Goal: Task Accomplishment & Management: Complete application form

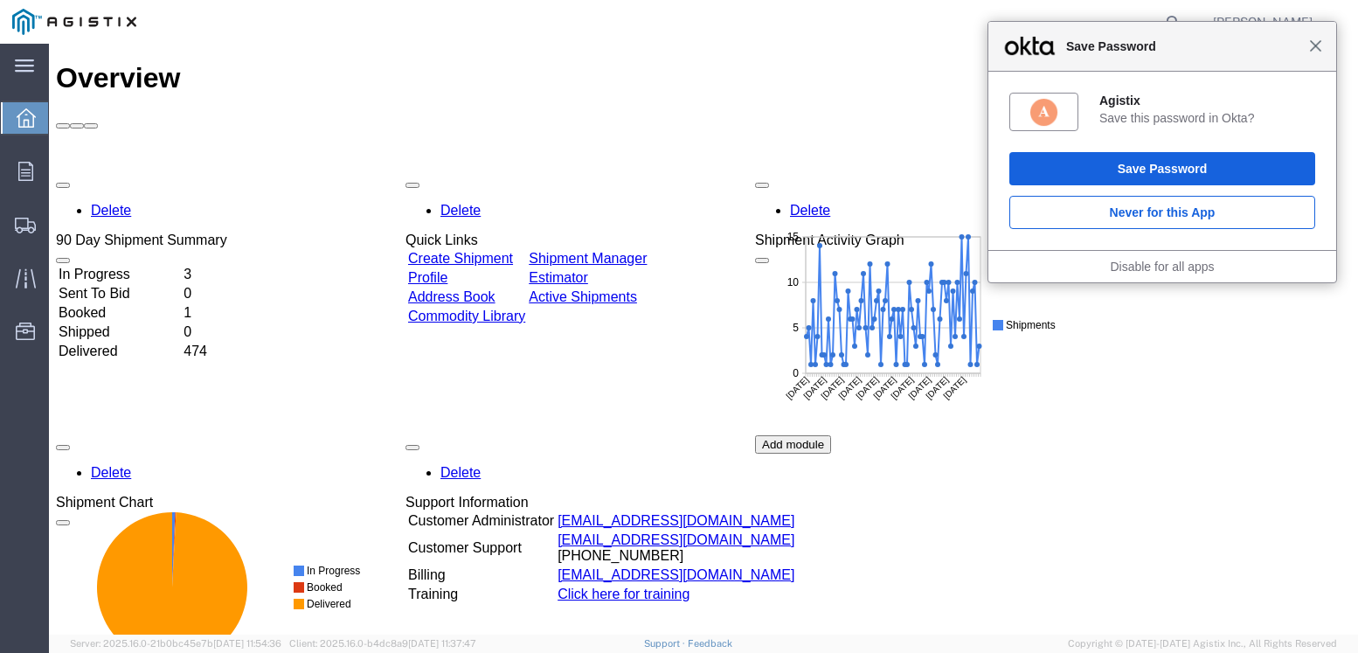
click at [1312, 44] on span "Close" at bounding box center [1315, 45] width 13 height 13
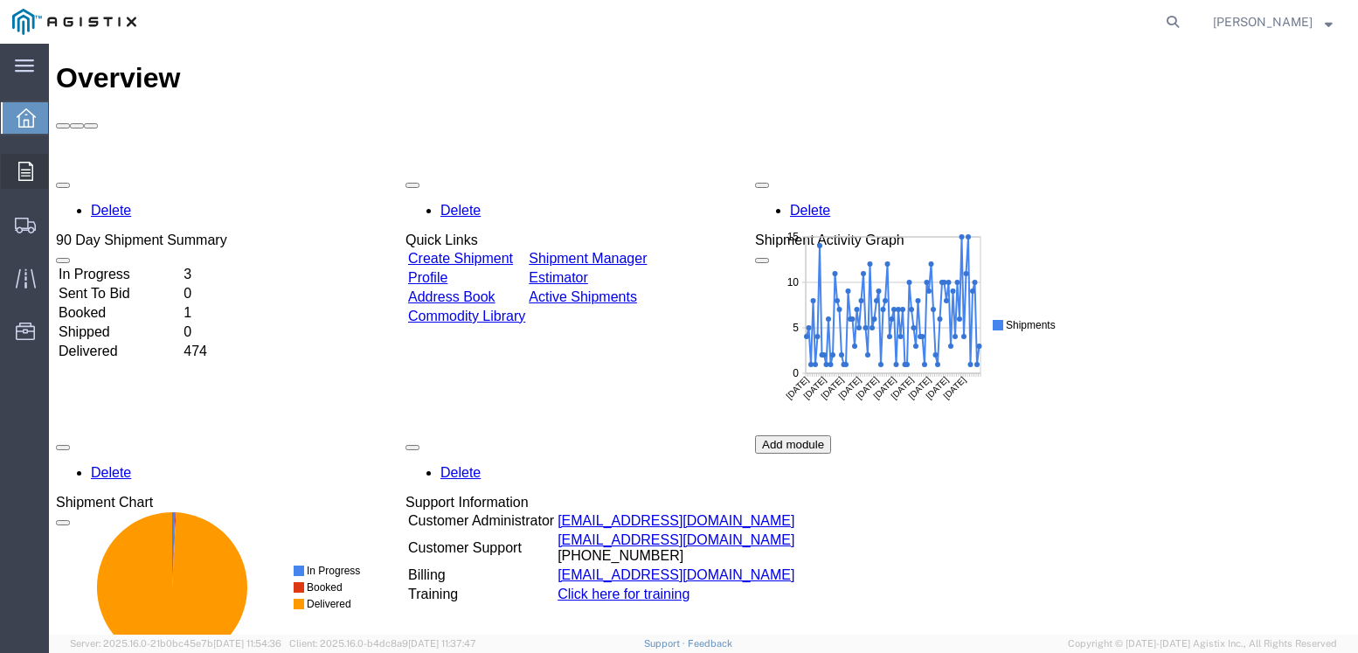
click at [16, 170] on div at bounding box center [25, 171] width 49 height 35
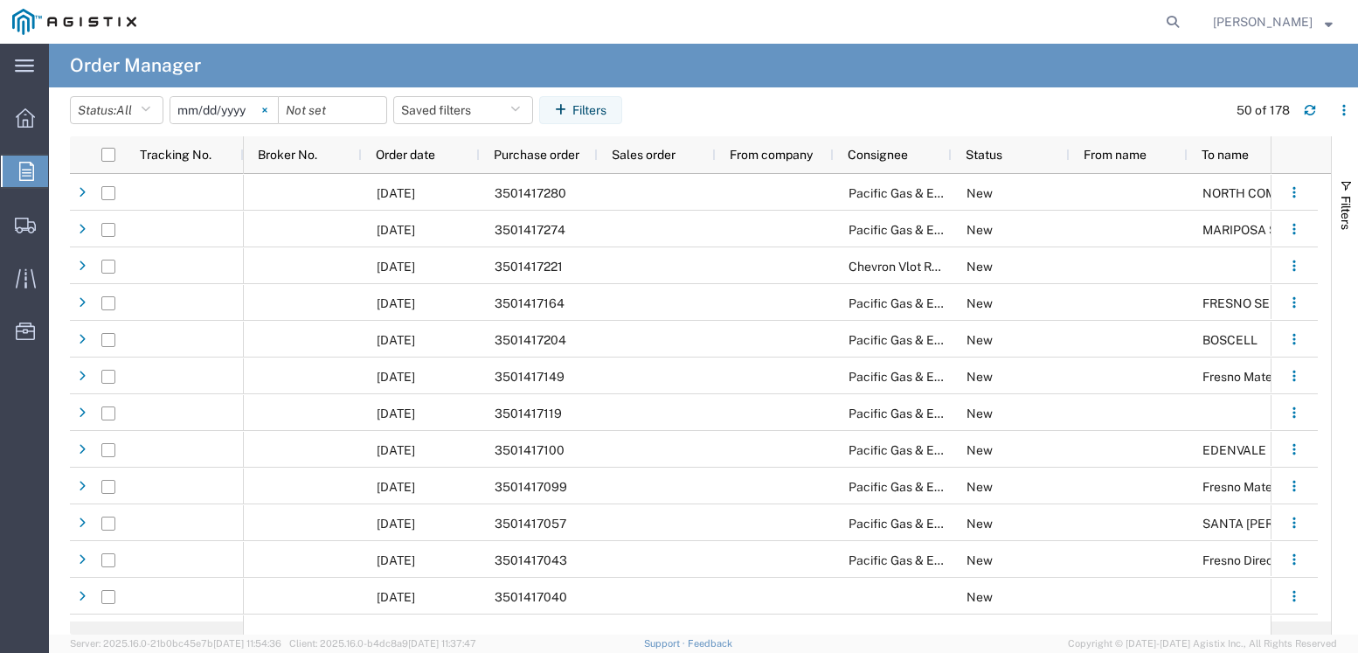
click at [266, 107] on svg-icon at bounding box center [265, 110] width 26 height 26
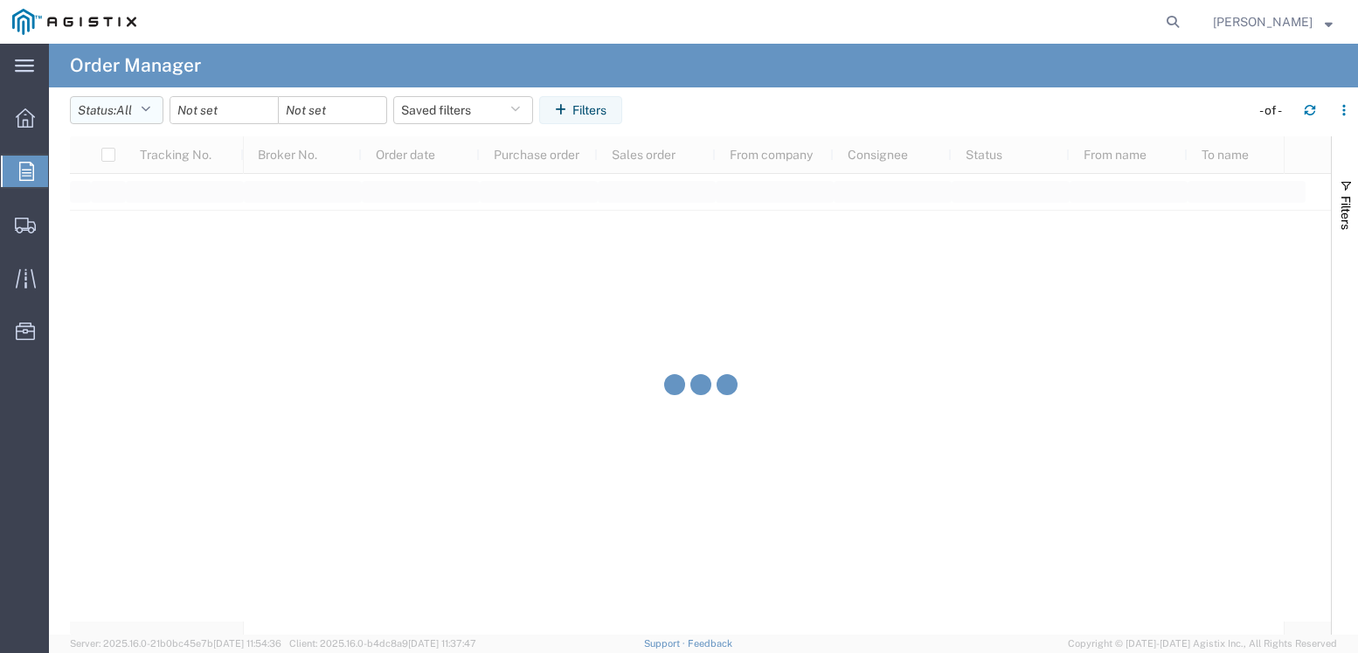
click at [149, 111] on icon "button" at bounding box center [146, 110] width 10 height 12
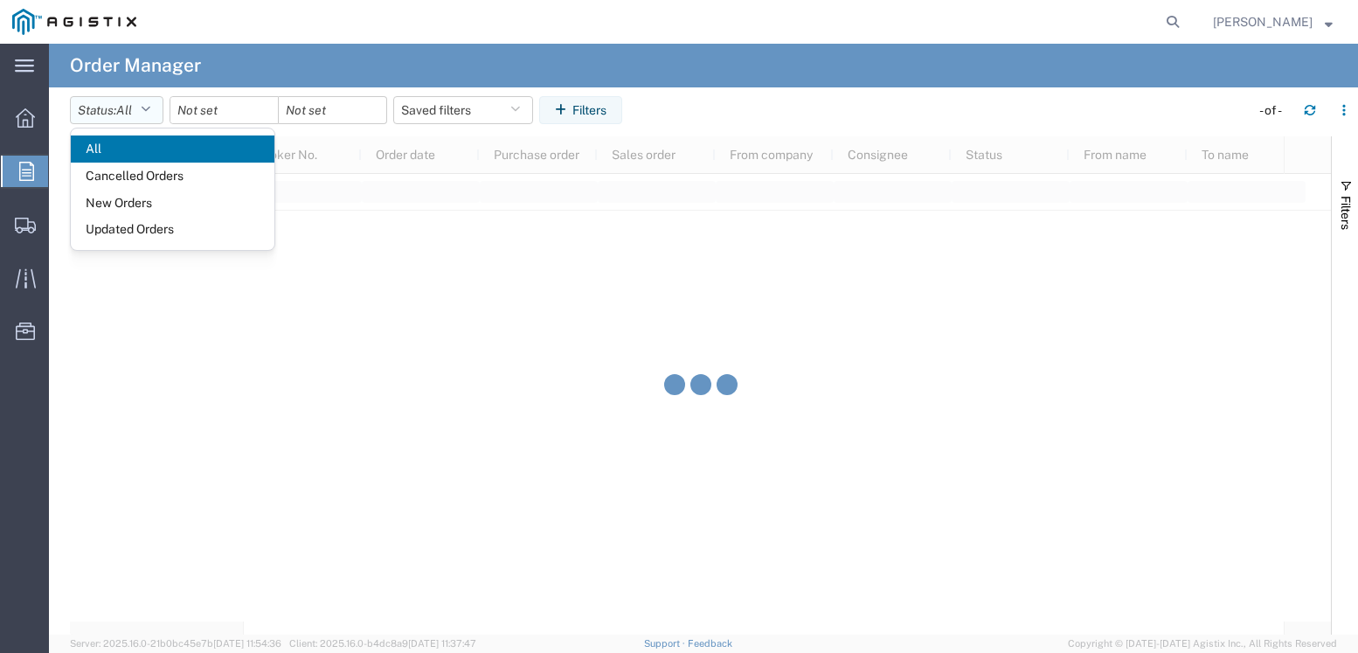
click at [150, 107] on icon "button" at bounding box center [146, 110] width 10 height 12
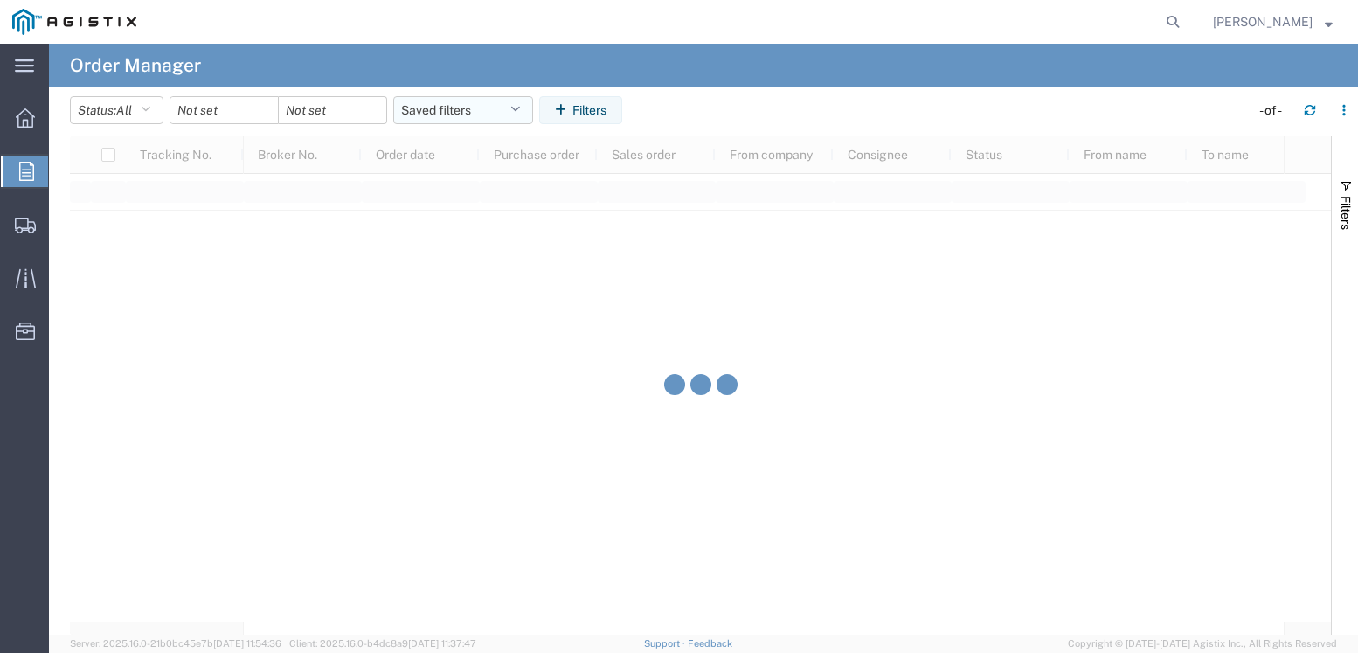
click at [520, 113] on icon "button" at bounding box center [515, 110] width 10 height 12
click at [1343, 192] on button "Filters" at bounding box center [1344, 204] width 26 height 94
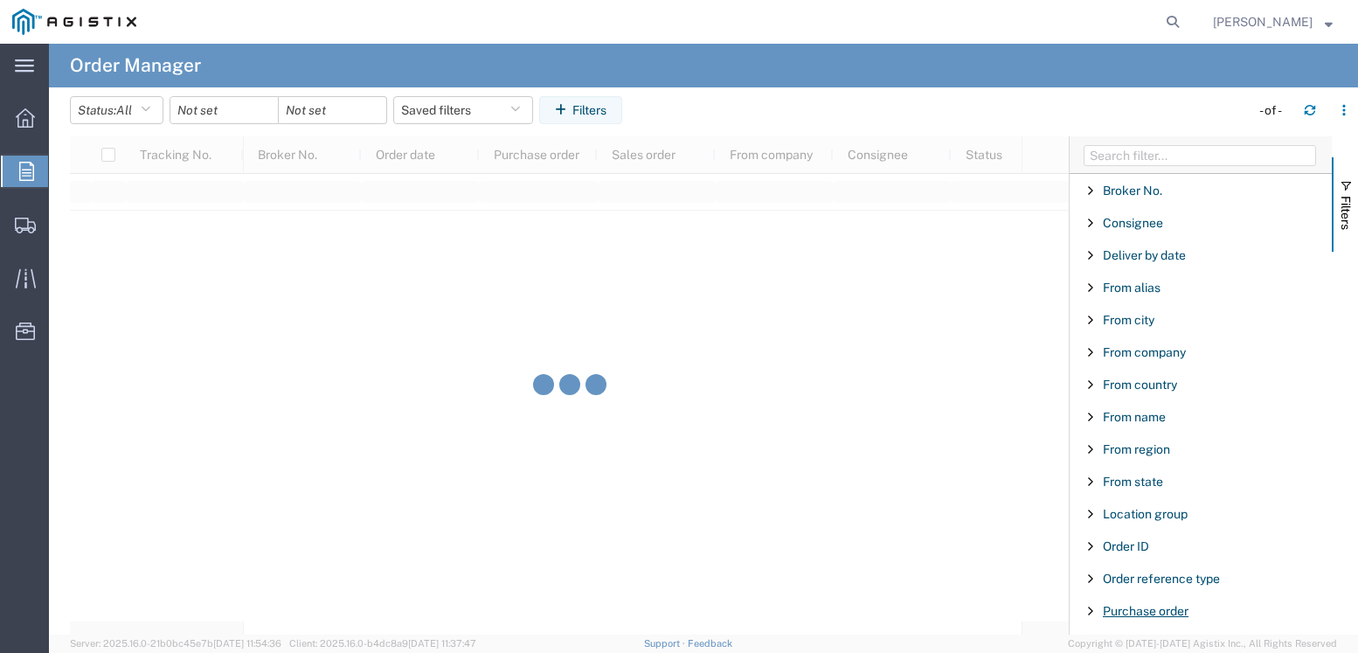
click at [1142, 605] on span "Purchase order" at bounding box center [1145, 611] width 86 height 14
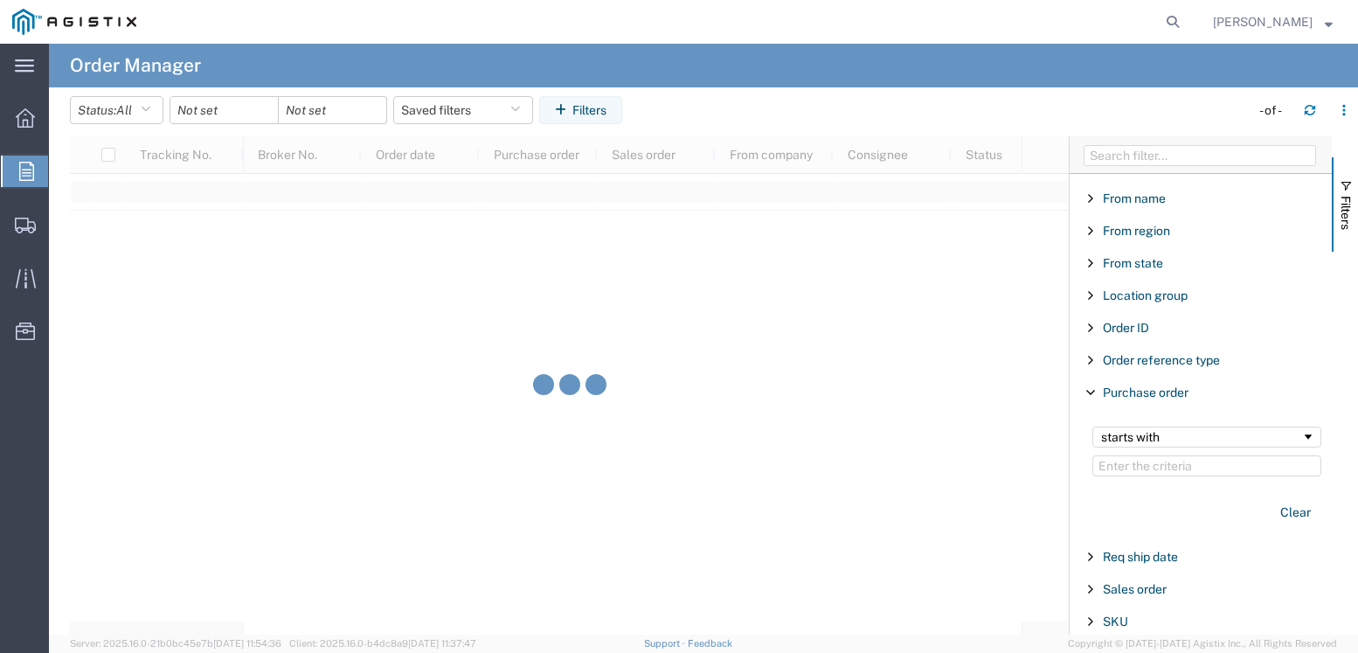
scroll to position [314, 0]
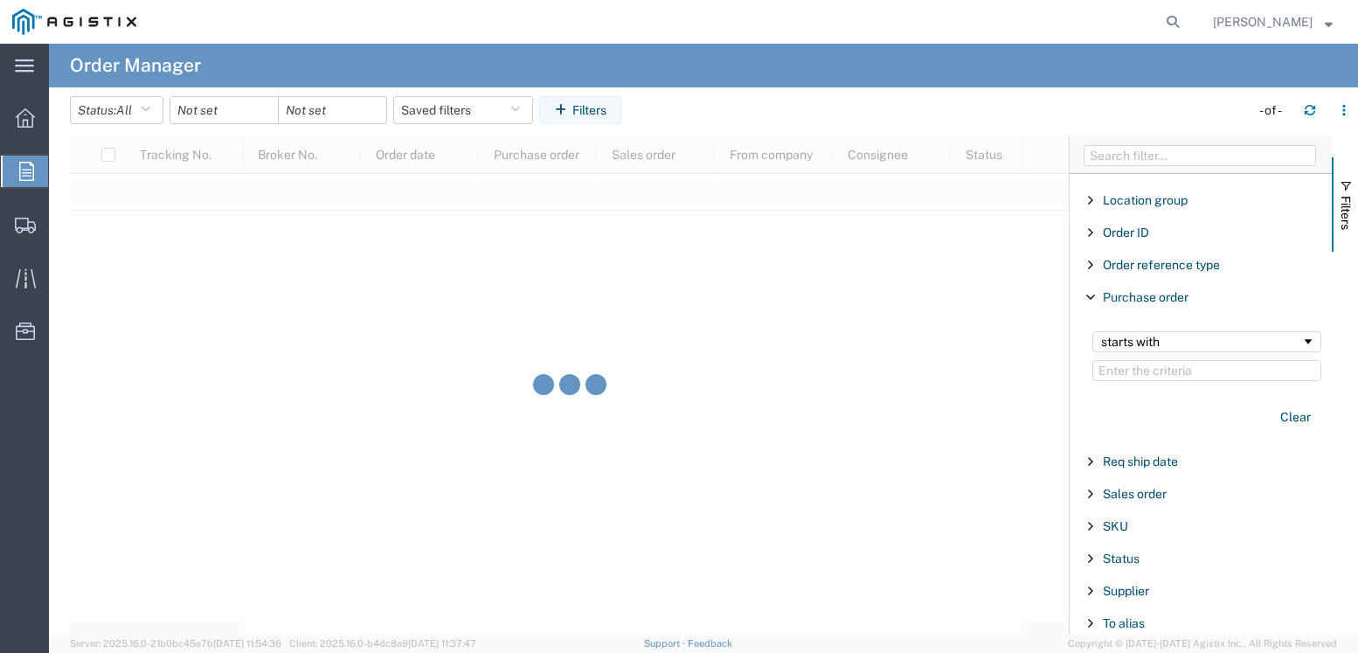
click at [1123, 370] on input "Filter Value" at bounding box center [1206, 370] width 229 height 21
type input "3501416"
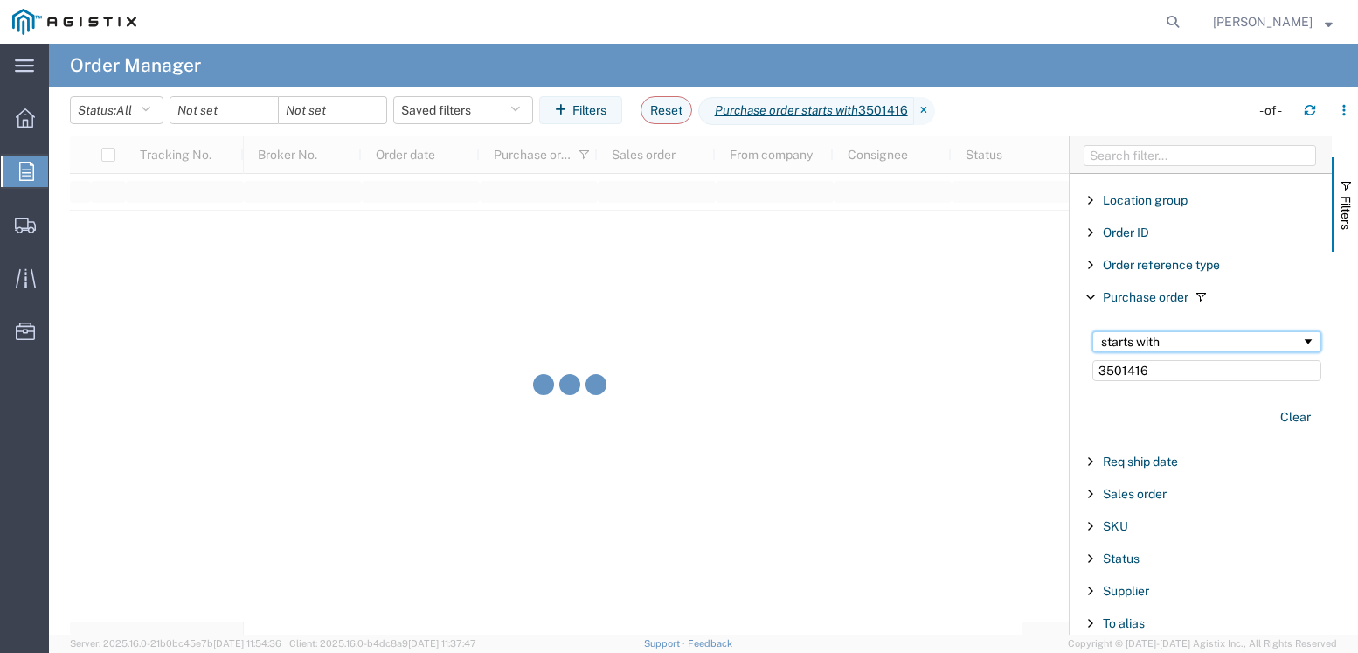
click at [1301, 339] on span "Filtering operator" at bounding box center [1308, 342] width 14 height 14
click at [1207, 342] on div "contains" at bounding box center [1201, 342] width 200 height 14
click at [1191, 371] on input "3501416" at bounding box center [1206, 370] width 229 height 21
drag, startPoint x: 1191, startPoint y: 371, endPoint x: 1029, endPoint y: 367, distance: 161.7
click at [1029, 367] on div "Tracking No. Broker No. Order date Purchase order Sales order From company Cons…" at bounding box center [714, 385] width 1288 height 498
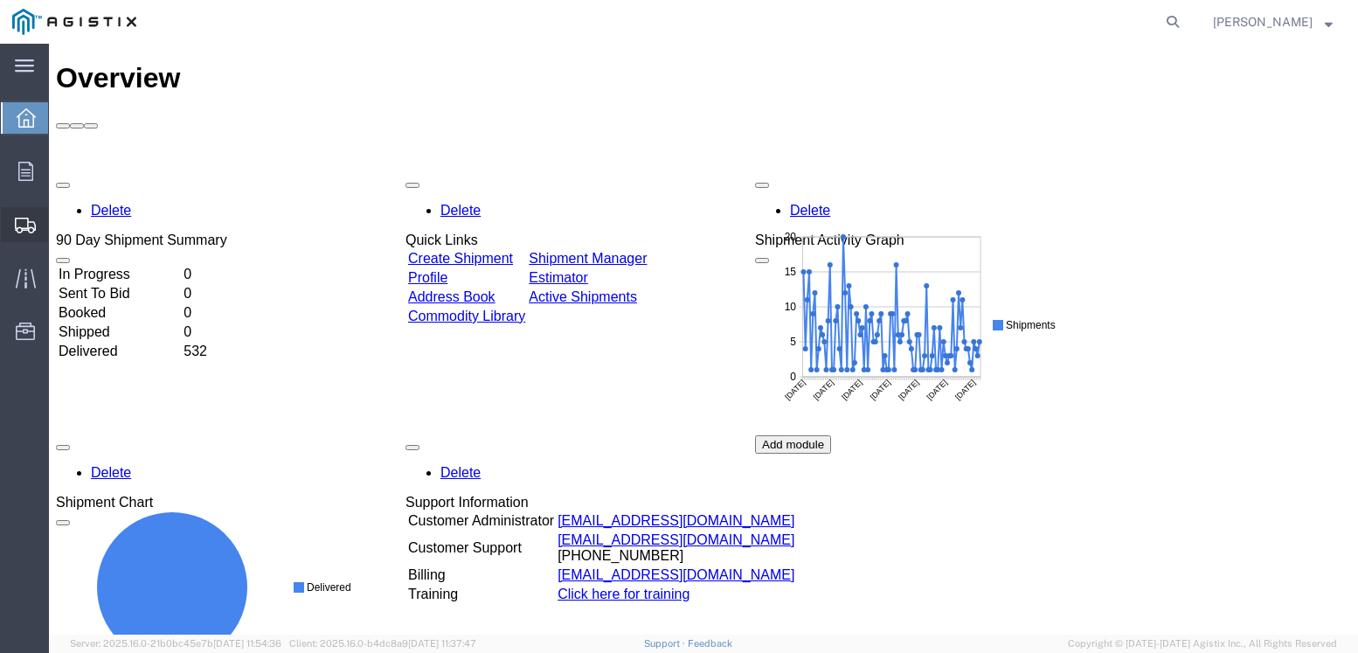
click at [0, 0] on span "Create Shipment" at bounding box center [0, 0] width 0 height 0
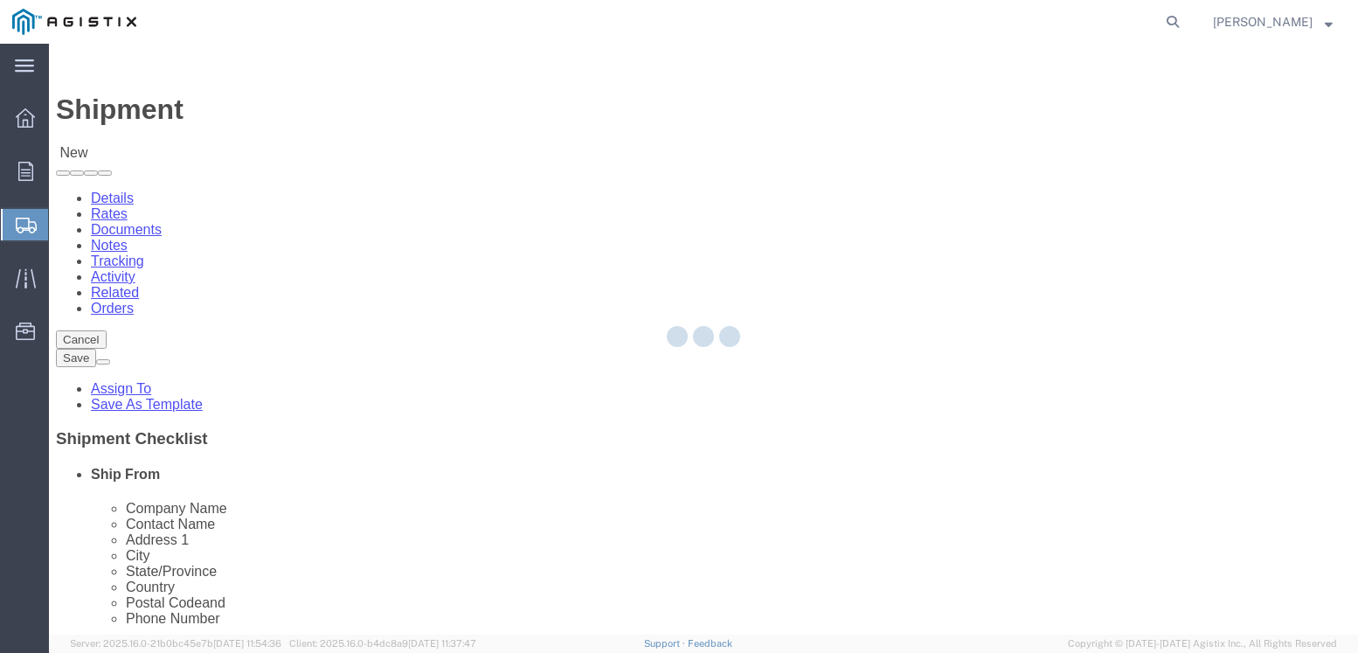
select select
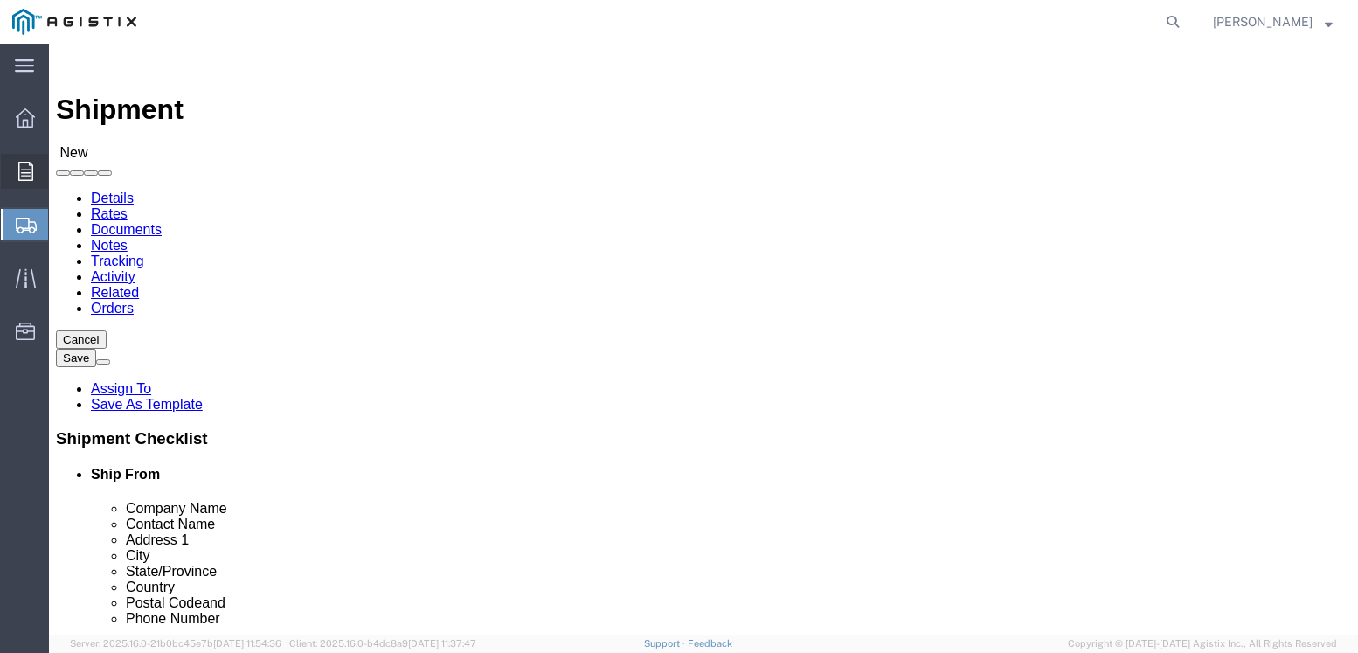
click at [29, 166] on icon at bounding box center [25, 171] width 15 height 19
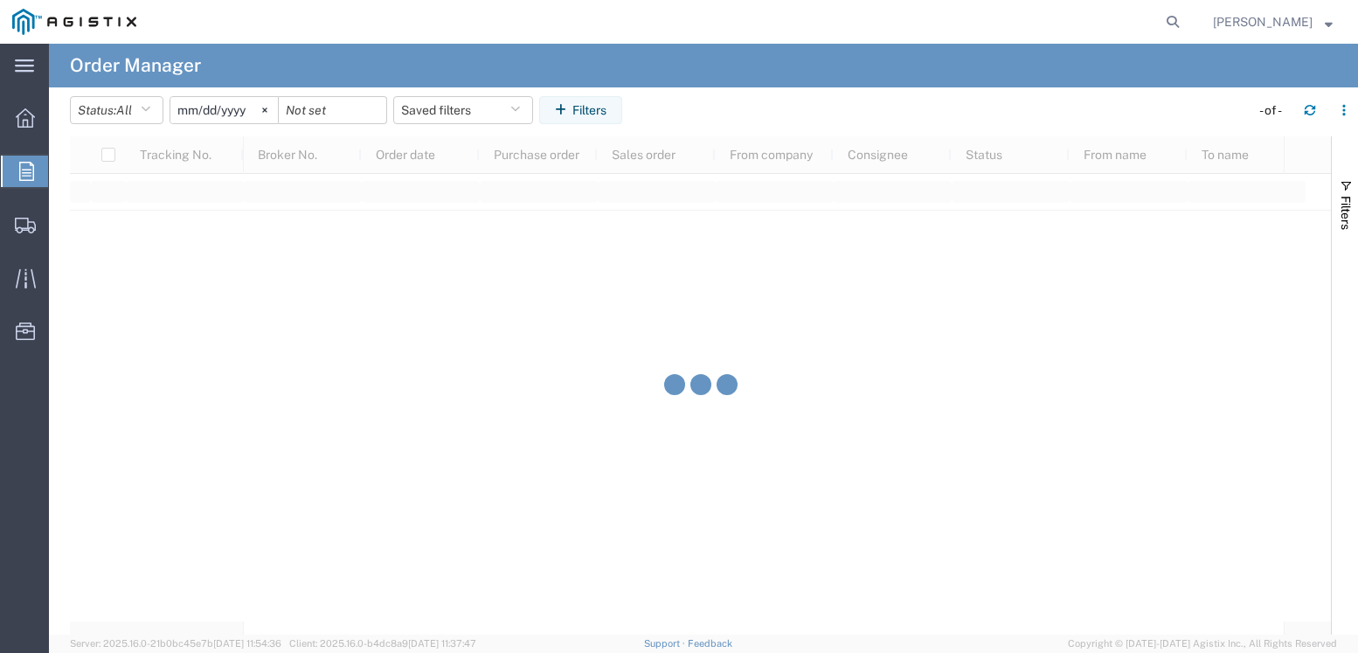
click at [27, 169] on icon at bounding box center [26, 171] width 15 height 19
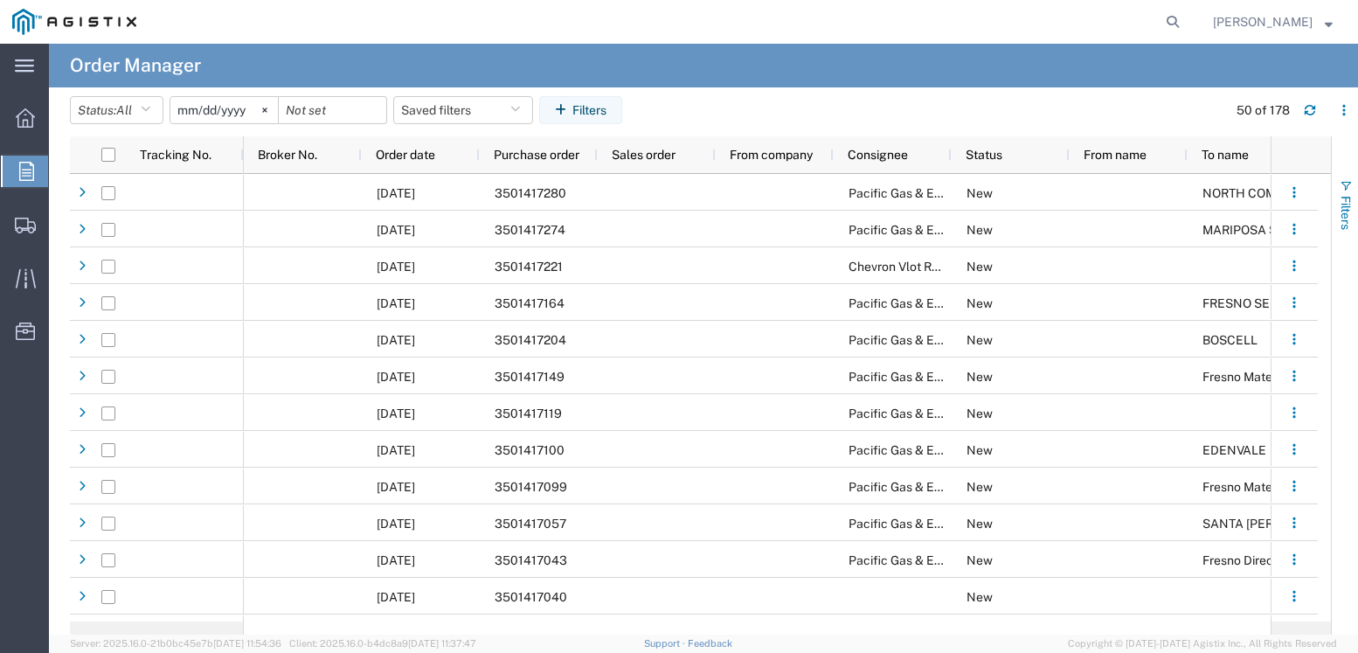
click at [1344, 188] on span "button" at bounding box center [1345, 186] width 14 height 14
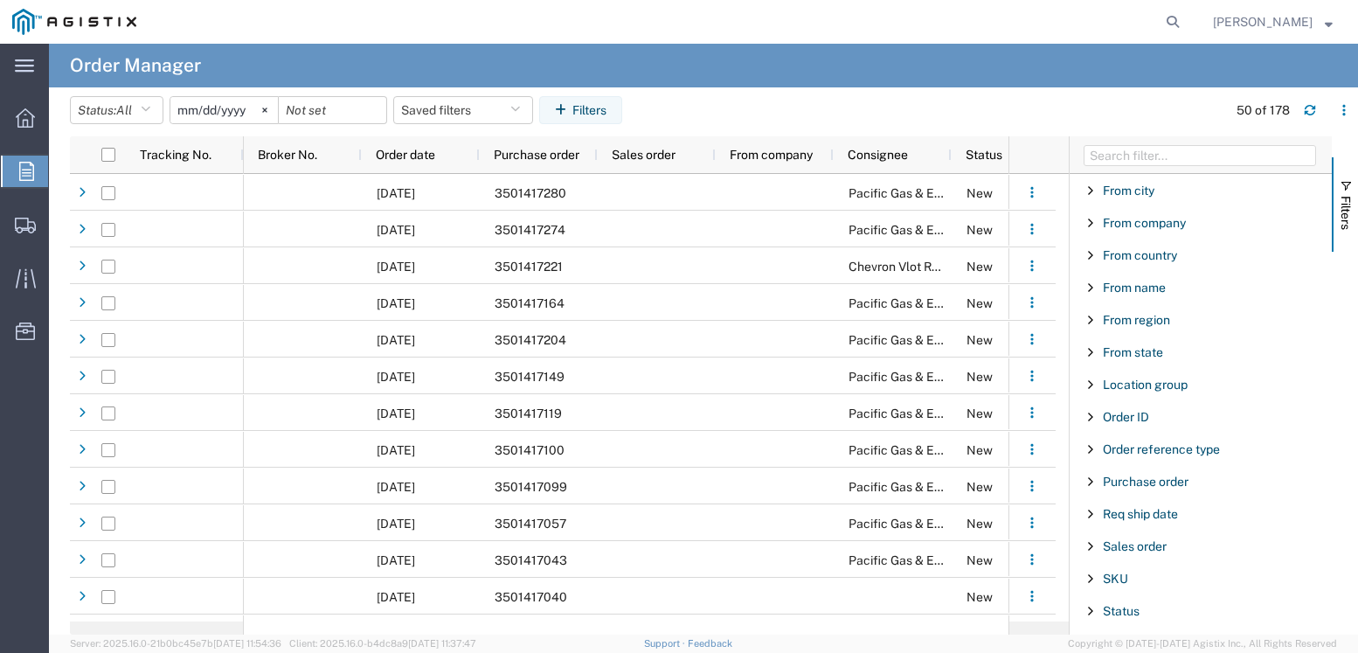
scroll to position [185, 0]
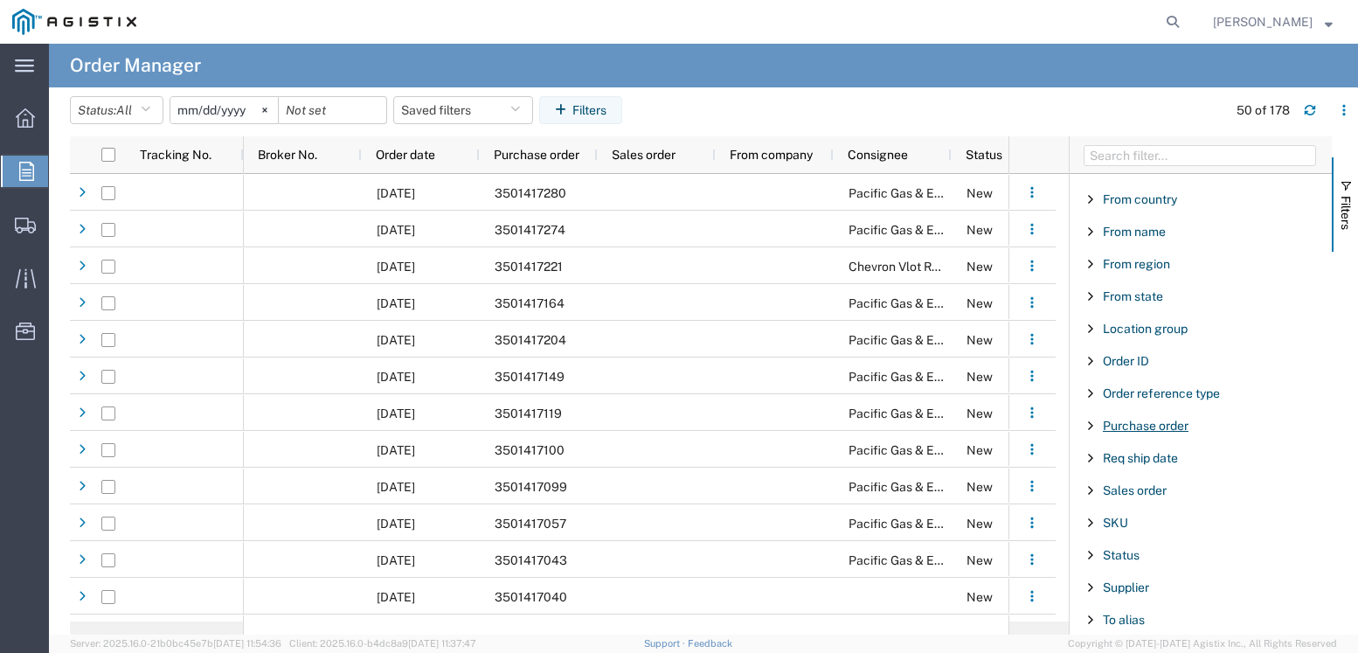
click at [1151, 431] on span "Purchase order" at bounding box center [1145, 425] width 86 height 14
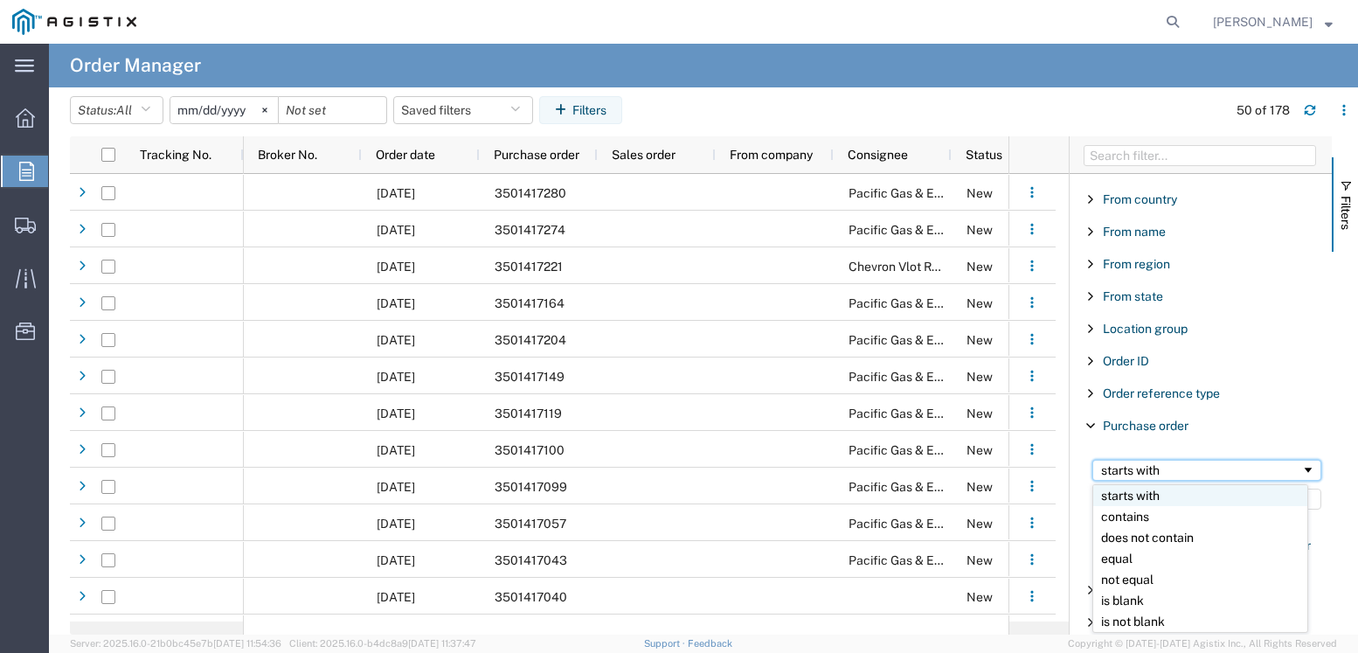
click at [1301, 466] on span "Filtering operator" at bounding box center [1308, 470] width 14 height 14
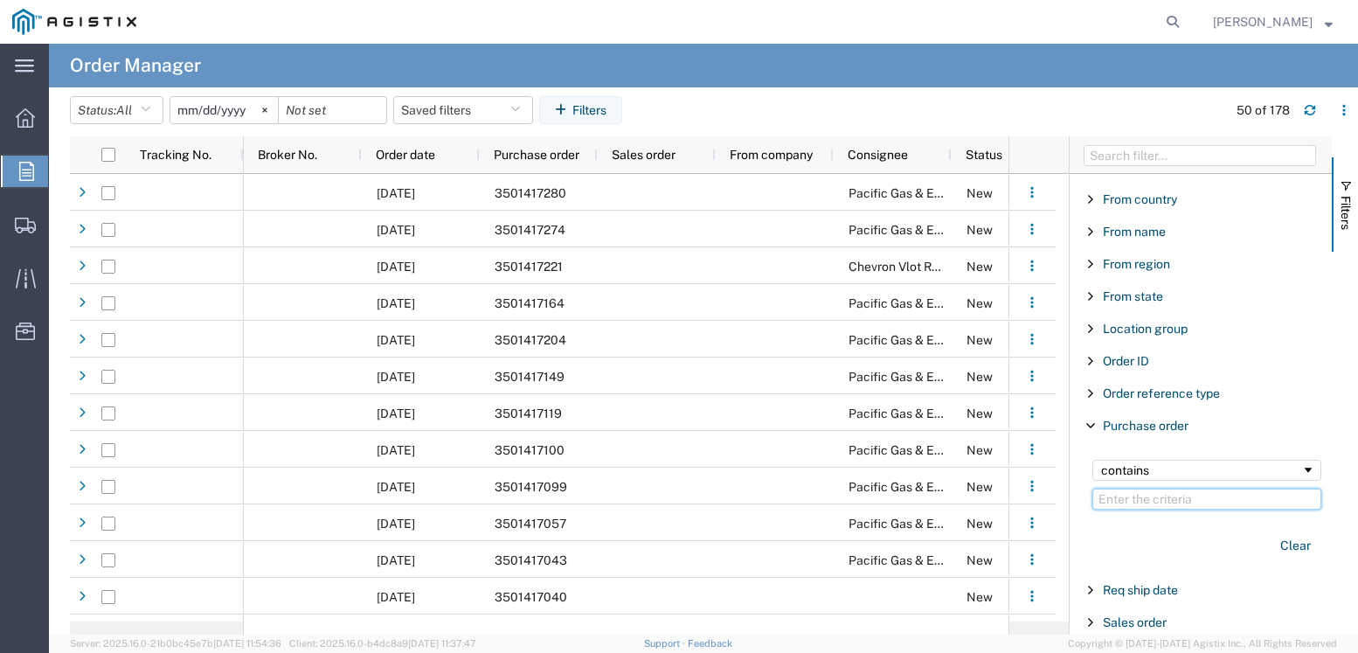
click at [1139, 499] on input "Filter Value" at bounding box center [1206, 498] width 229 height 21
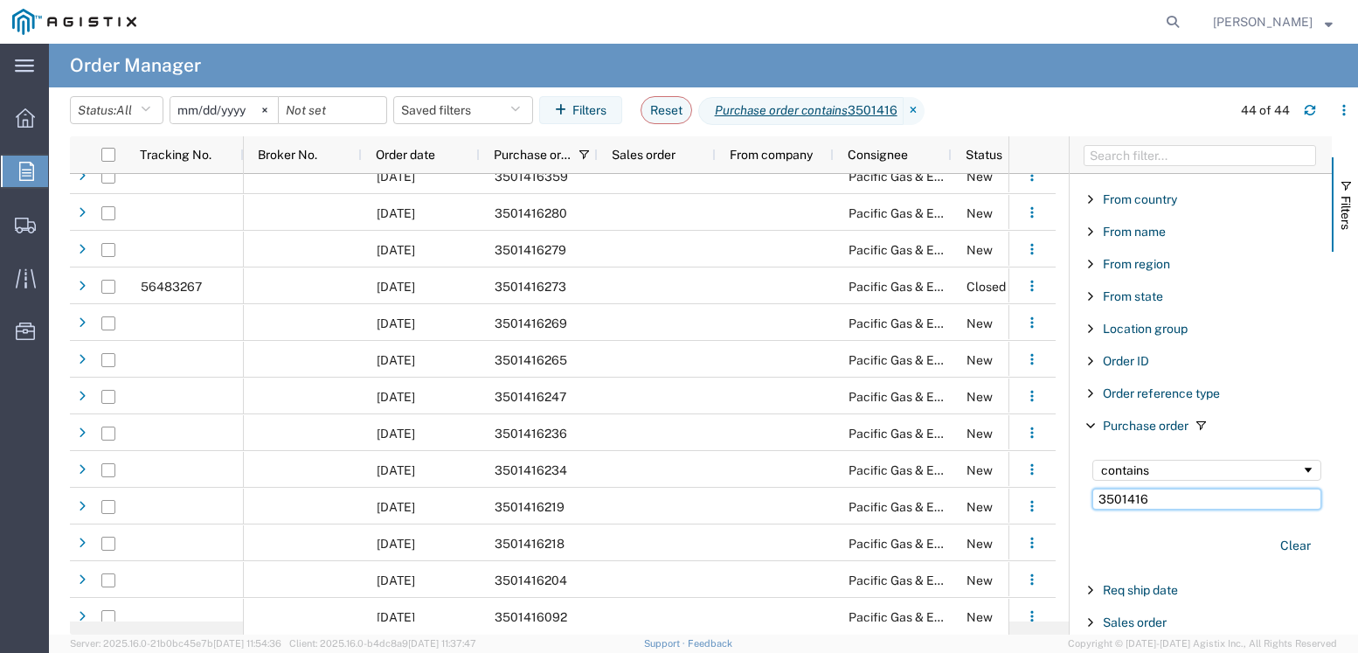
scroll to position [901, 0]
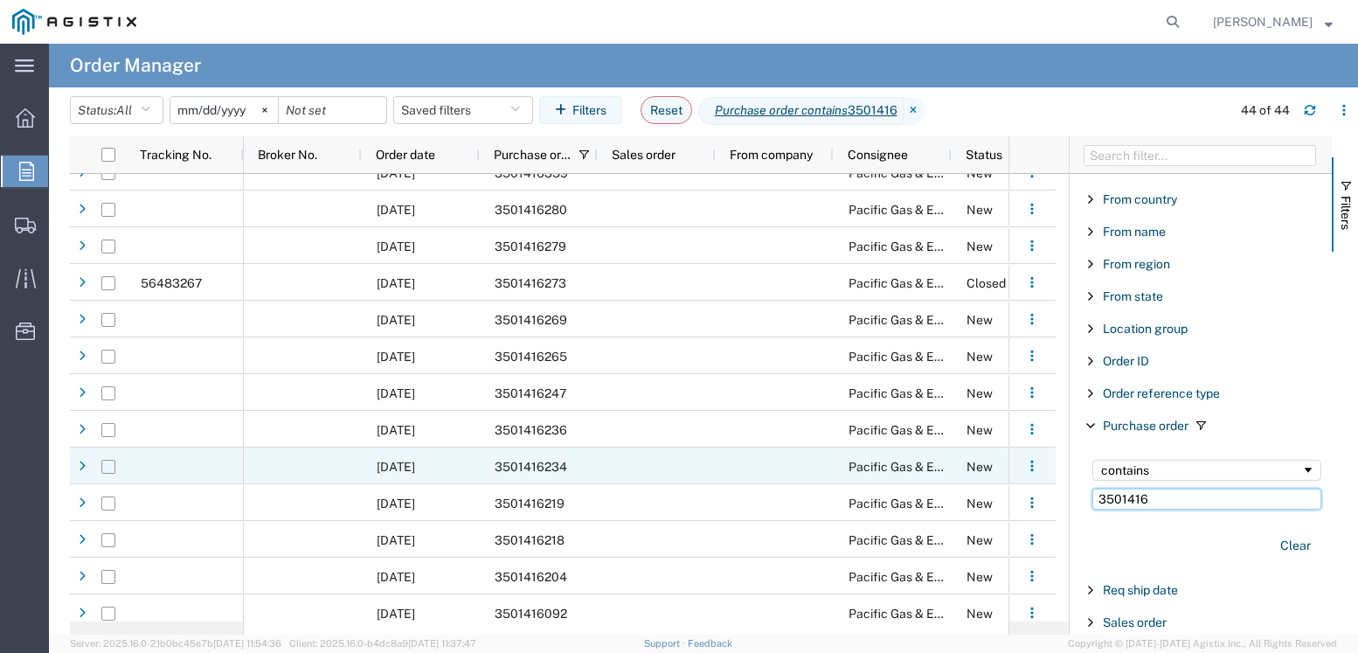
type input "3501416"
click at [106, 468] on input "Press Space to toggle row selection (unchecked)" at bounding box center [108, 467] width 14 height 14
checkbox input "true"
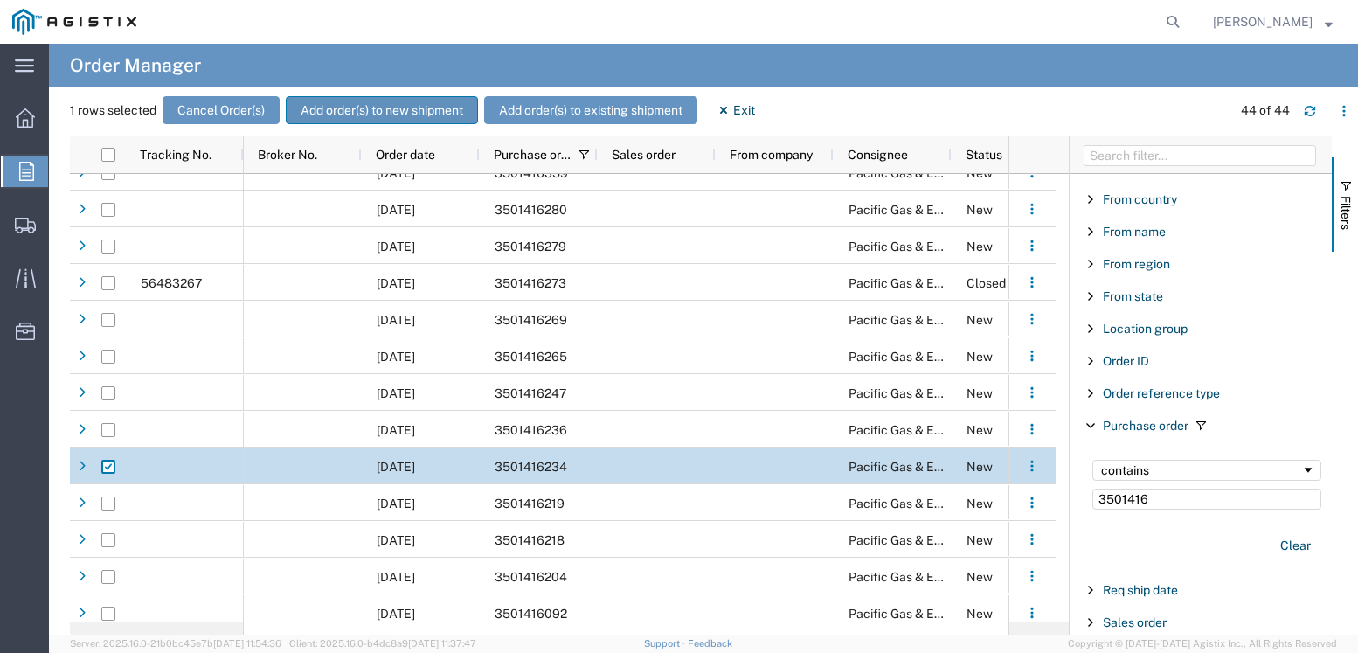
click at [408, 109] on button "Add order(s) to new shipment" at bounding box center [382, 110] width 192 height 28
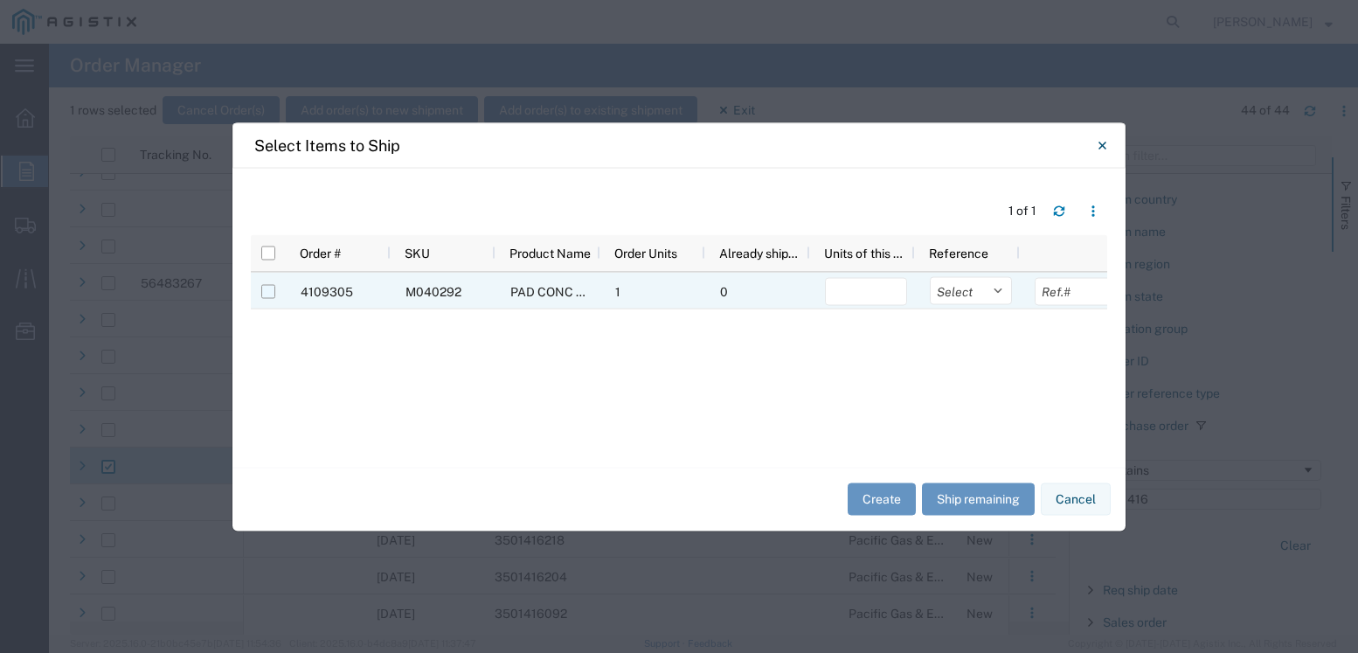
click at [264, 288] on input "Press Space to toggle row selection (unchecked)" at bounding box center [268, 291] width 14 height 14
checkbox input "true"
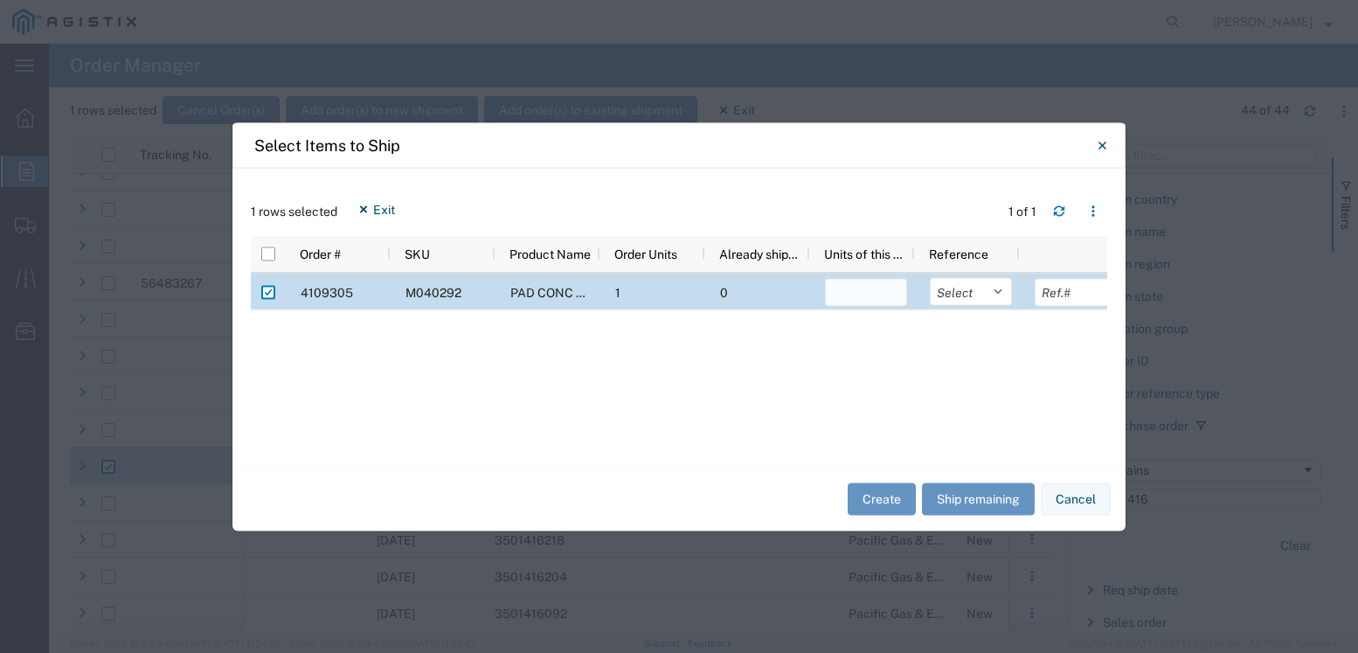
click at [875, 299] on input "number" at bounding box center [866, 292] width 82 height 28
type input "1"
click at [988, 293] on select "Select Purchase Order Delivery Number" at bounding box center [971, 291] width 82 height 28
select select "PURCHORD"
click at [930, 277] on select "Select Purchase Order Delivery Number" at bounding box center [971, 291] width 82 height 28
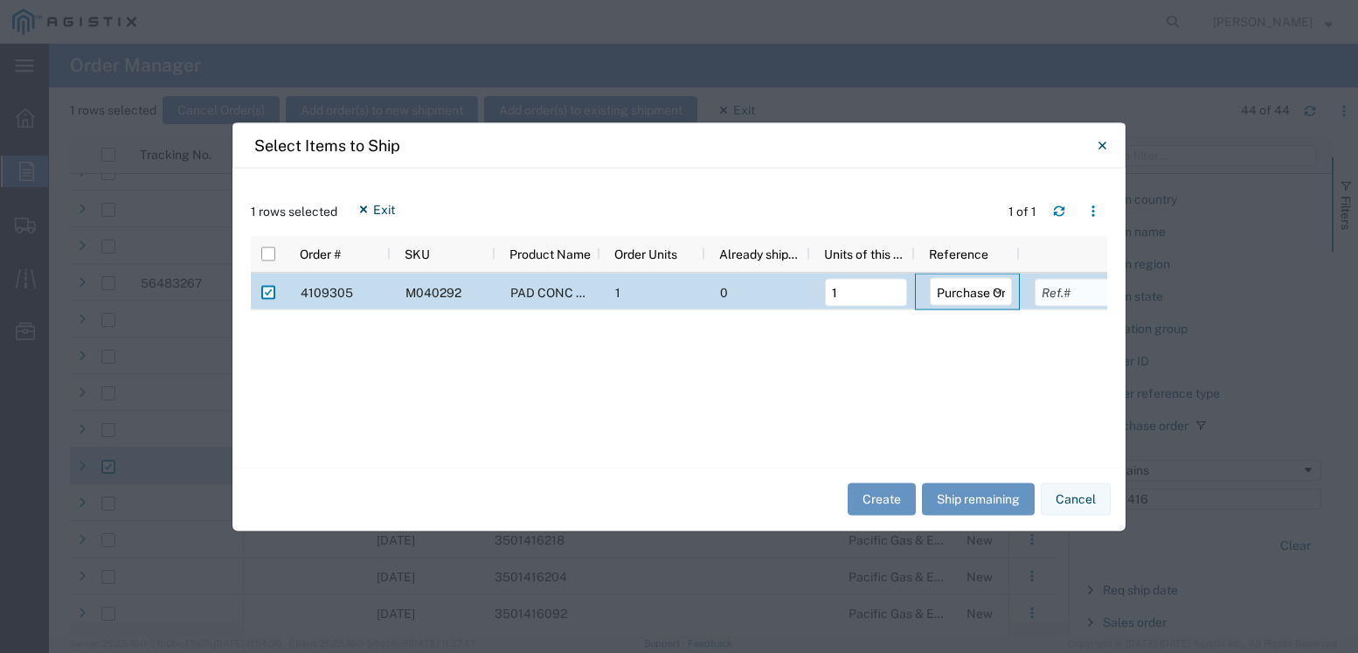
click at [1073, 294] on input "text" at bounding box center [1075, 292] width 82 height 28
type input "3501416234"
click at [881, 498] on button "Create" at bounding box center [881, 499] width 68 height 32
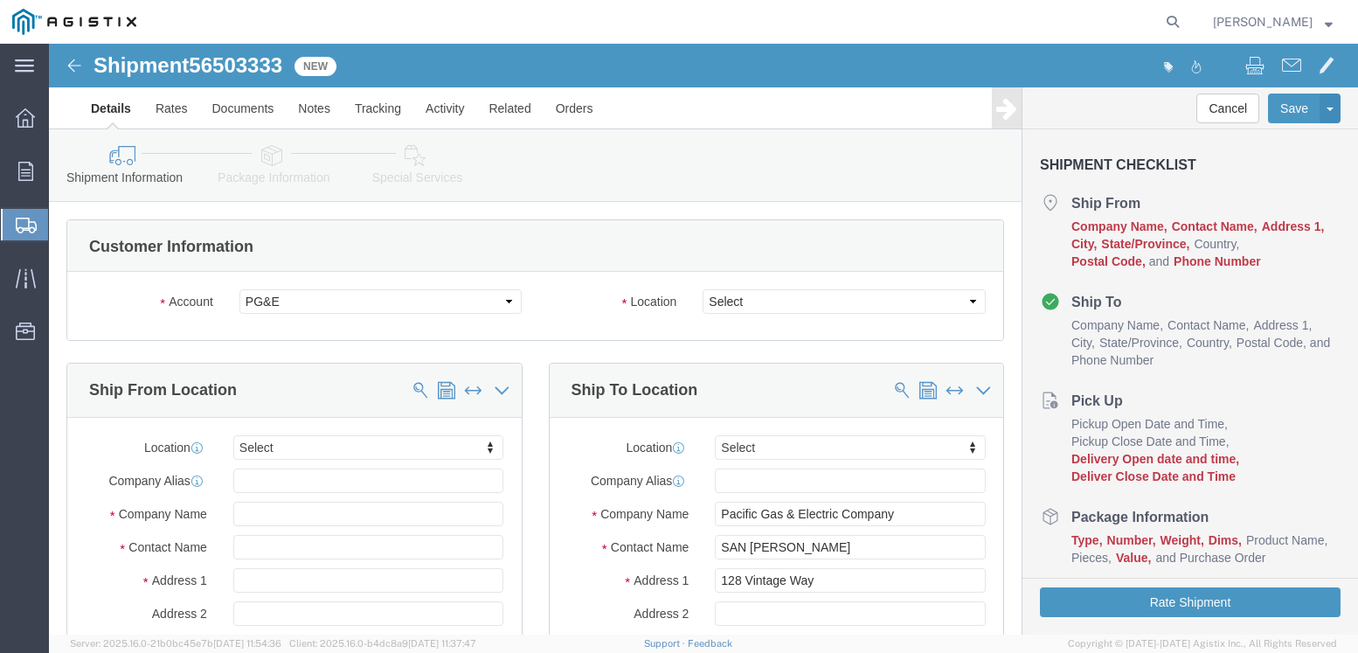
select select
click input "text"
click div "Location My Profile Location (OBSOLETE) BURNEY SC - GC TRAILER (OBSOLETE) BURNE…"
click input "pleasa"
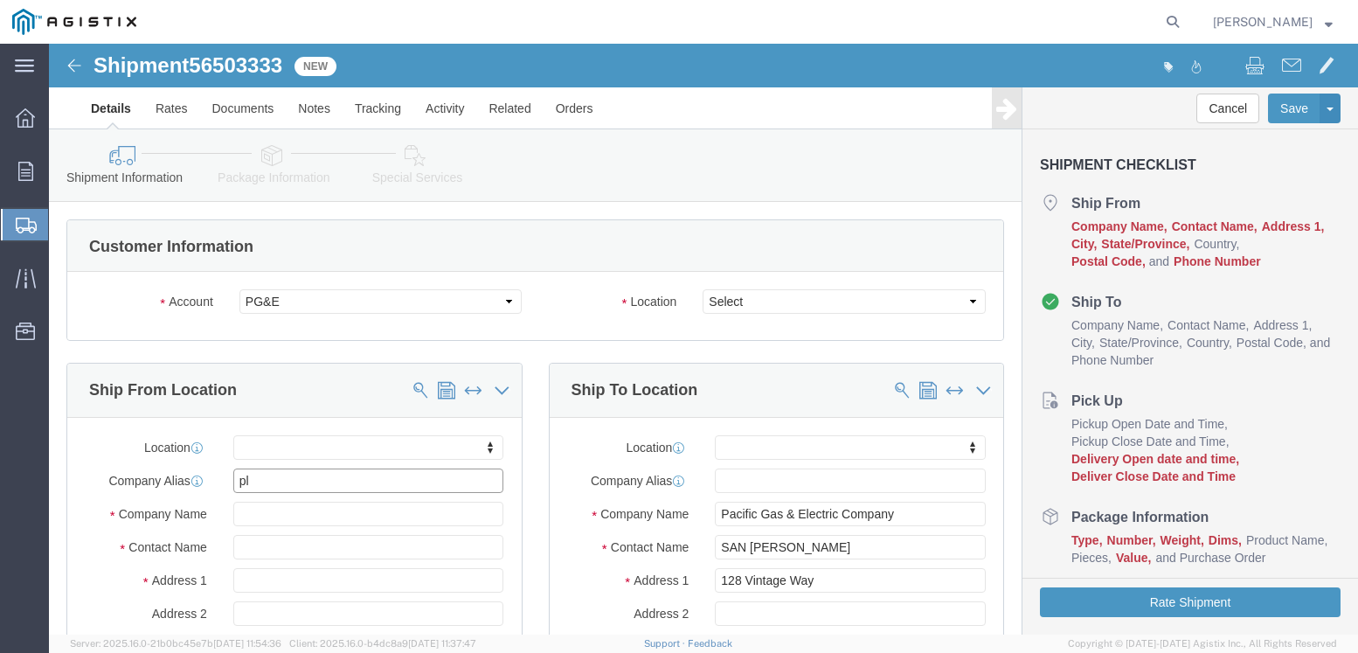
type input "p"
click input "text"
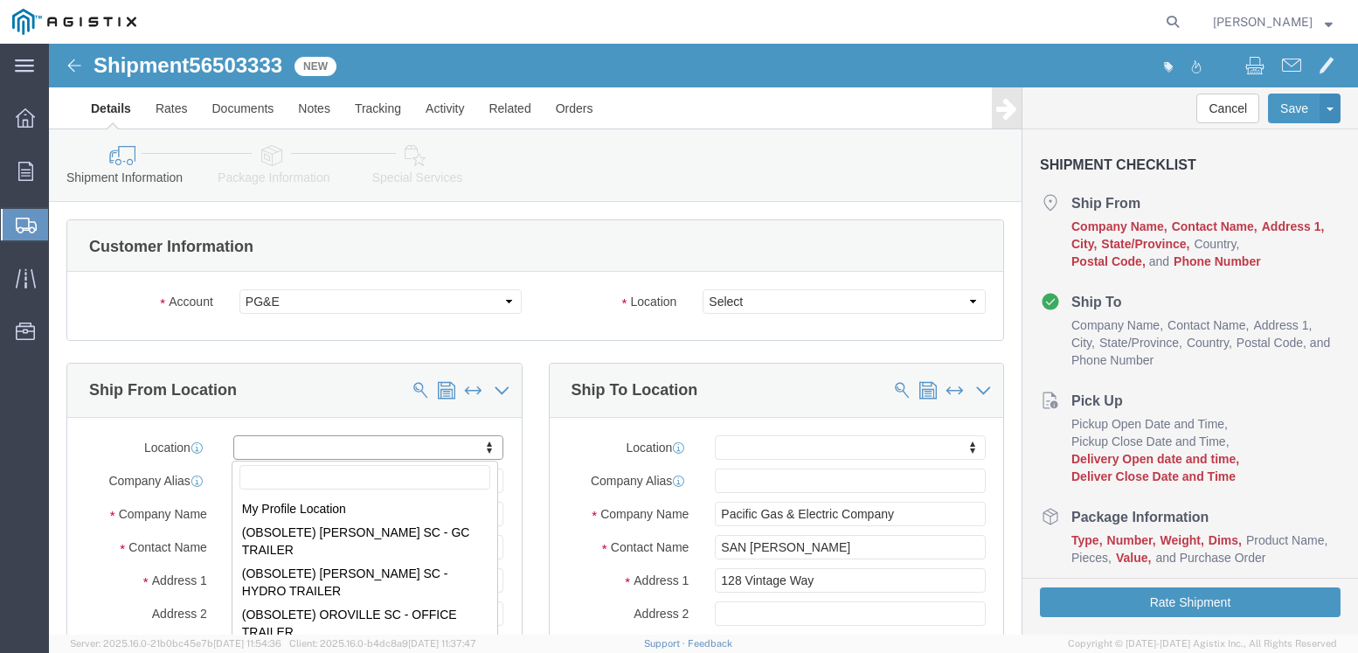
drag, startPoint x: 1036, startPoint y: 17, endPoint x: 1041, endPoint y: -40, distance: 57.0
click at [1041, 0] on html "main_menu Created with Sketch. Collapse Menu Overview Orders Shipments Shipment…" at bounding box center [679, 326] width 1358 height 653
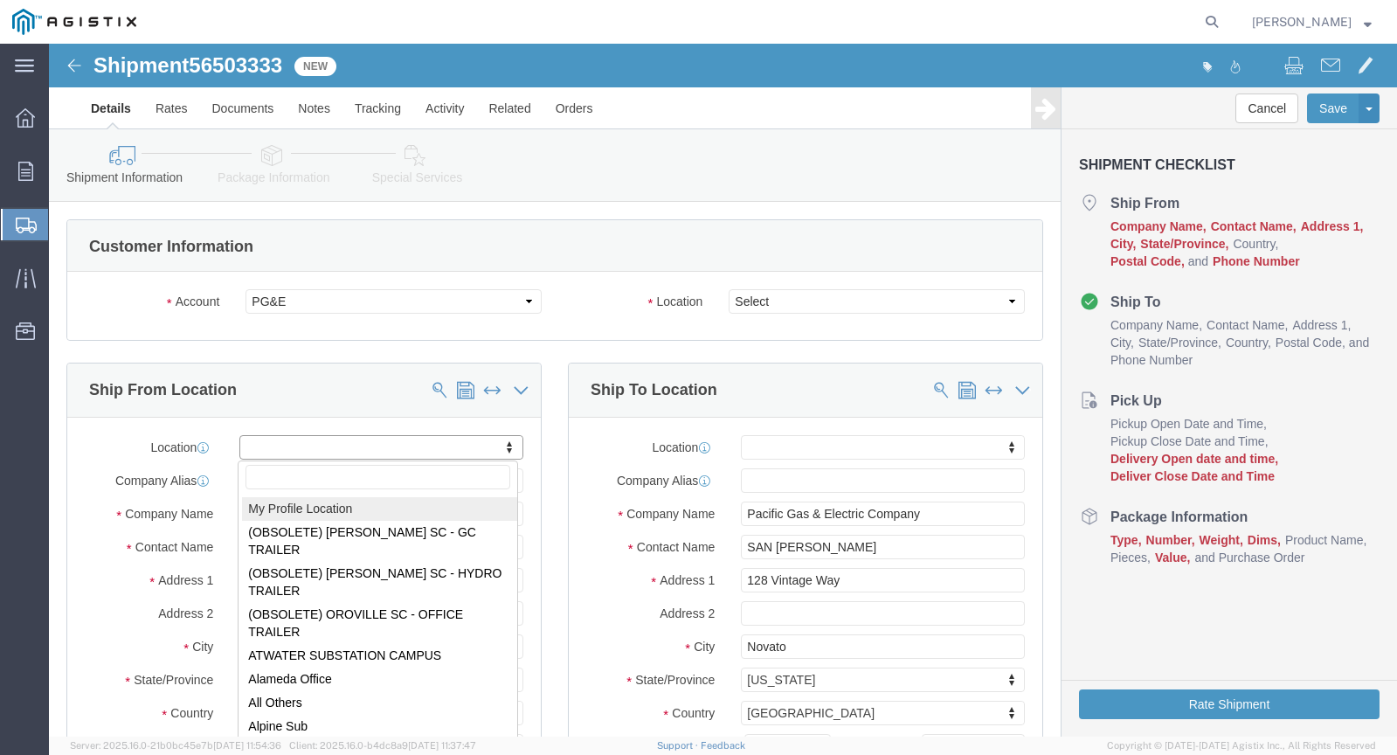
select select "MYPROFILE"
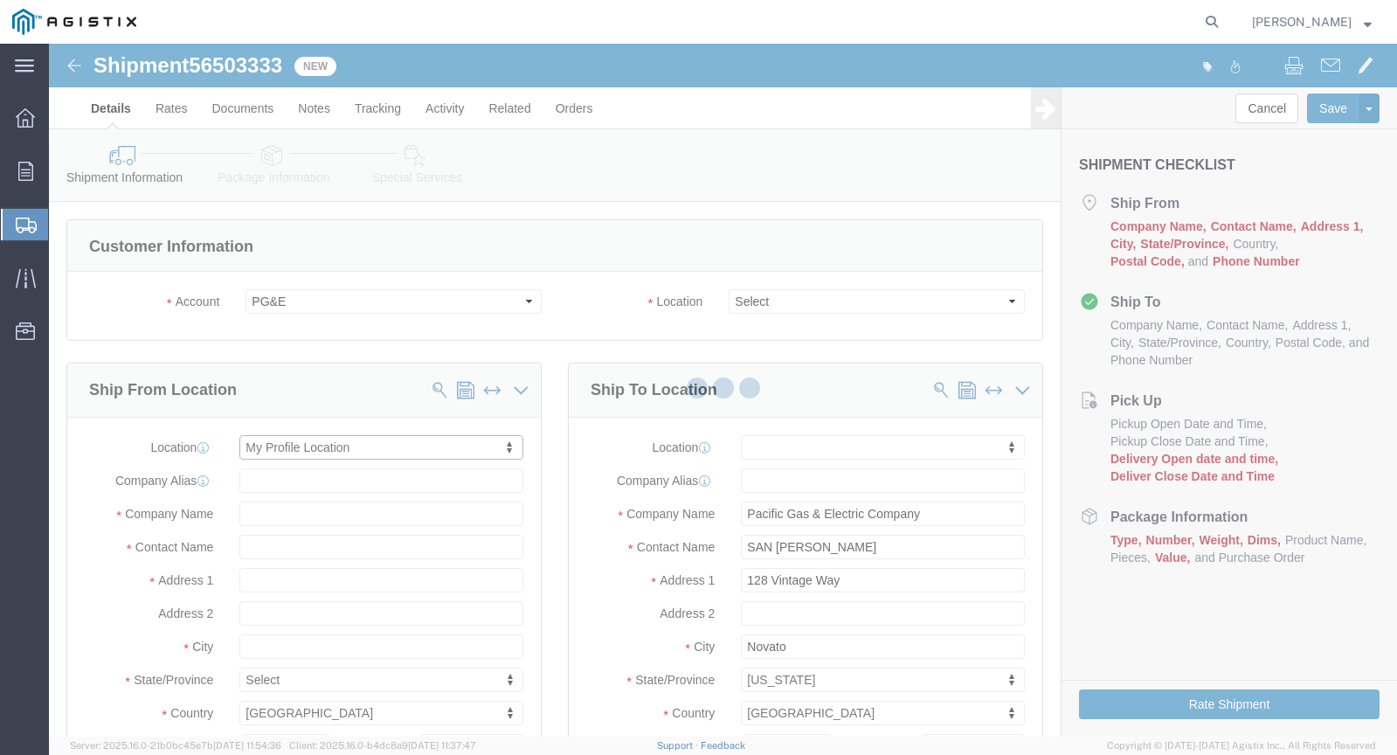
select select "CA"
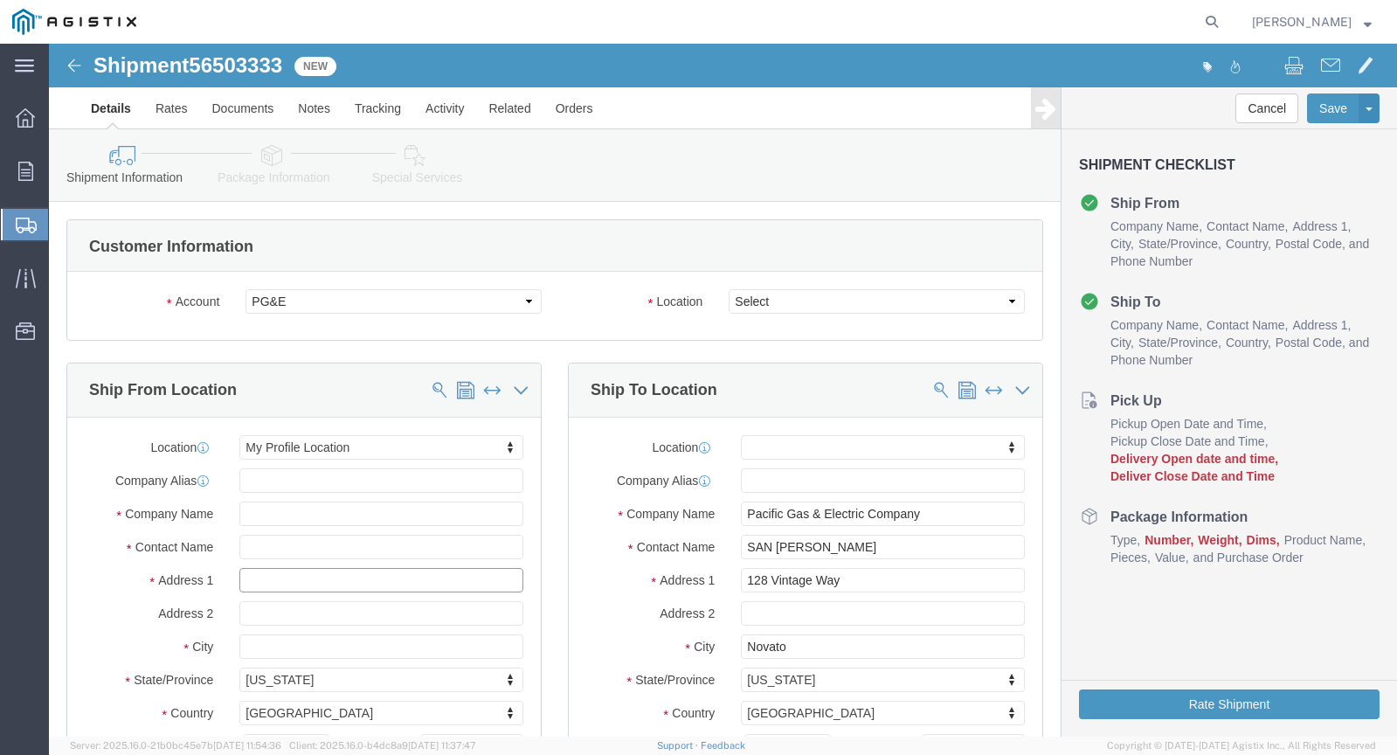
click input "text"
type input "3"
type input "3786 Valley Ave"
select select
click input "text"
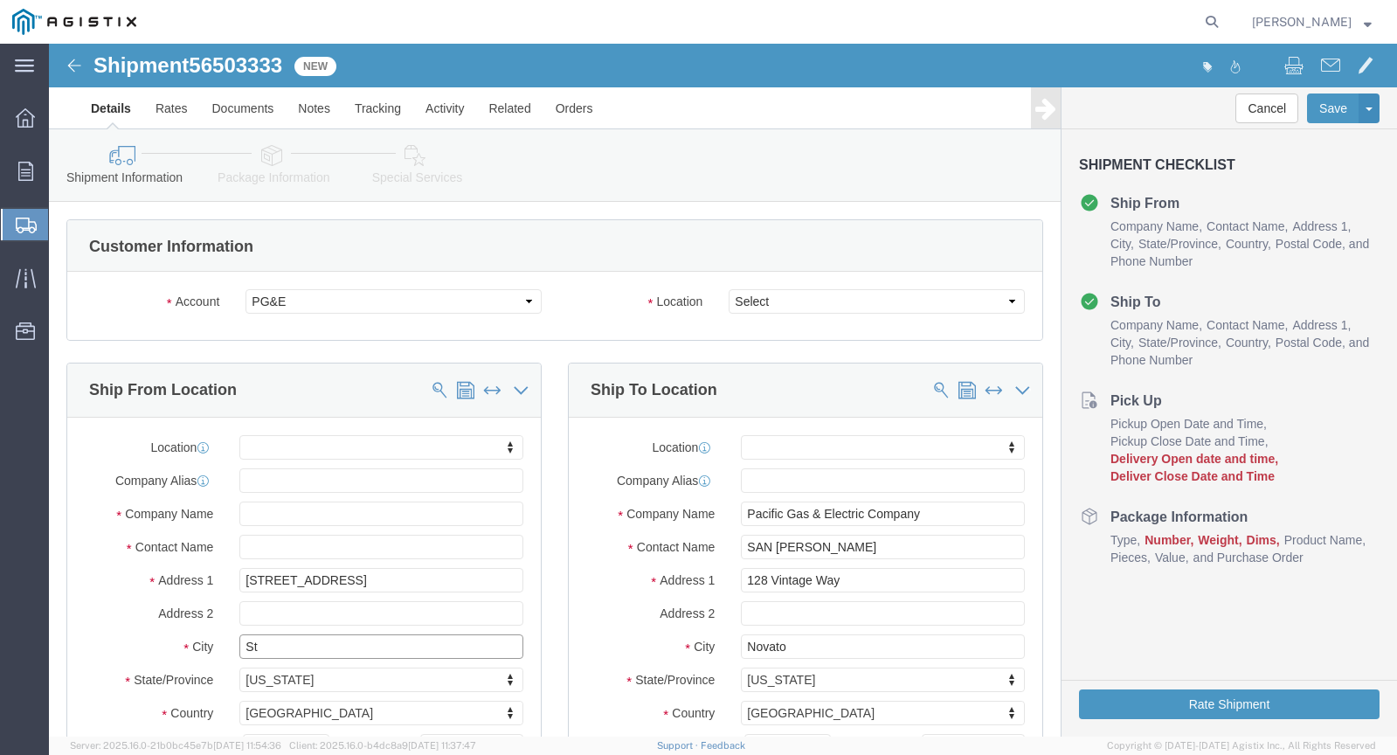
type input "S"
click input "Pleasanton"
type input "Pleasanton"
click input "text"
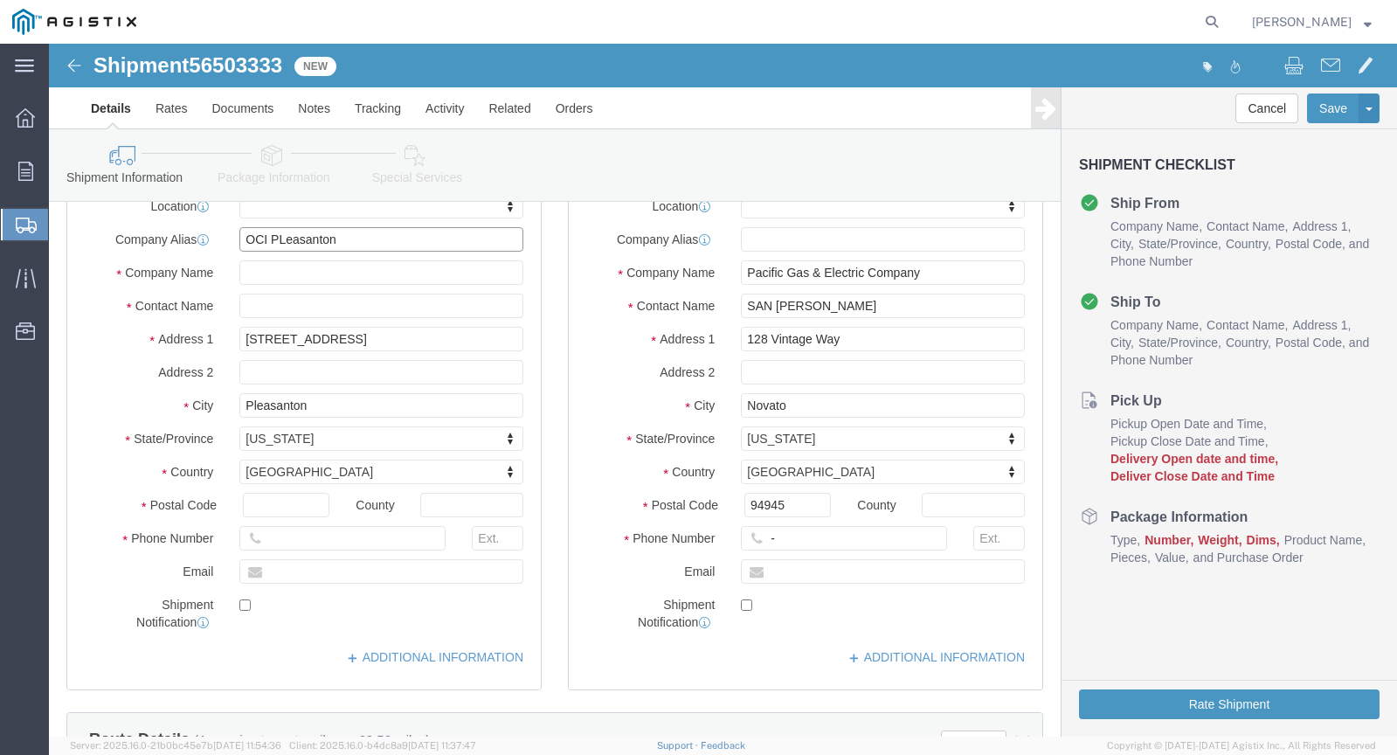
scroll to position [344, 0]
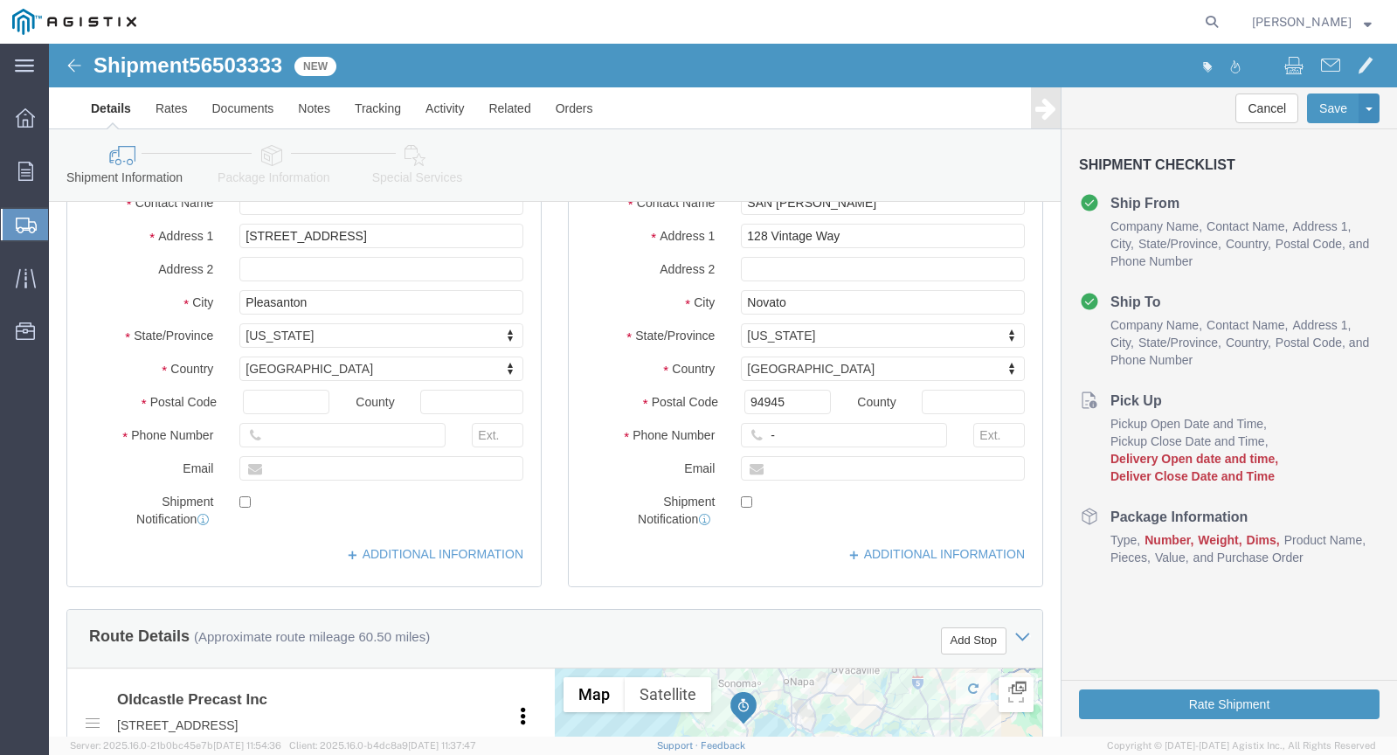
type input "OCI PLeasanton"
click input "text"
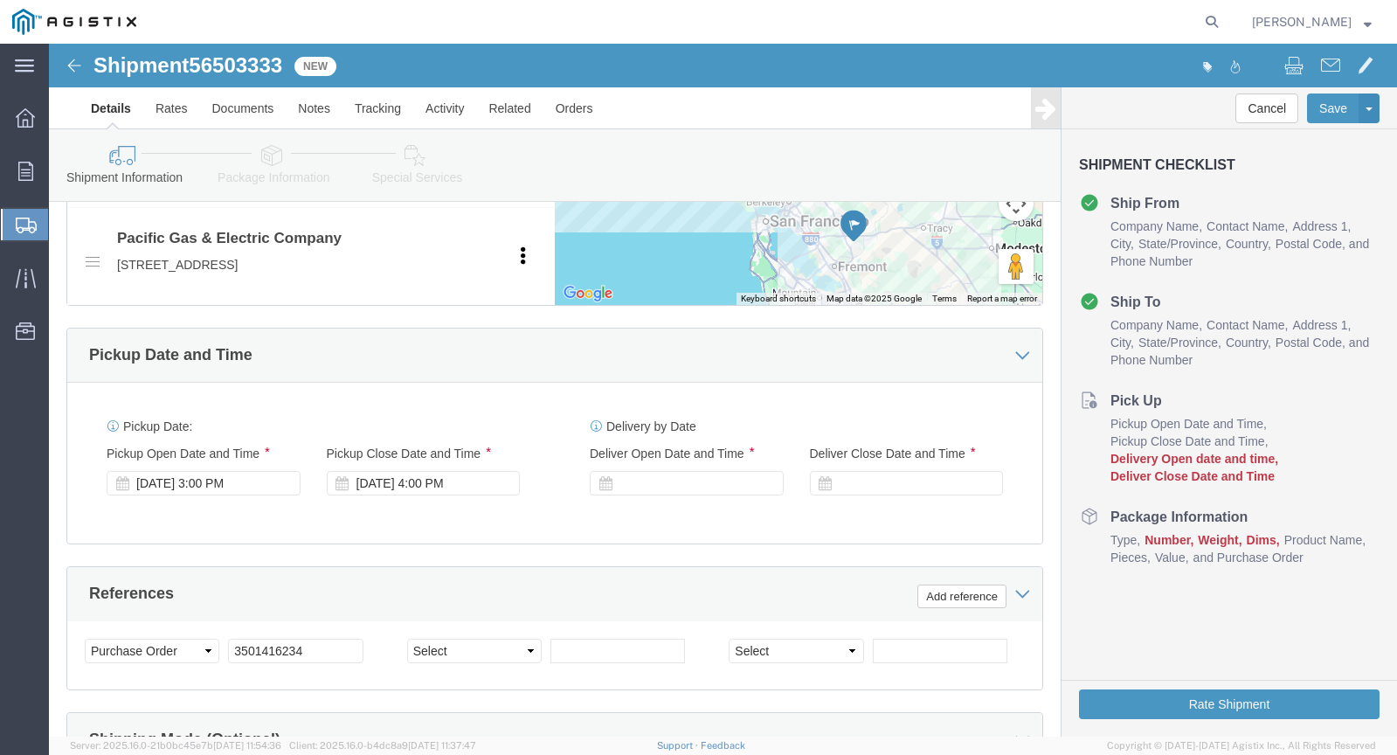
scroll to position [921, 0]
type input "94566"
click icon
click div
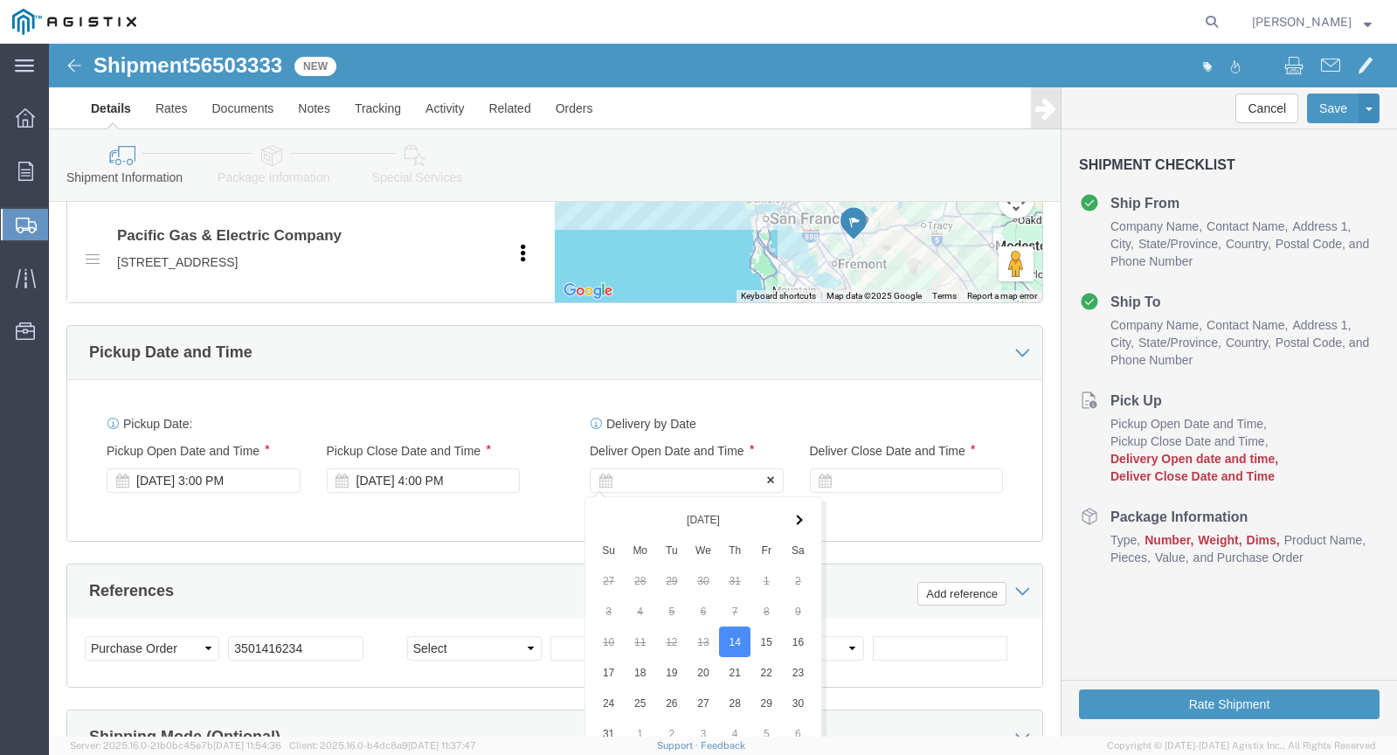
scroll to position [1258, 0]
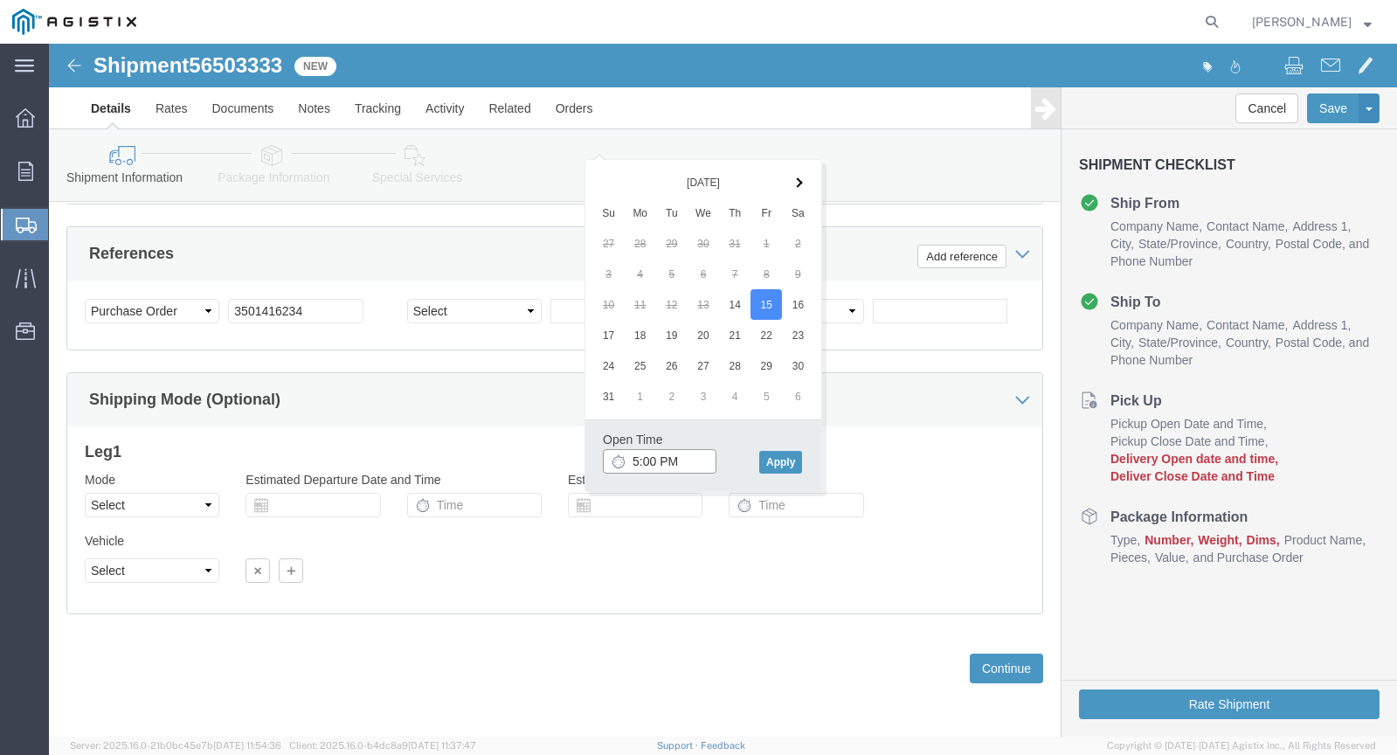
click input "5:00 PM"
click icon
click input "5:00 PM"
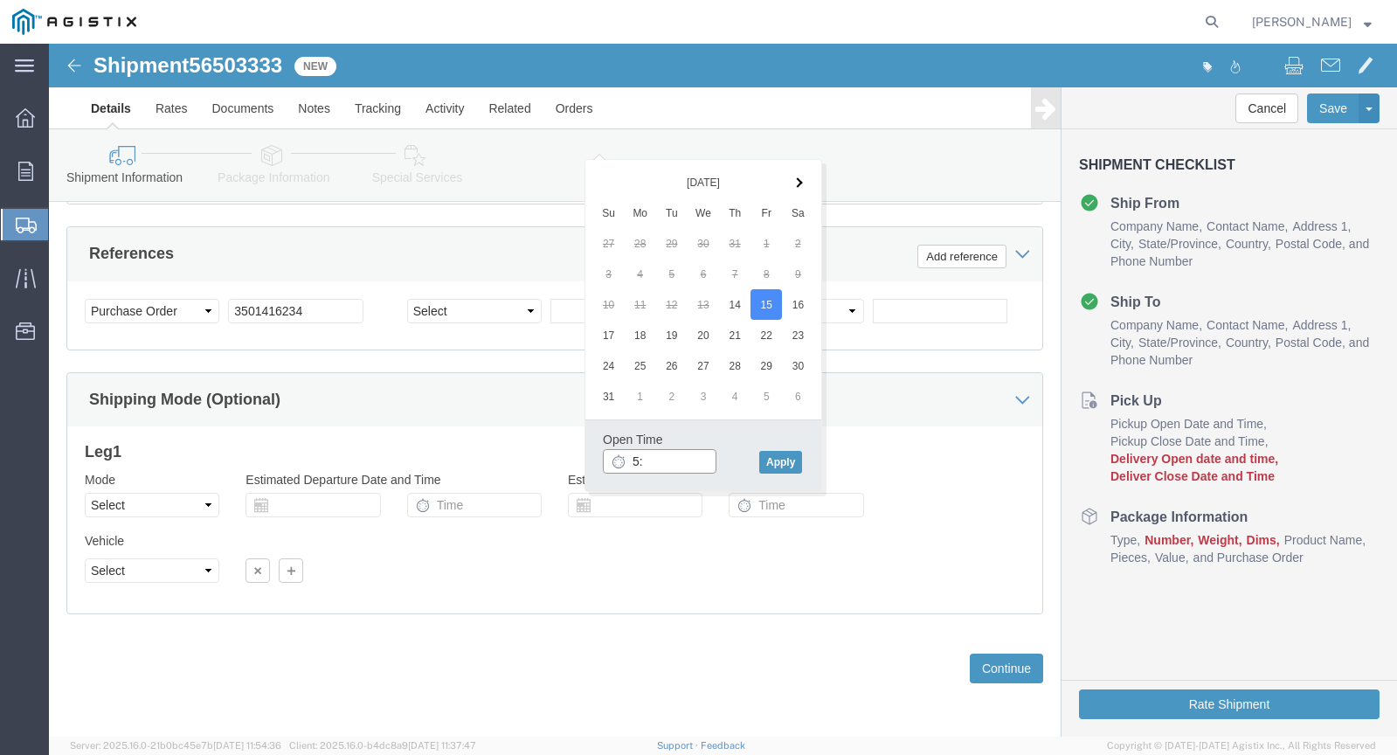
type input "5"
type input "9:00 AM"
click button "Apply"
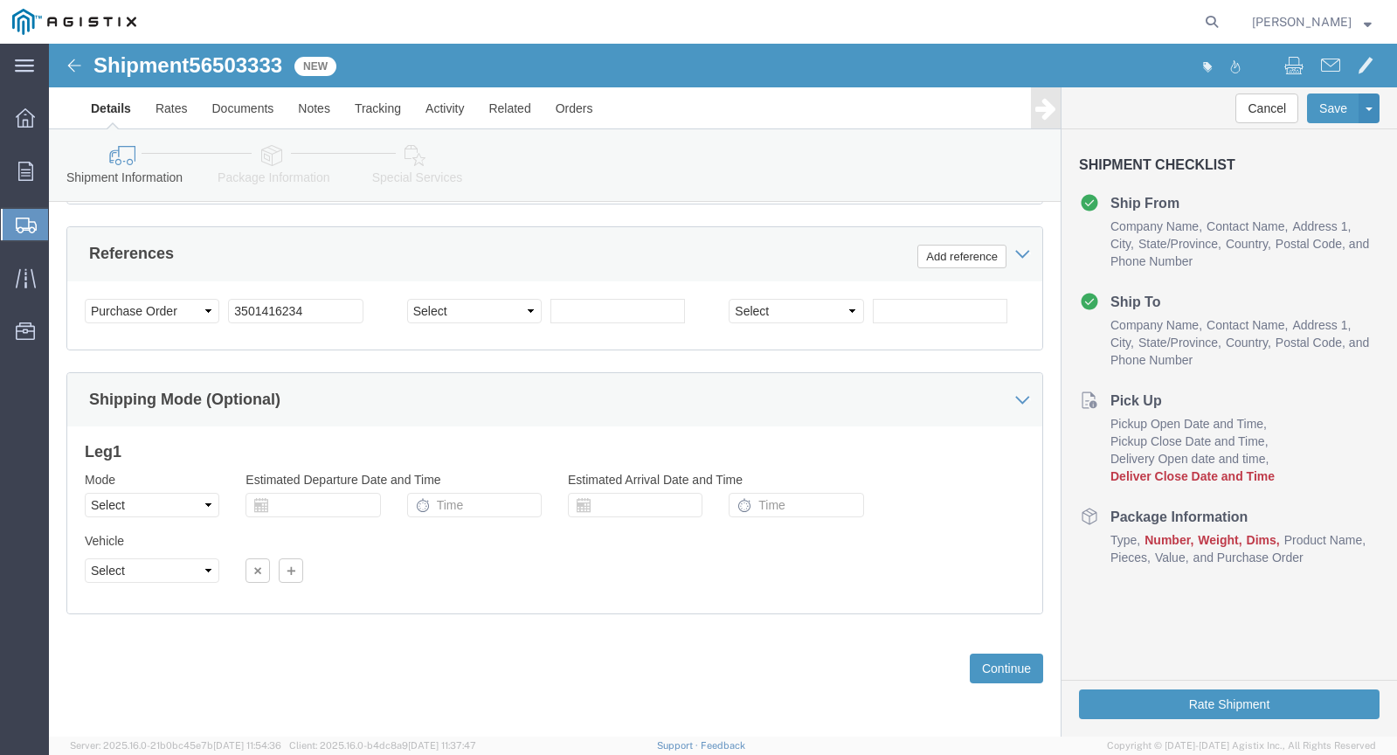
click icon
click select "Select Air Less than Truckload Multi-Leg Ocean Freight Rail Small Parcel Truckl…"
click button "Continue"
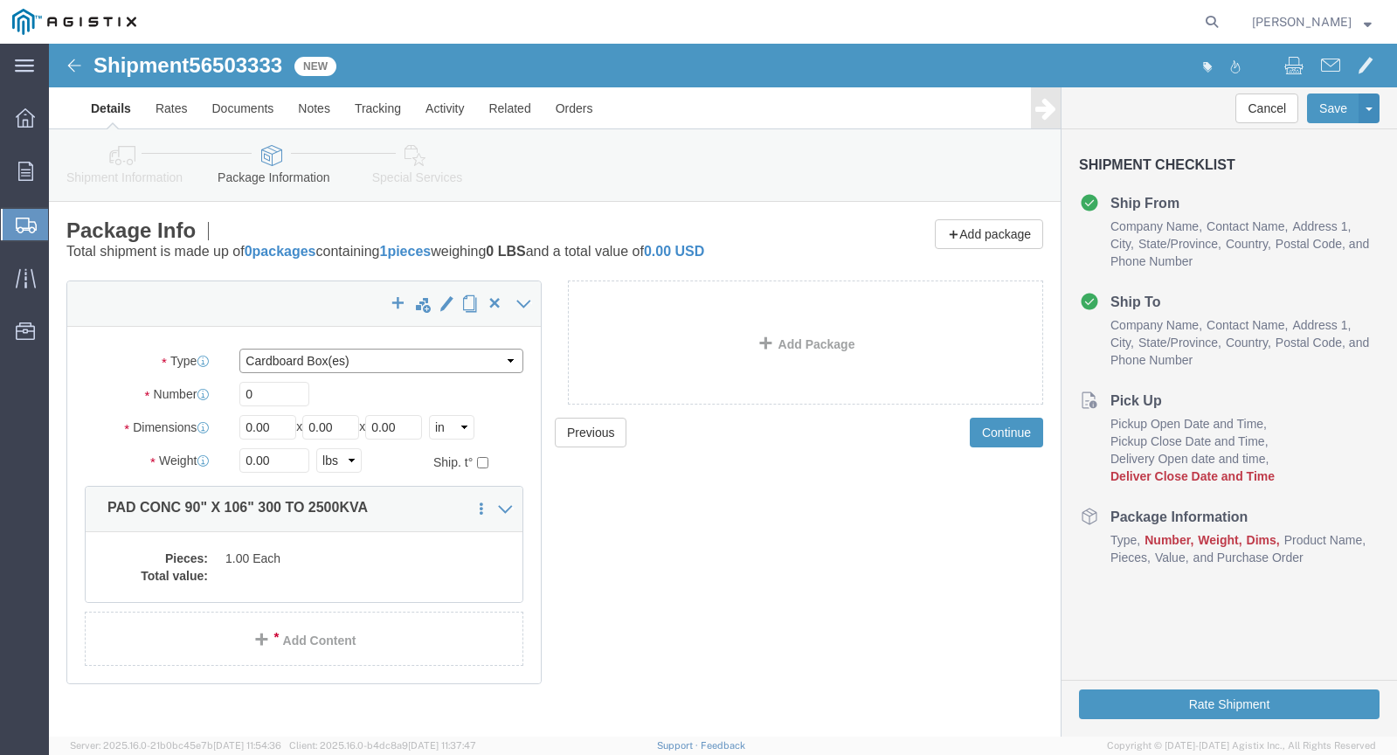
click select "Select Bulk Bundle(s) Cardboard Box(es) Carton(s) Crate(s) Drum(s) (Fiberboard)…"
select select "NKCR"
click select "Select Bulk Bundle(s) Cardboard Box(es) Carton(s) Crate(s) Drum(s) (Fiberboard)…"
click input "0"
type input "1"
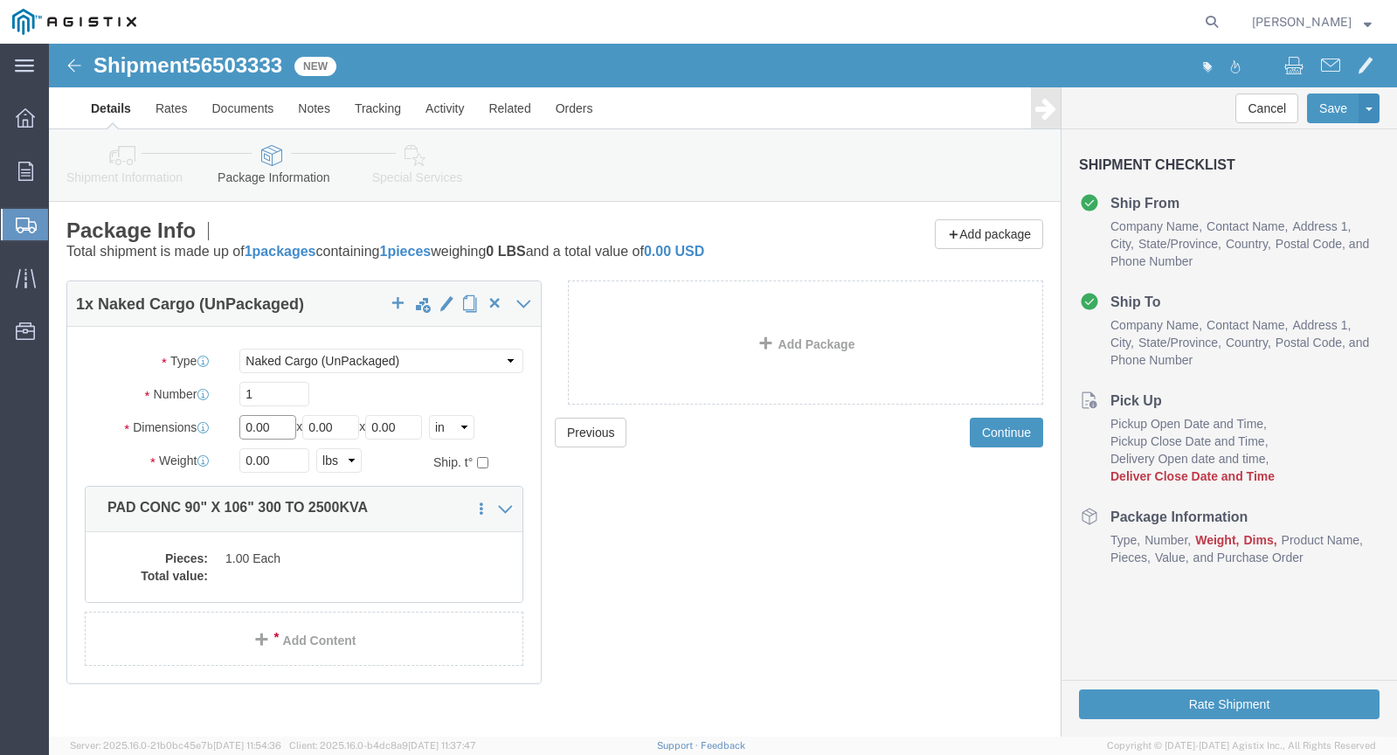
drag, startPoint x: 240, startPoint y: 382, endPoint x: 171, endPoint y: 384, distance: 69.1
click div "Dimensions Length 0.00 x Width 0.00 x Height 0.00 Select cm ft in"
type input "106"
click input "0.00"
type input "0"
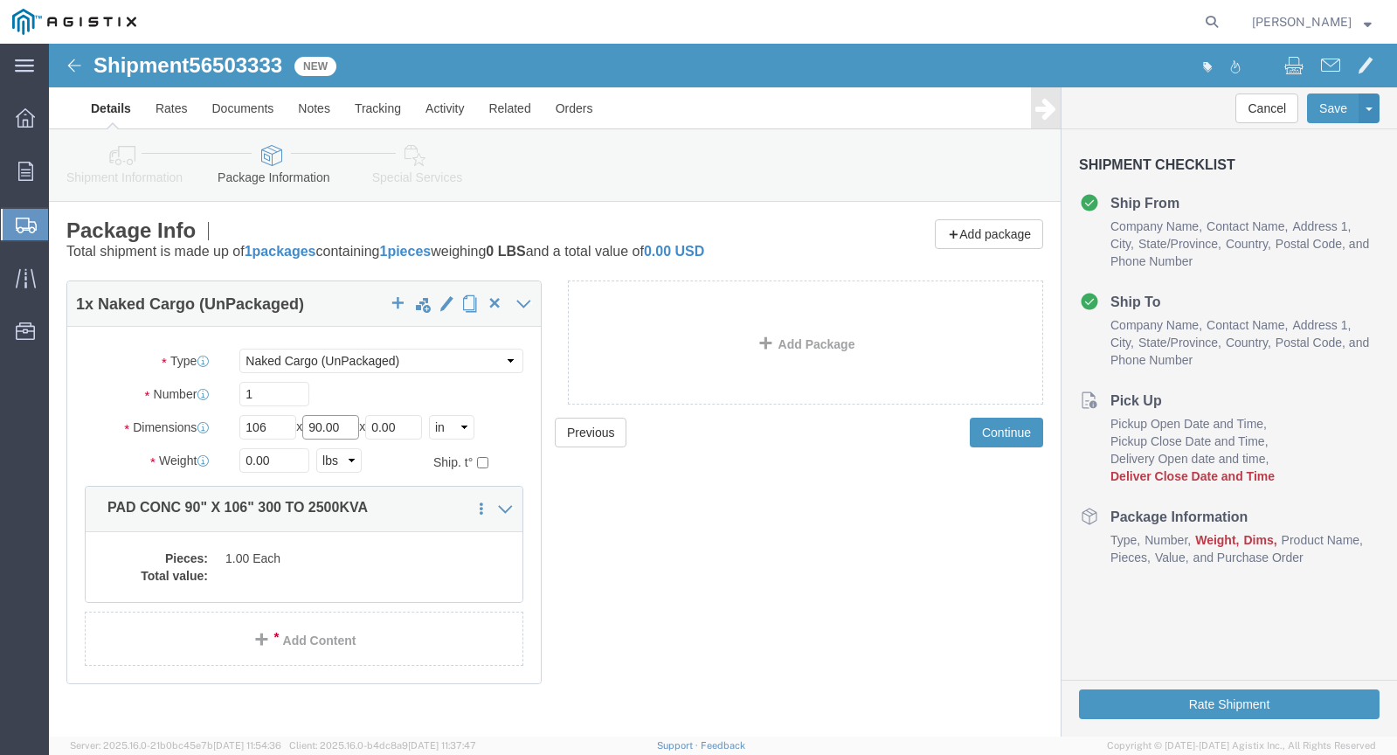
type input "90.00"
click input "106"
type input "106.00"
click input "0.00"
type input "0"
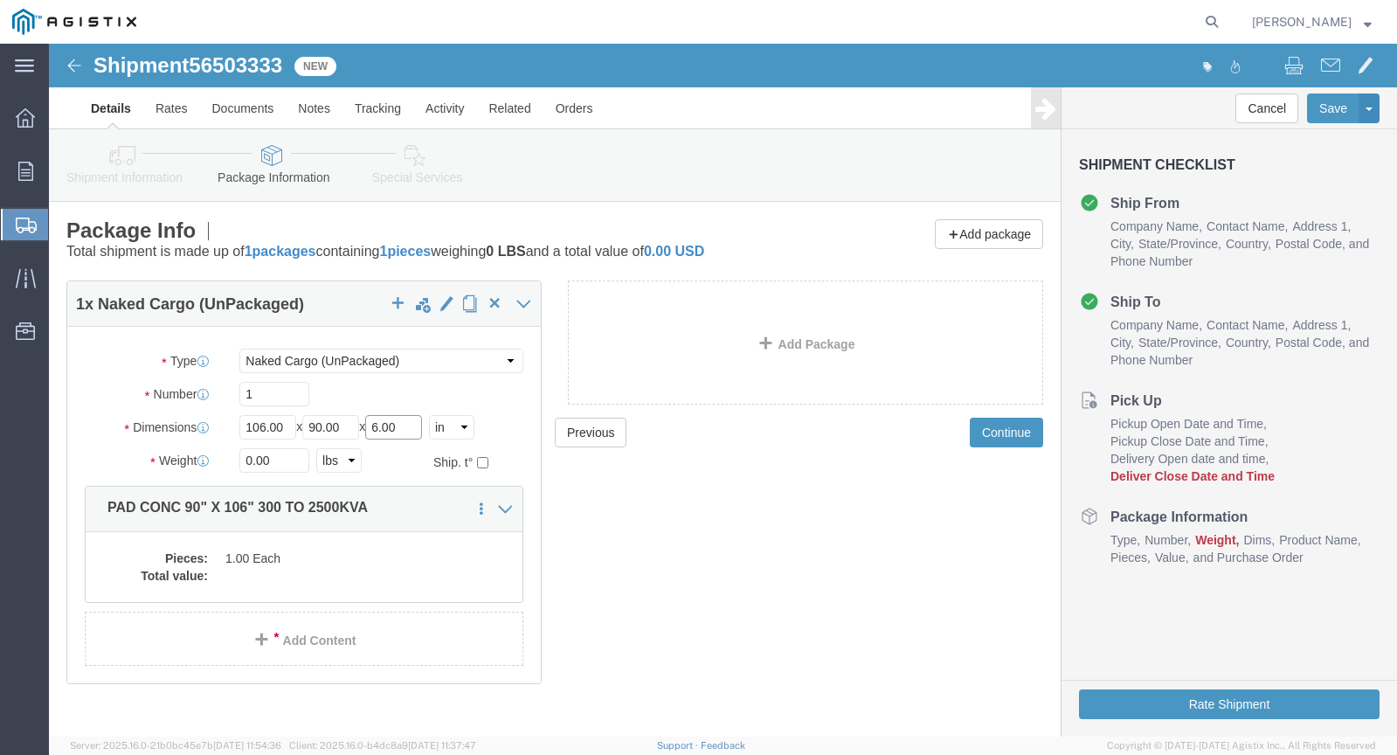
type input "6.00"
click input "0.00"
type input "0"
type input "4600.00"
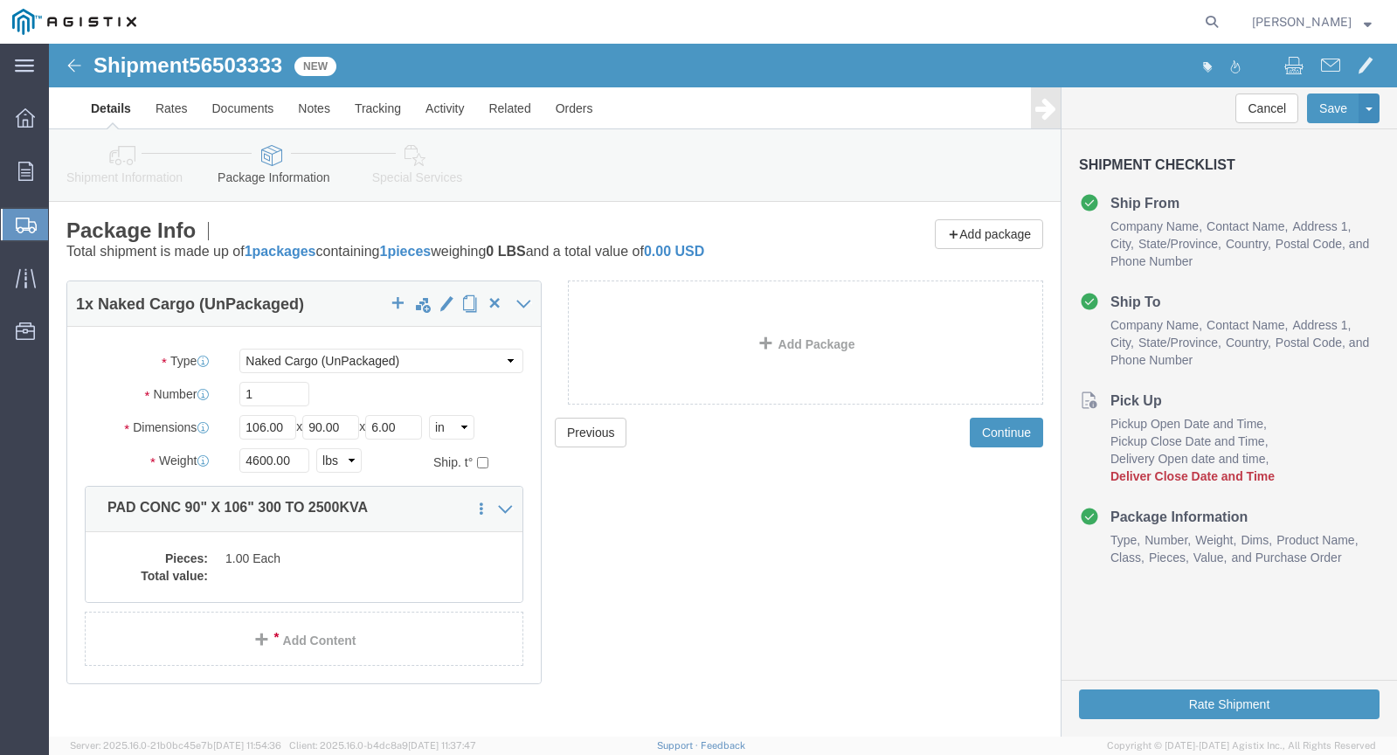
click div "Previous Continue"
click icon
click link "Add Content"
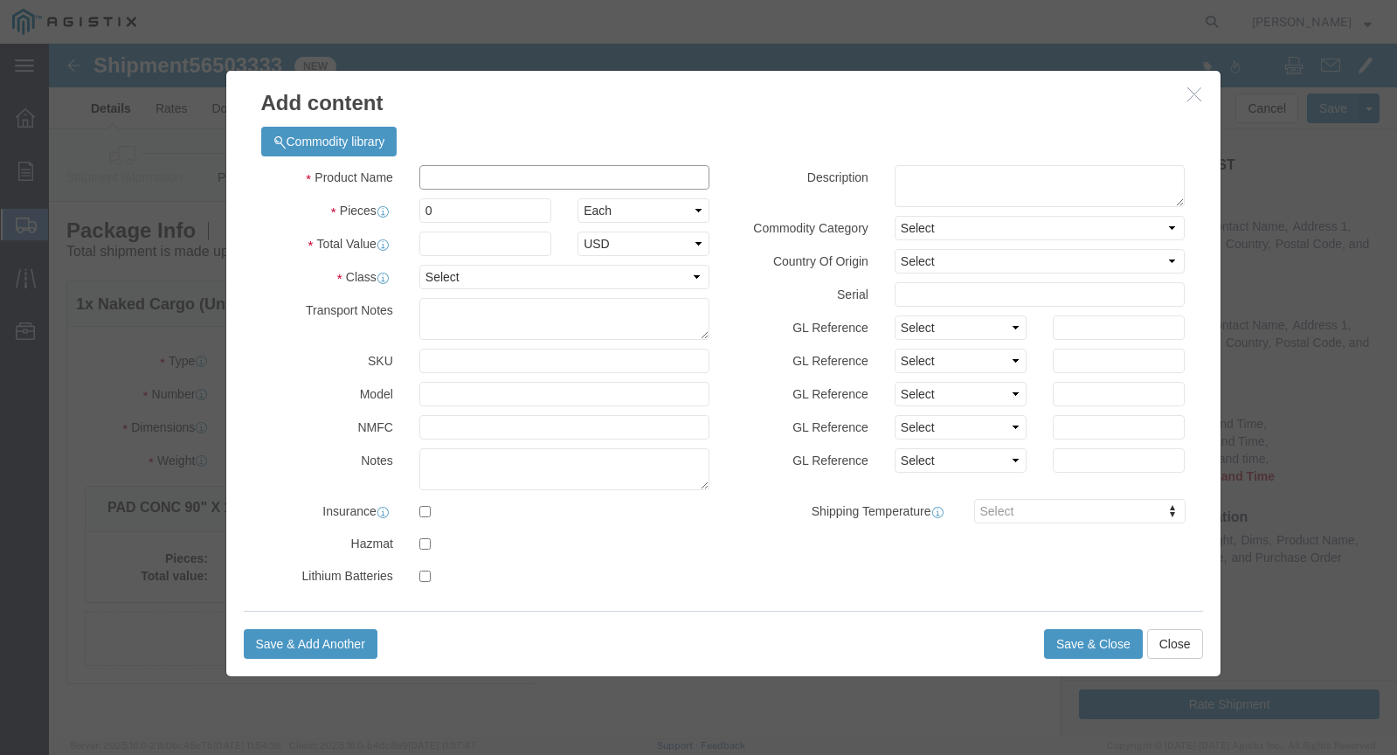
click input "text"
type input "04-0292"
click input "0"
type input "1"
click input "text"
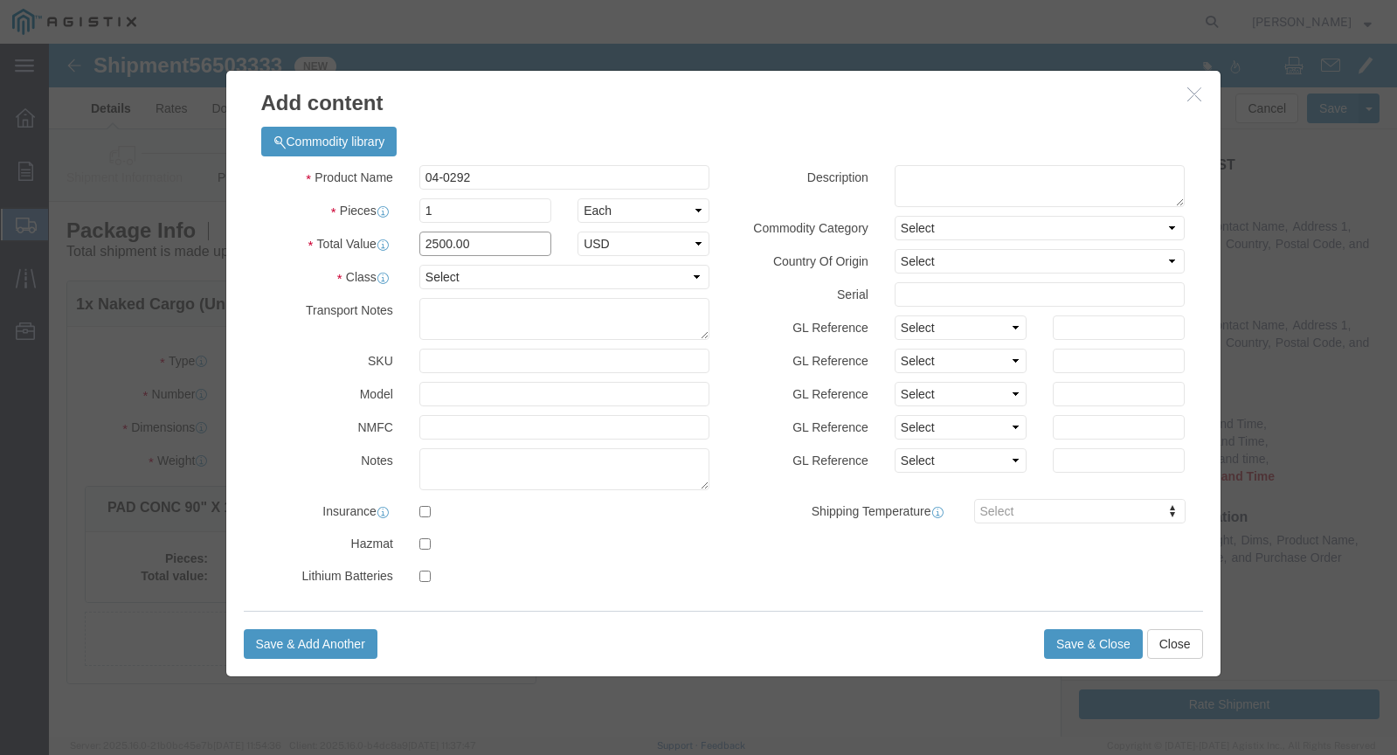
type input "2500.00"
click select "Select 50 55 60 65 70 85 92.5 100 125 175 250 300 400"
select select "55"
click select "Select 50 55 60 65 70 85 92.5 100 125 175 250 300 400"
click button "Save & Close"
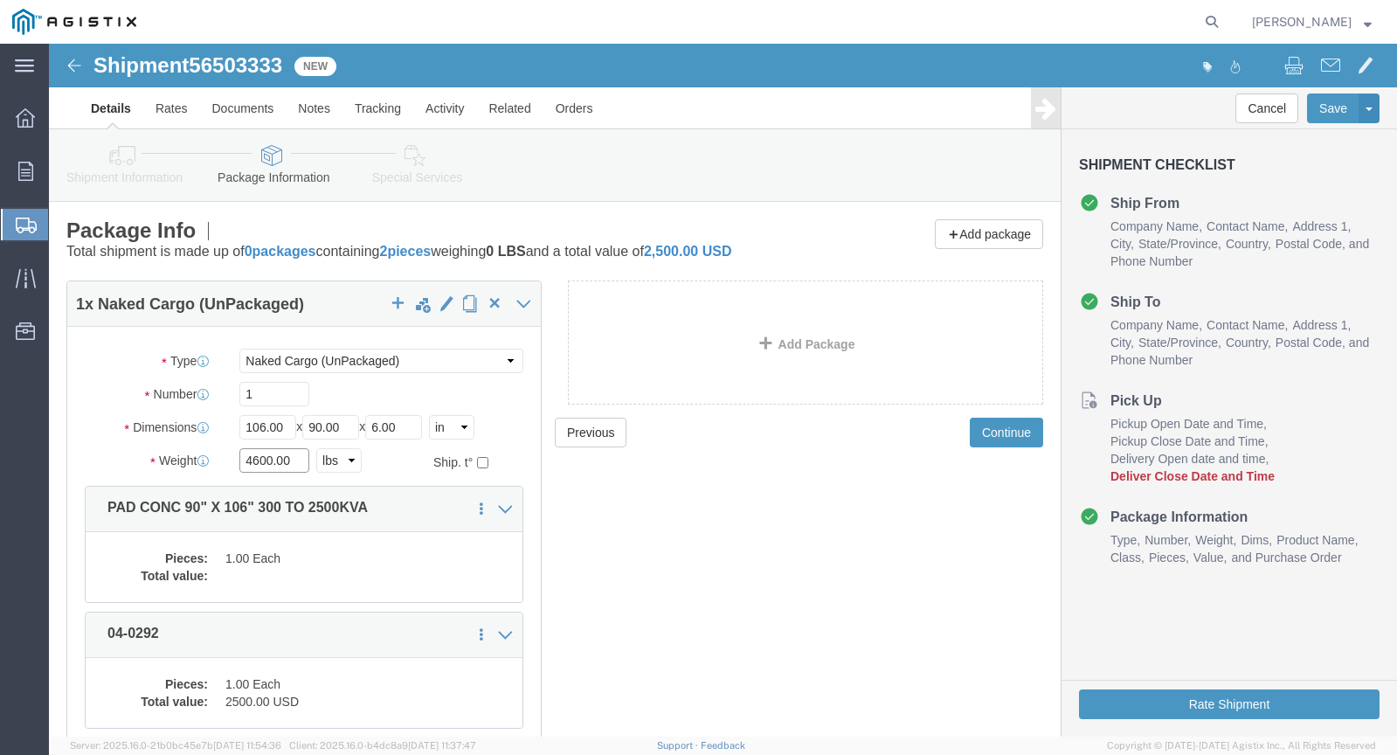
click input "4600.00"
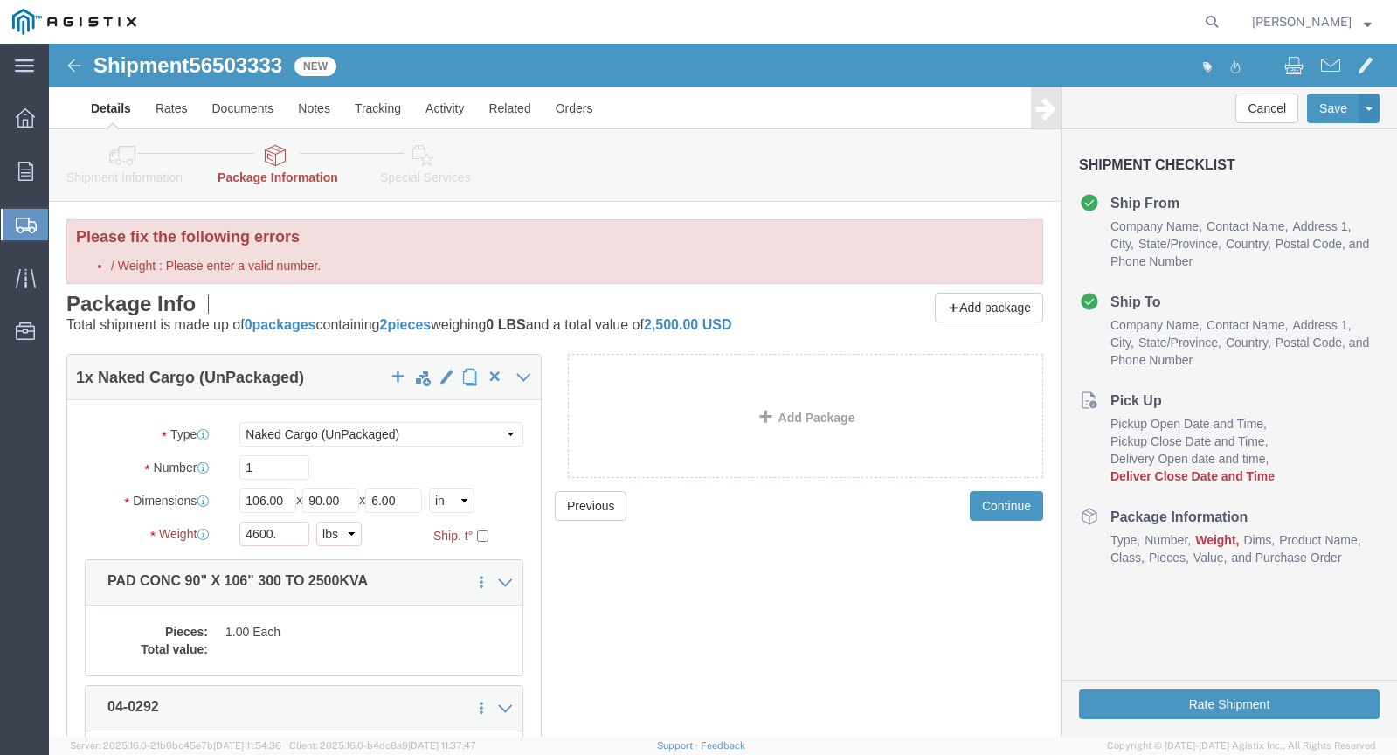
click div "Previous Continue"
click input "4600."
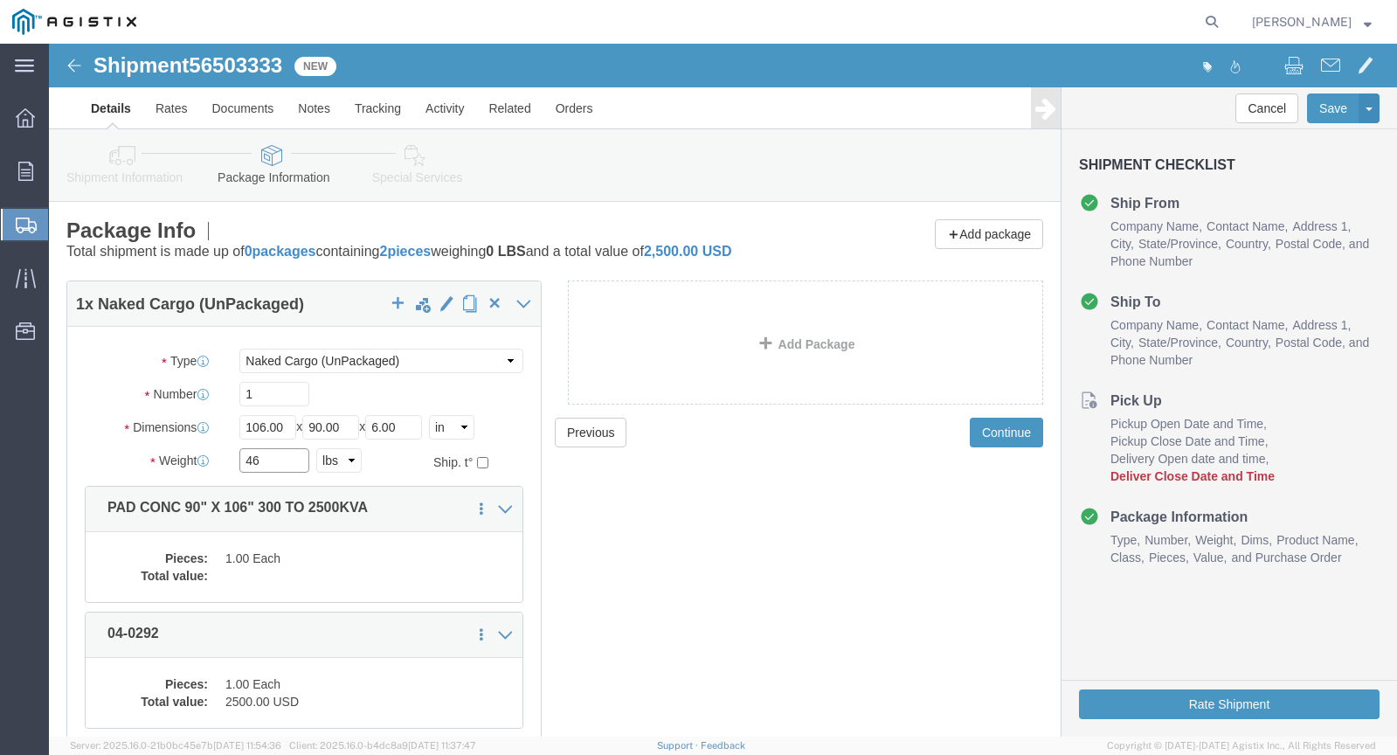
type input "4"
type input "6000"
click div "Previous Continue"
click input "1"
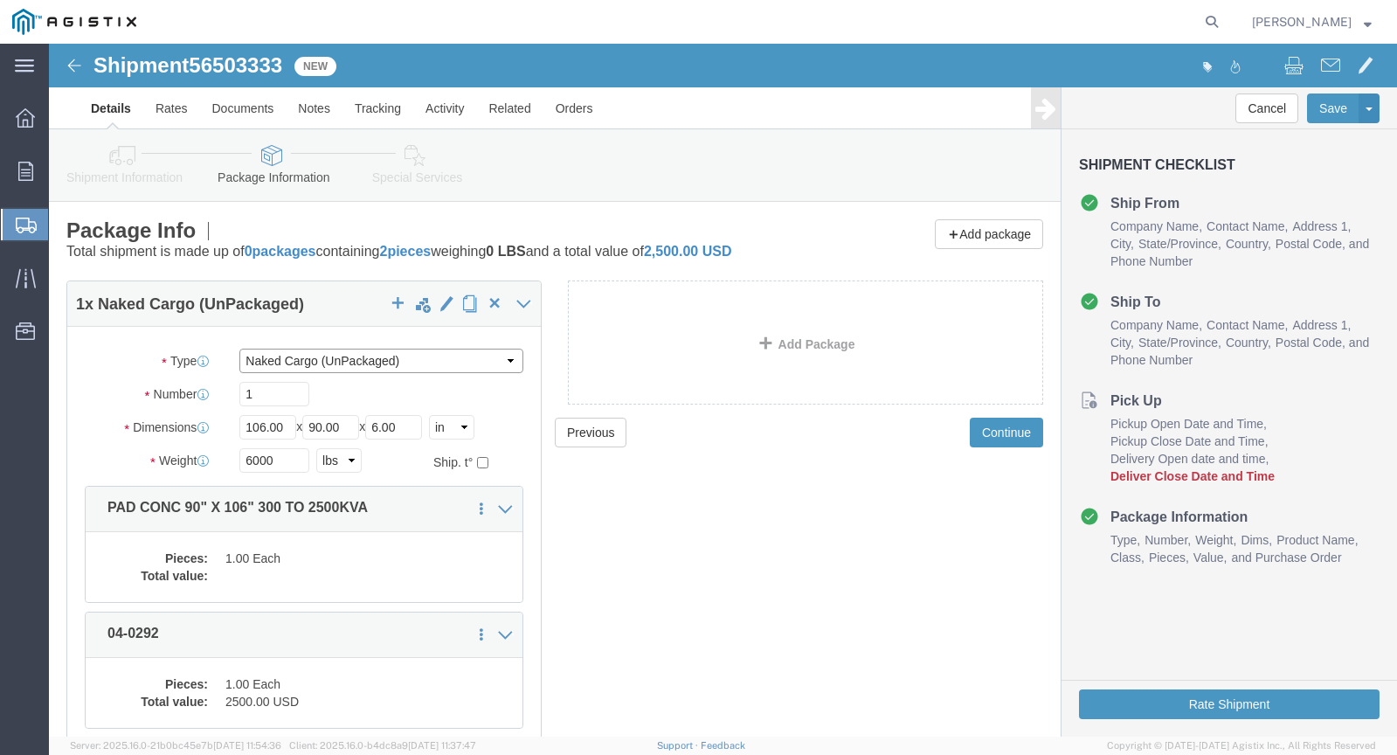
click select "Select Bulk Bundle(s) Cardboard Box(es) Carton(s) Crate(s) Drum(s) (Fiberboard)…"
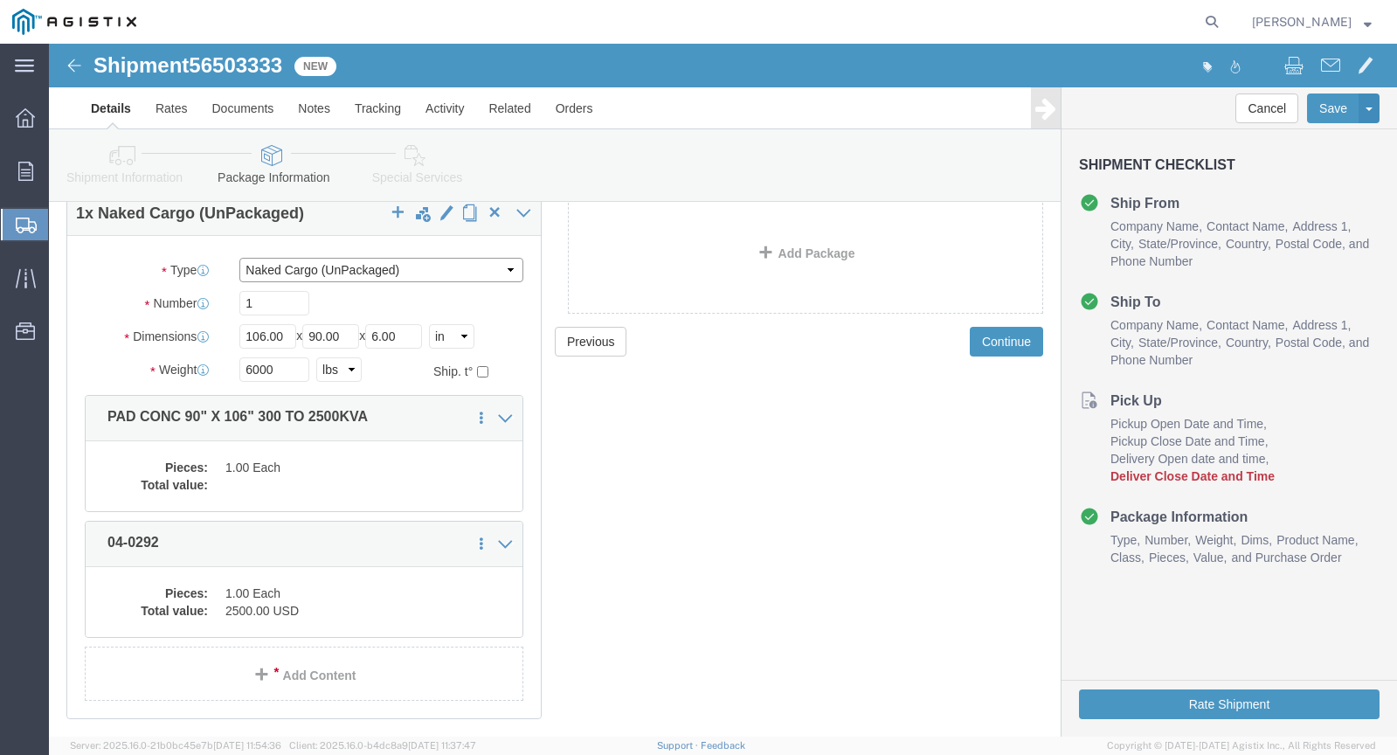
scroll to position [149, 0]
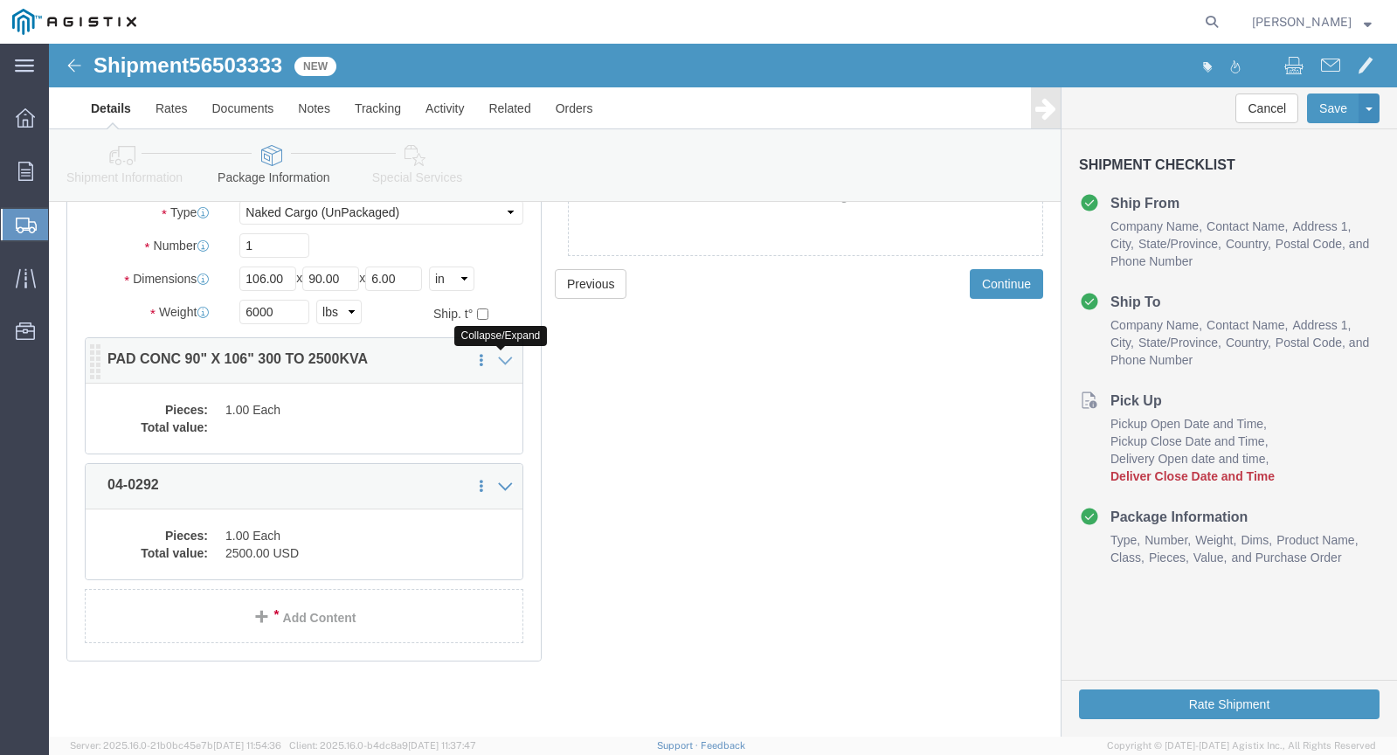
click icon
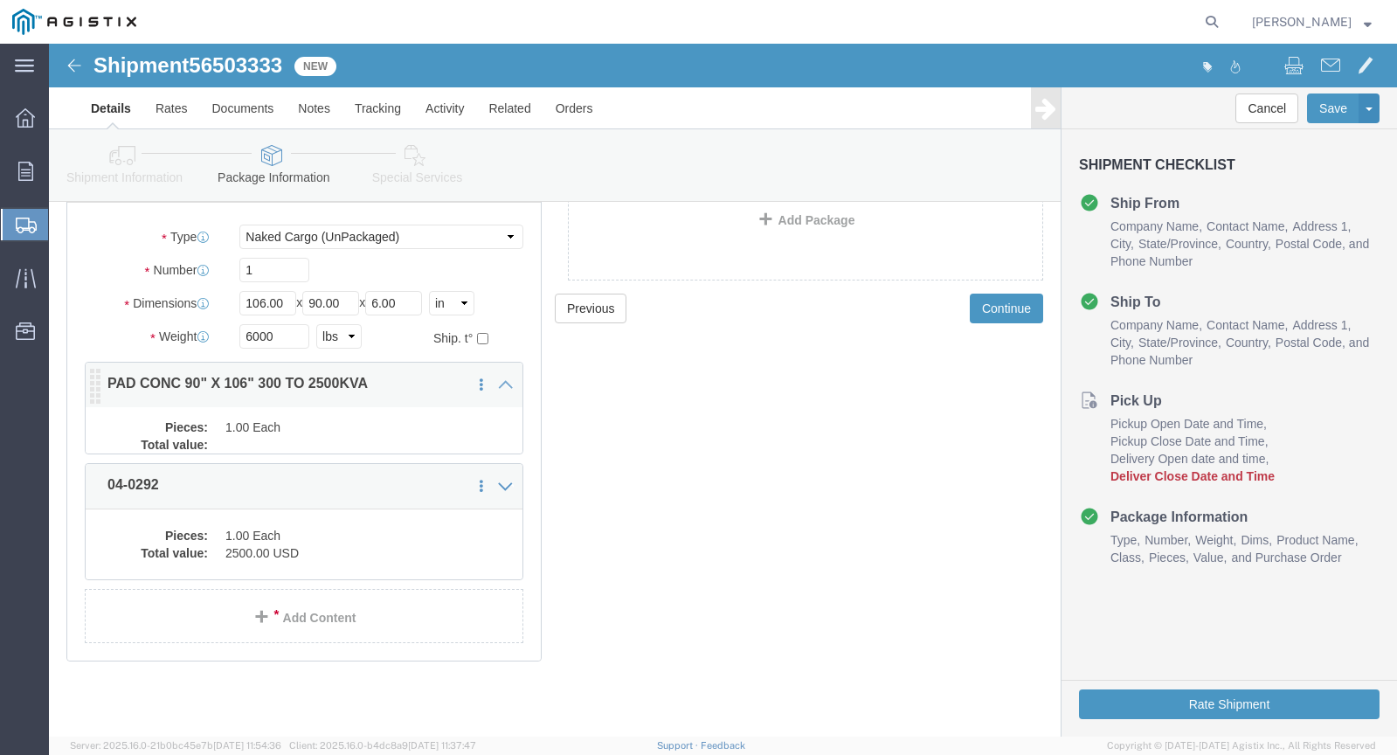
scroll to position [78, 0]
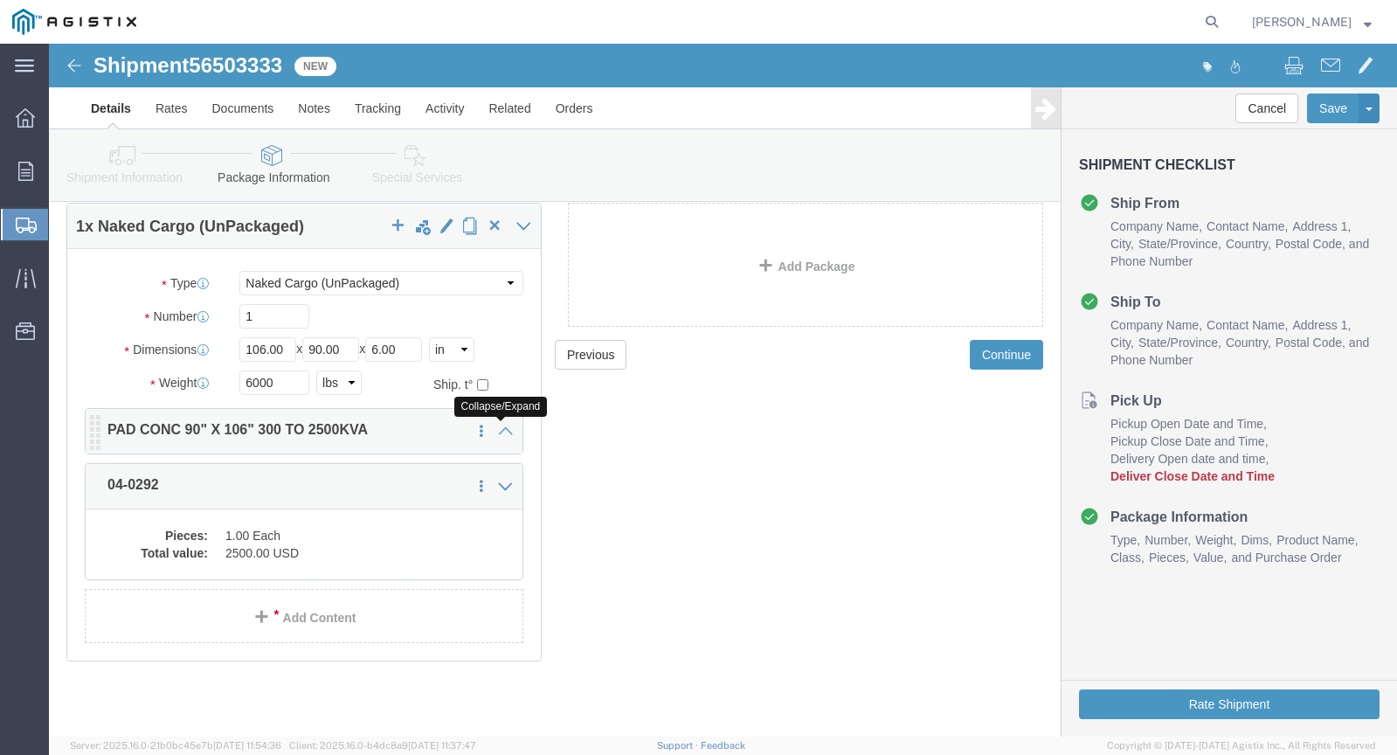
click icon
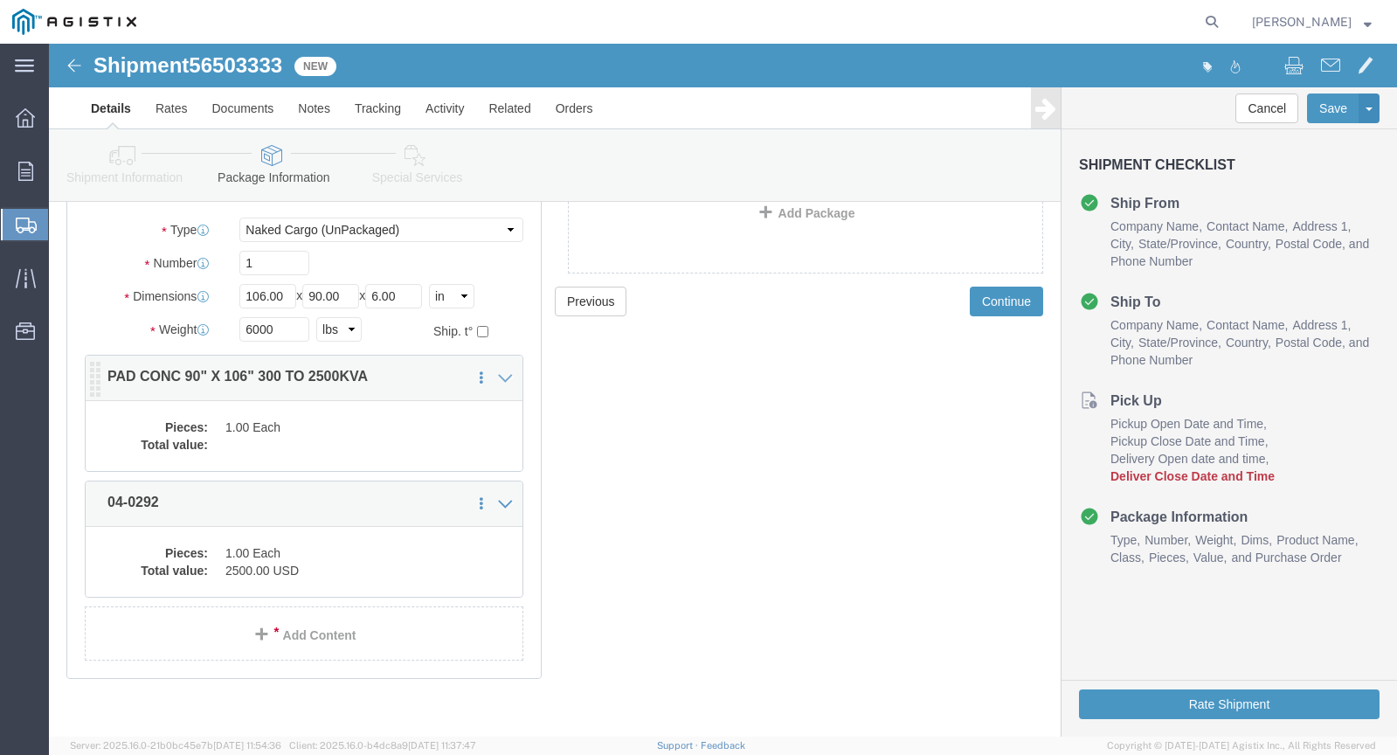
scroll to position [149, 0]
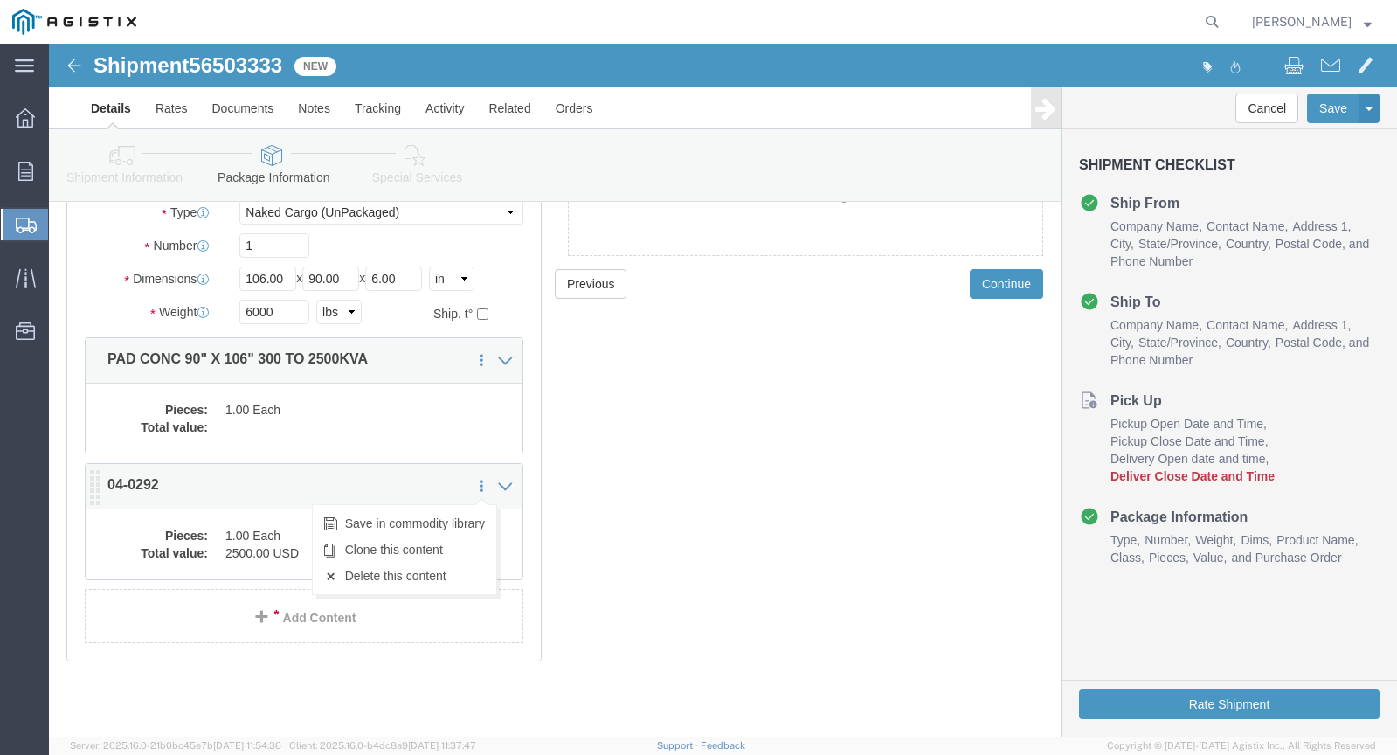
click icon
click link "Delete this content"
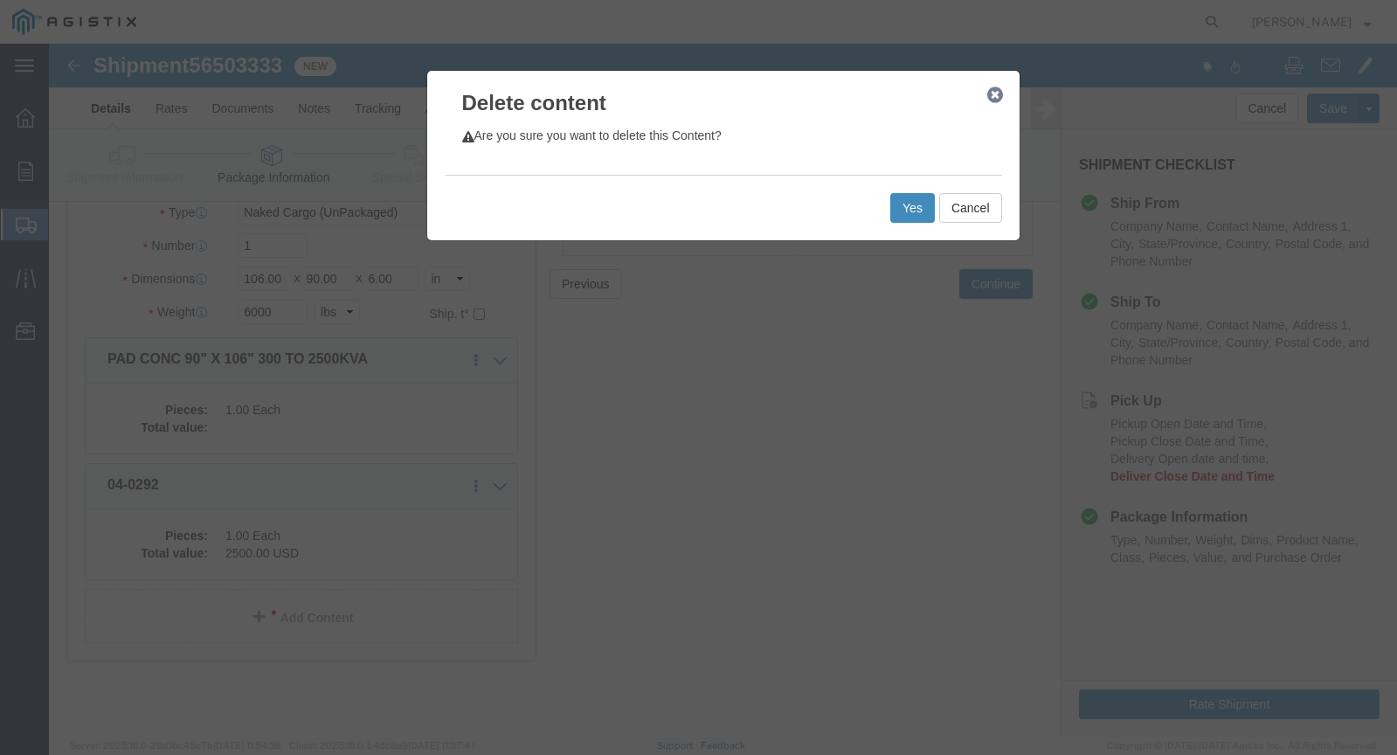
click button "Yes"
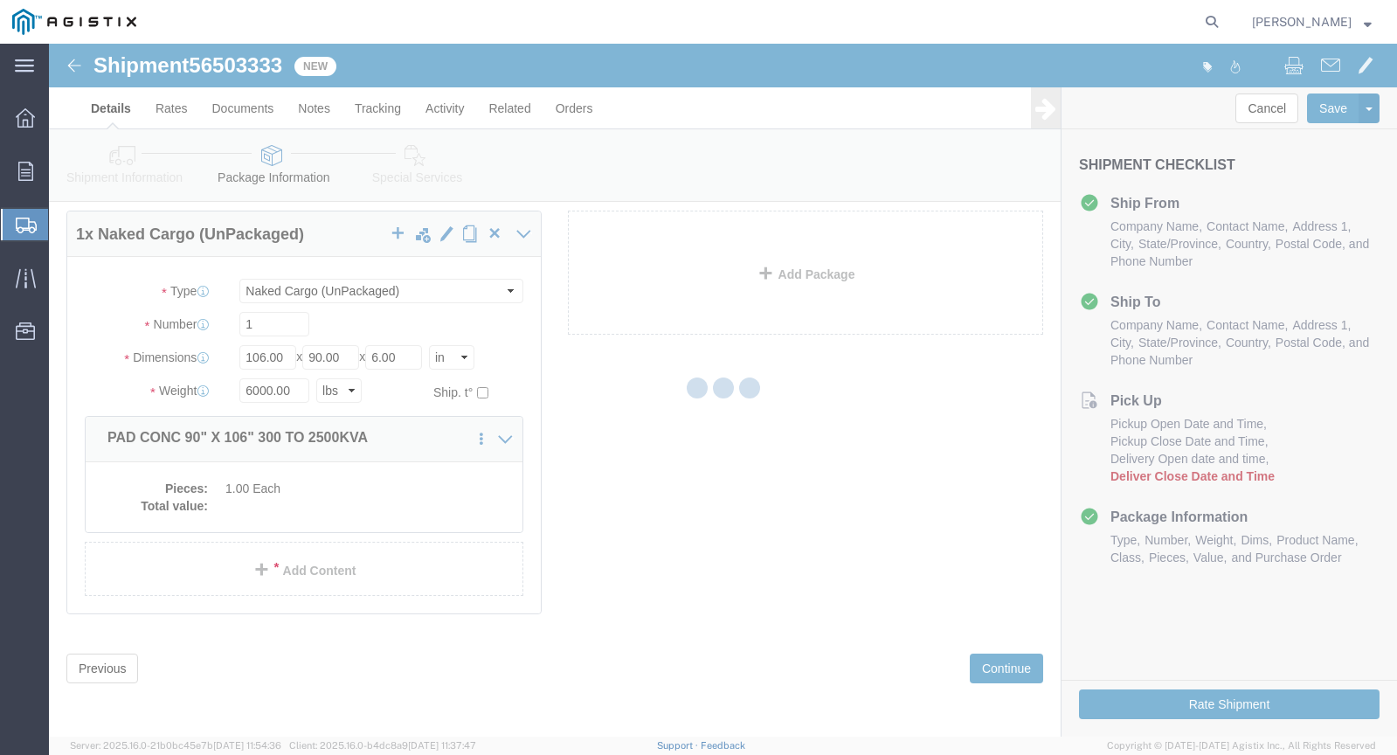
scroll to position [0, 0]
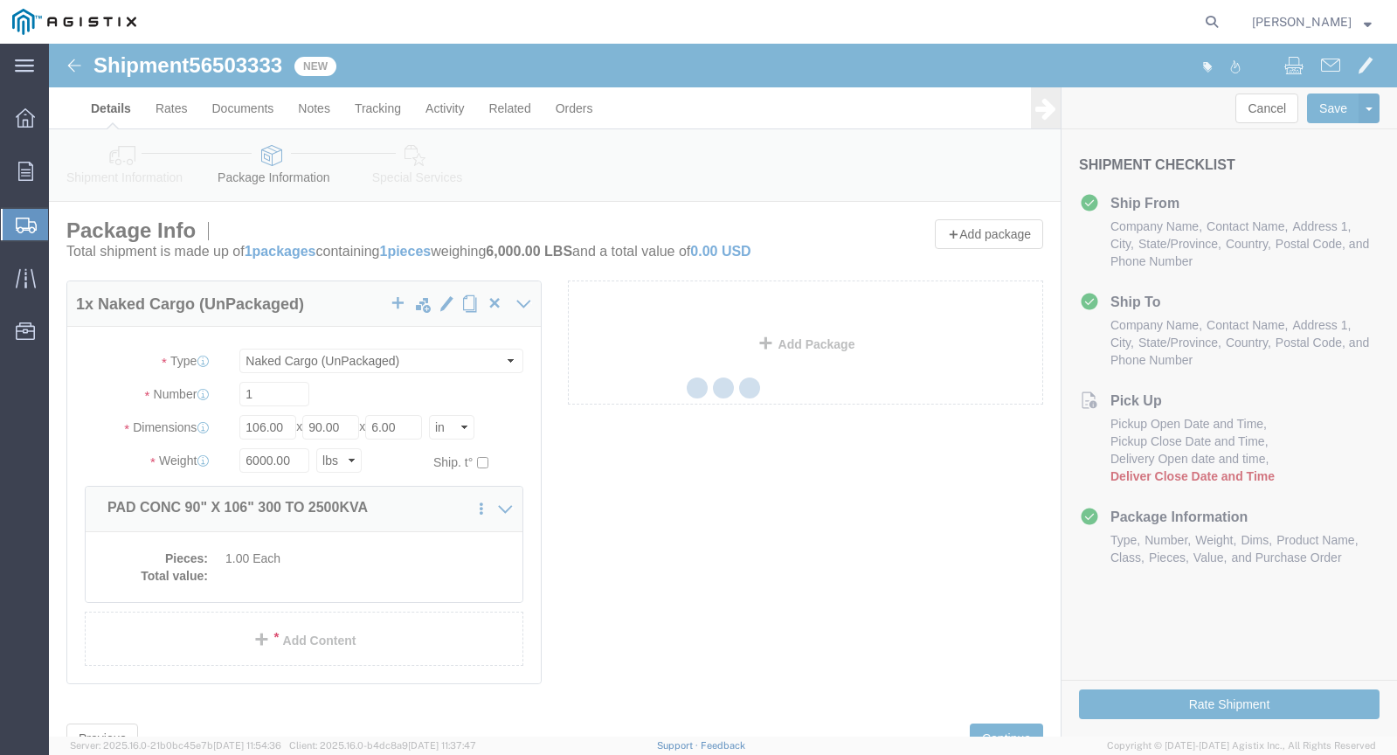
select select "NKCR"
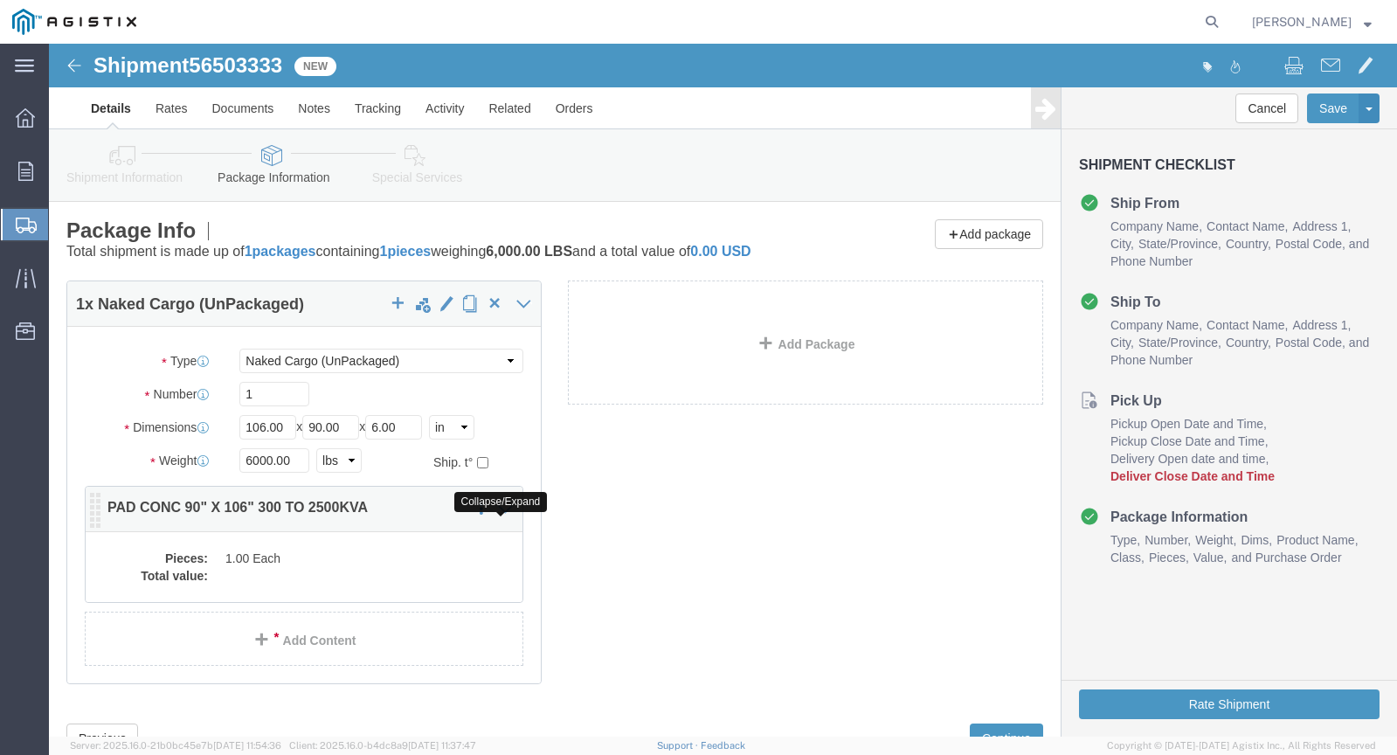
click icon
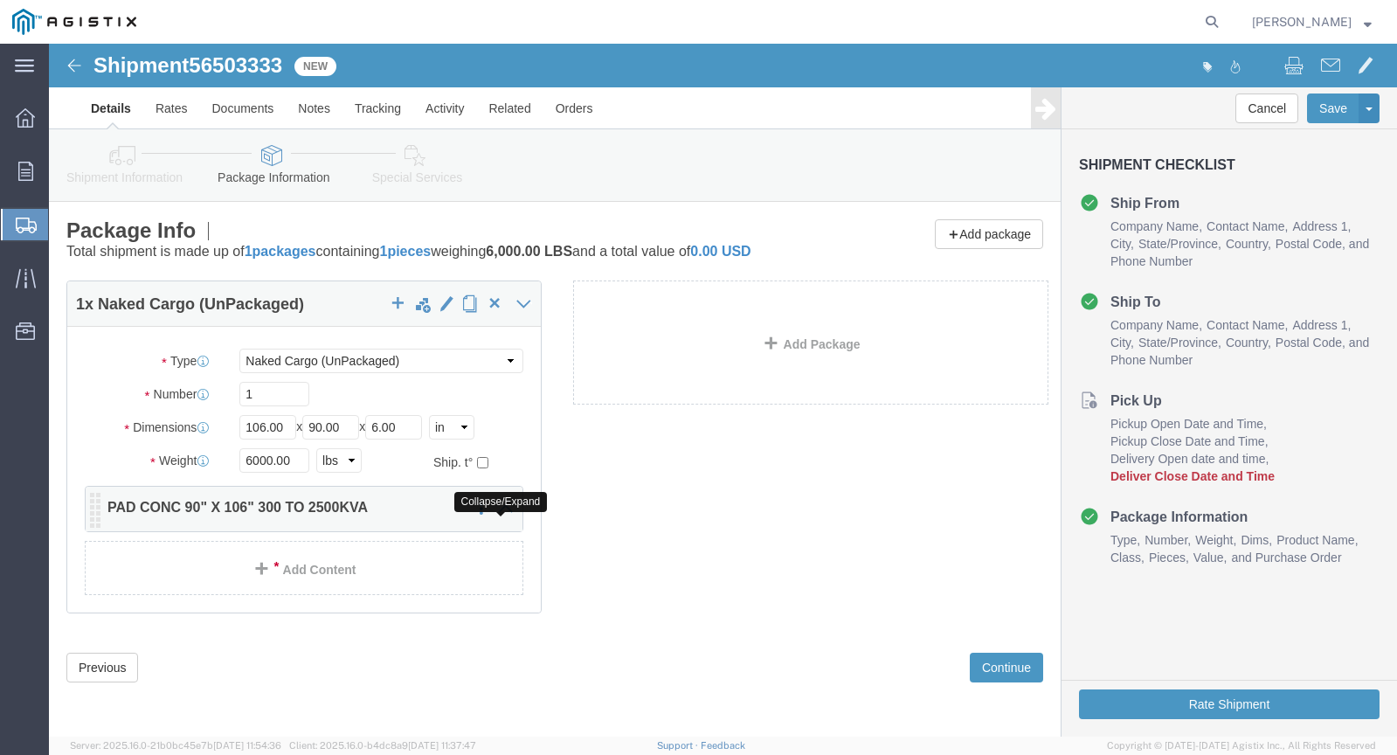
click icon
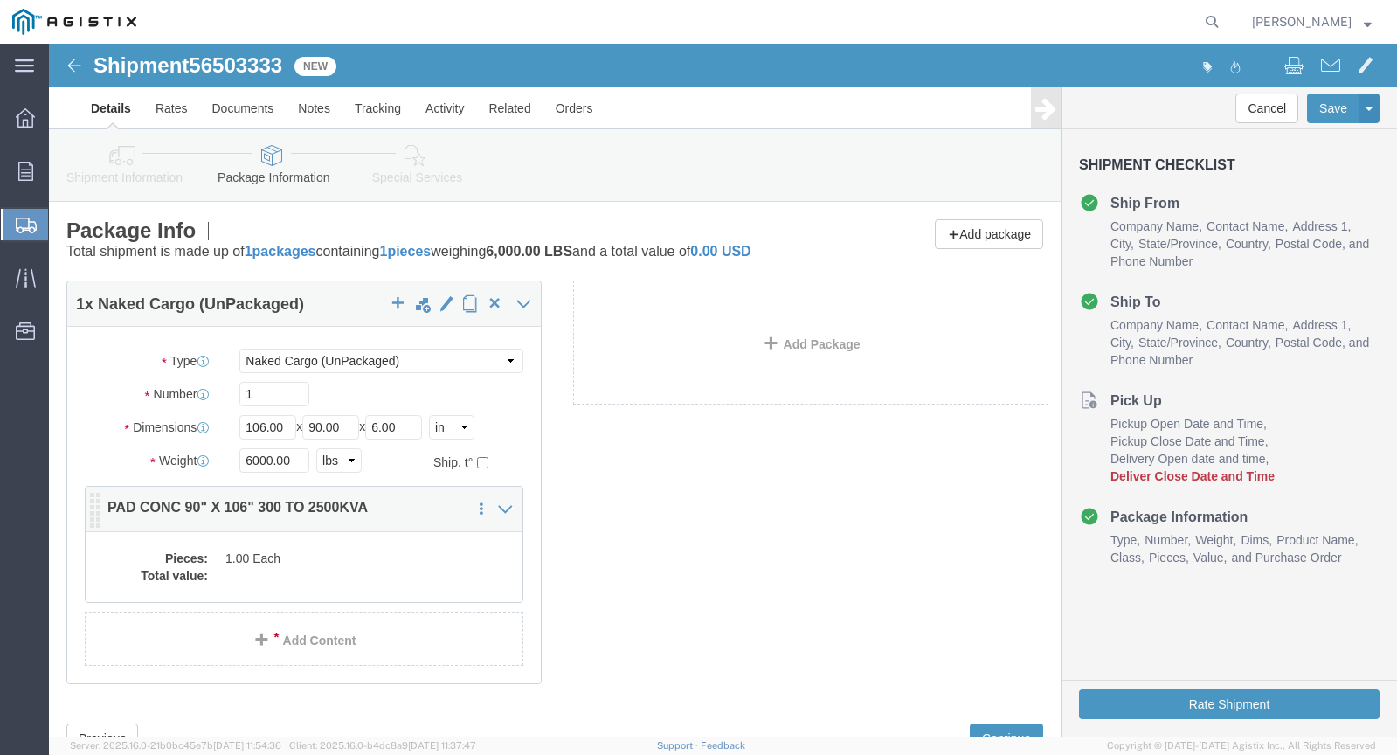
click dd "1.00 Each"
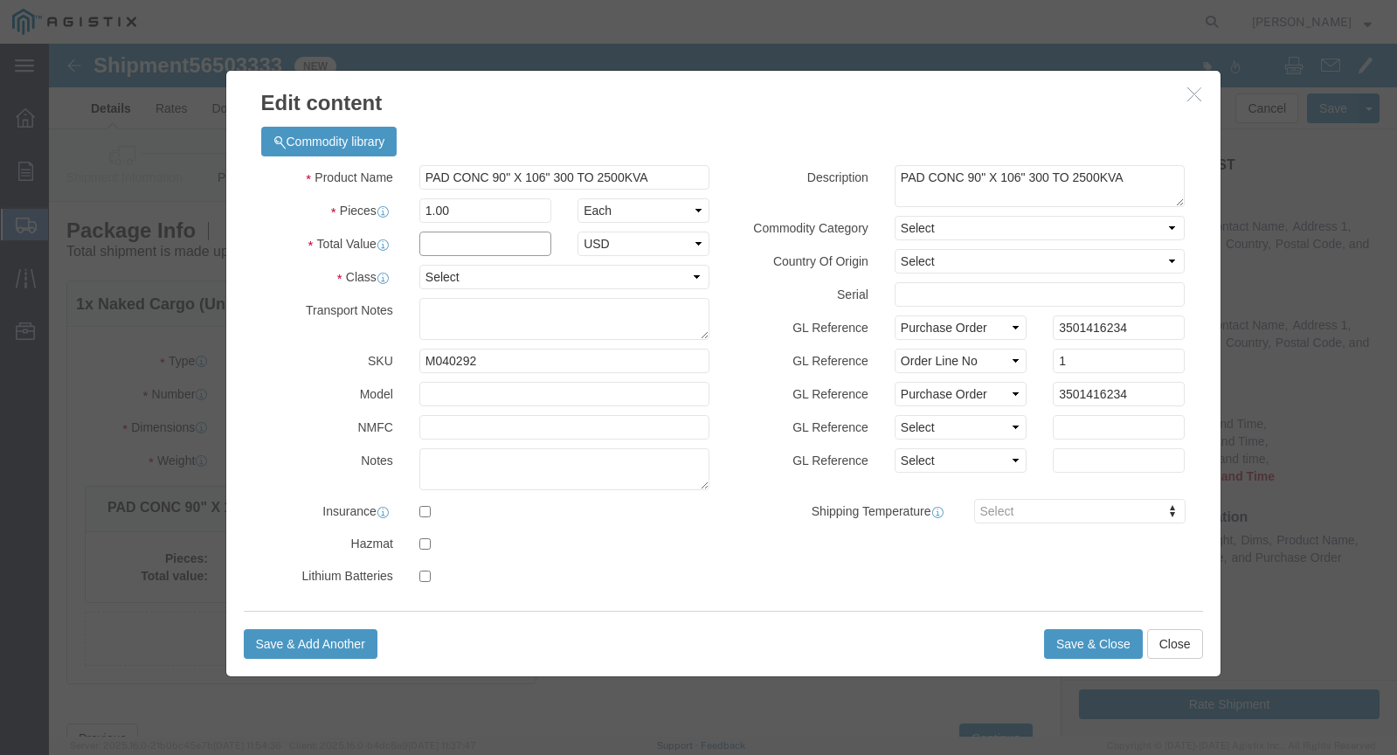
click input "text"
type input "2500"
click button "Save & Close"
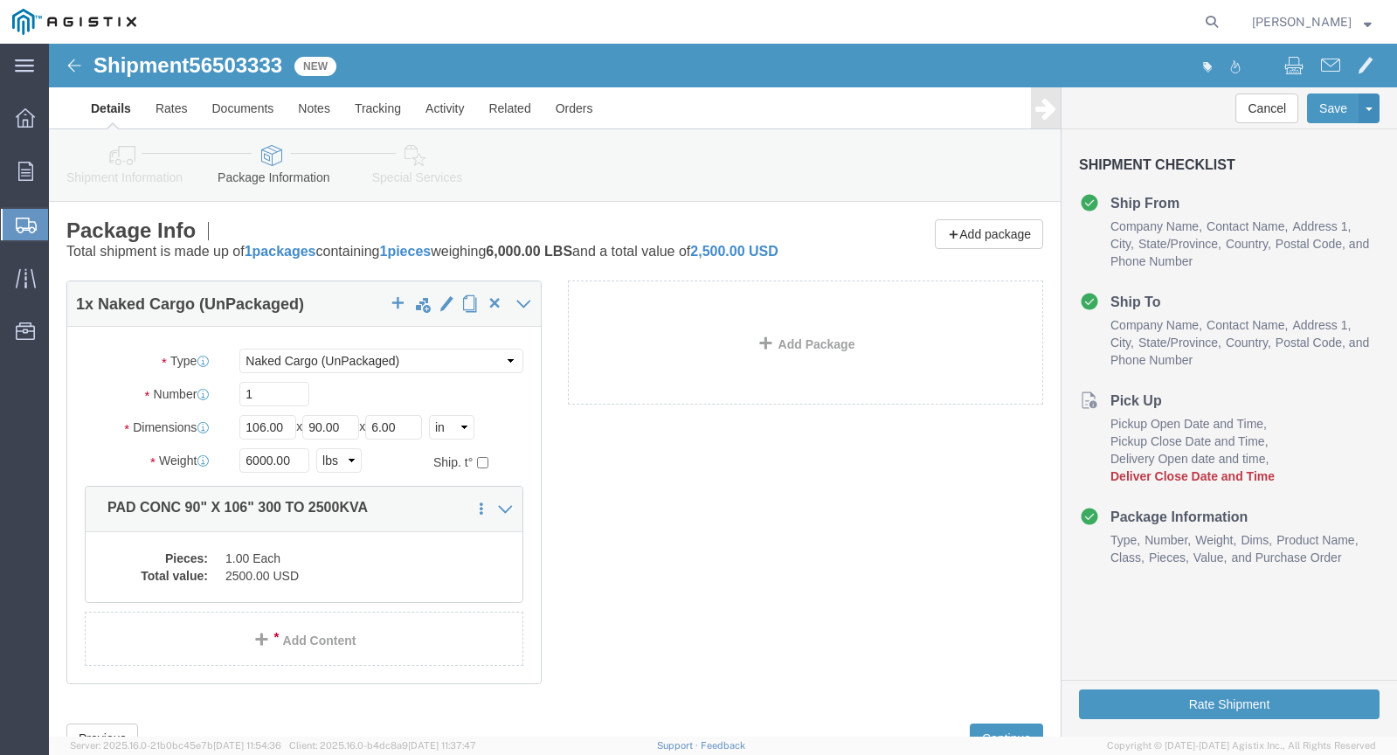
click dd "1.00 Each"
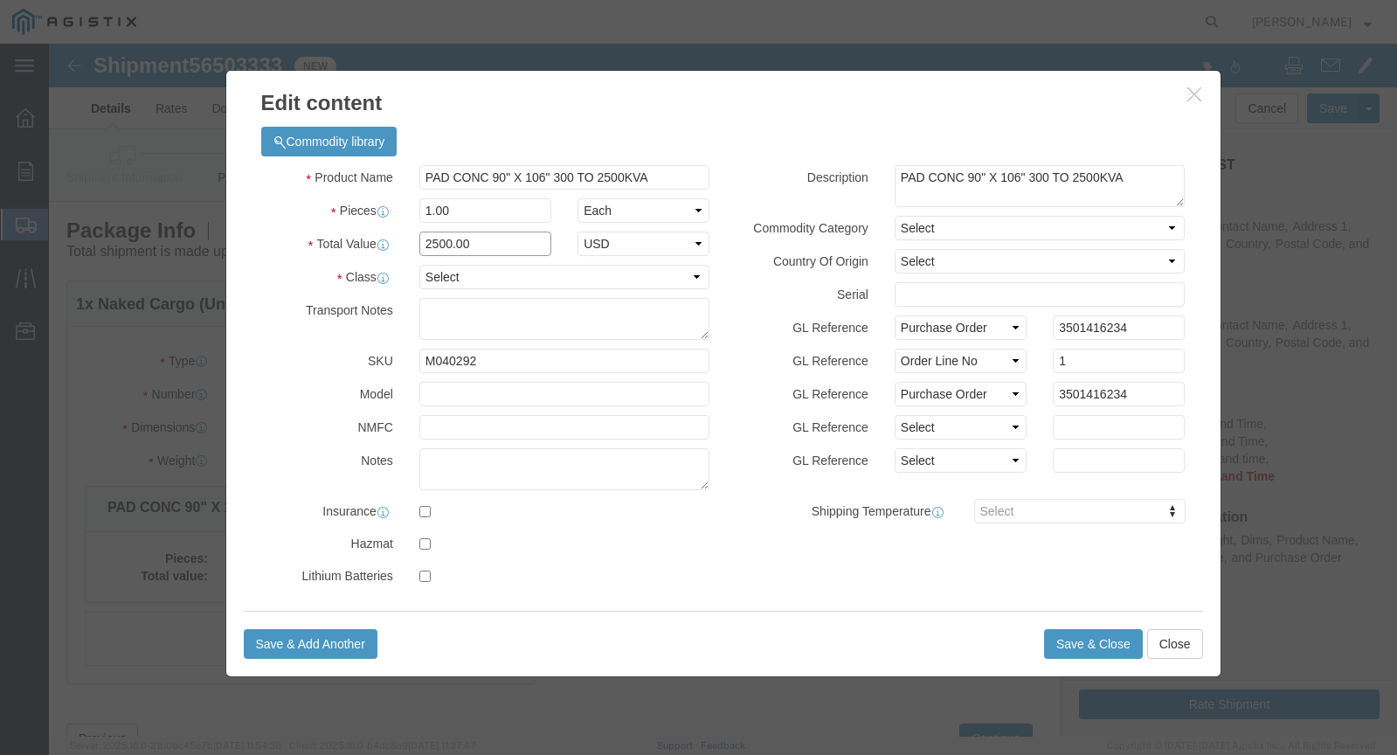
click input "2500.00"
type input "2"
type input "1200"
click select "Select 50 55 60 65 70 85 92.5 100 125 175 250 300 400"
click button "Save & Close"
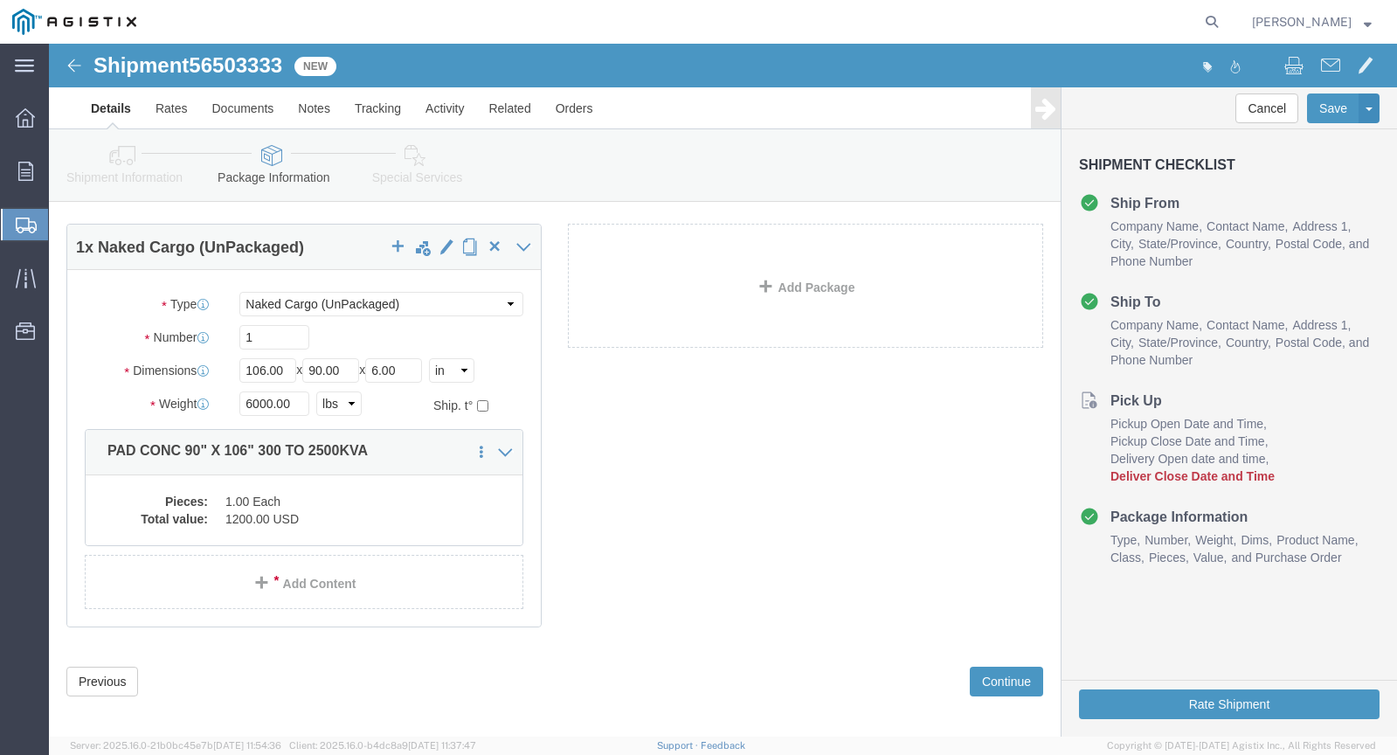
scroll to position [87, 0]
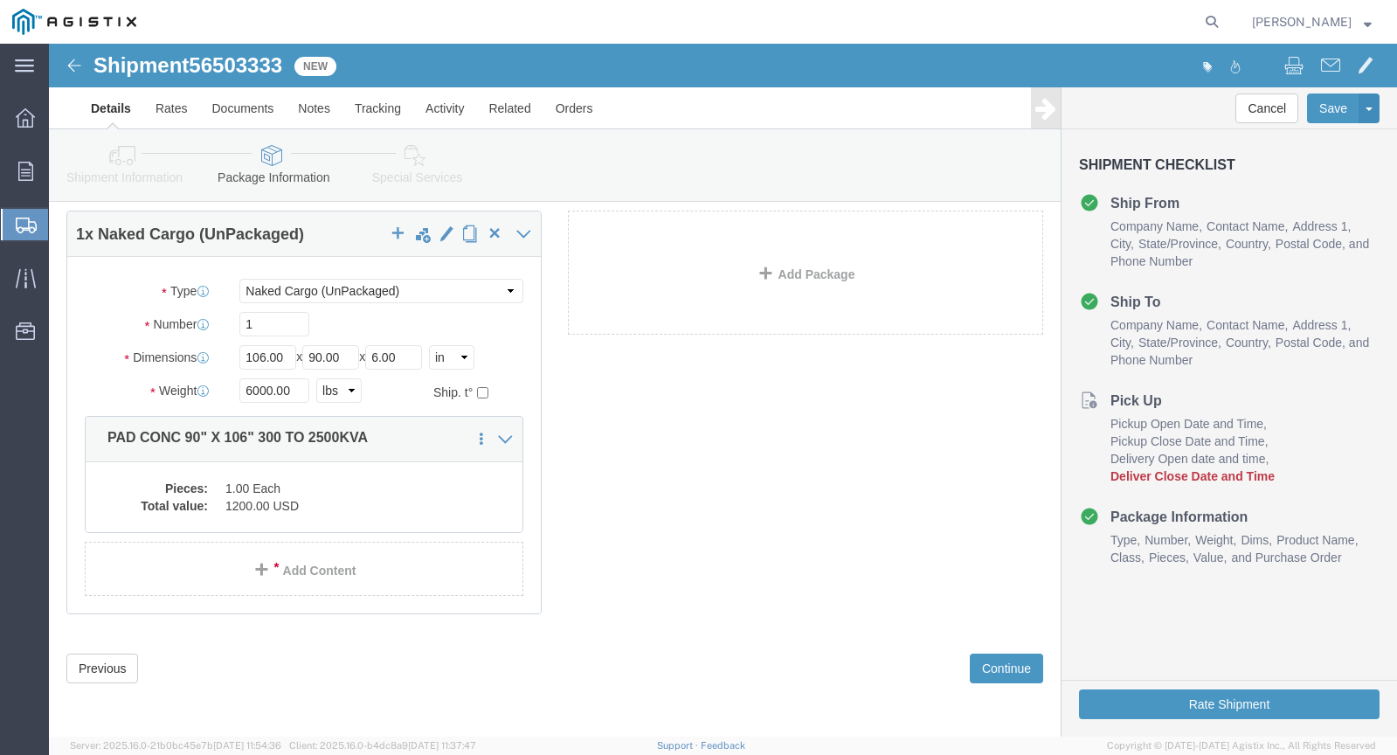
click icon
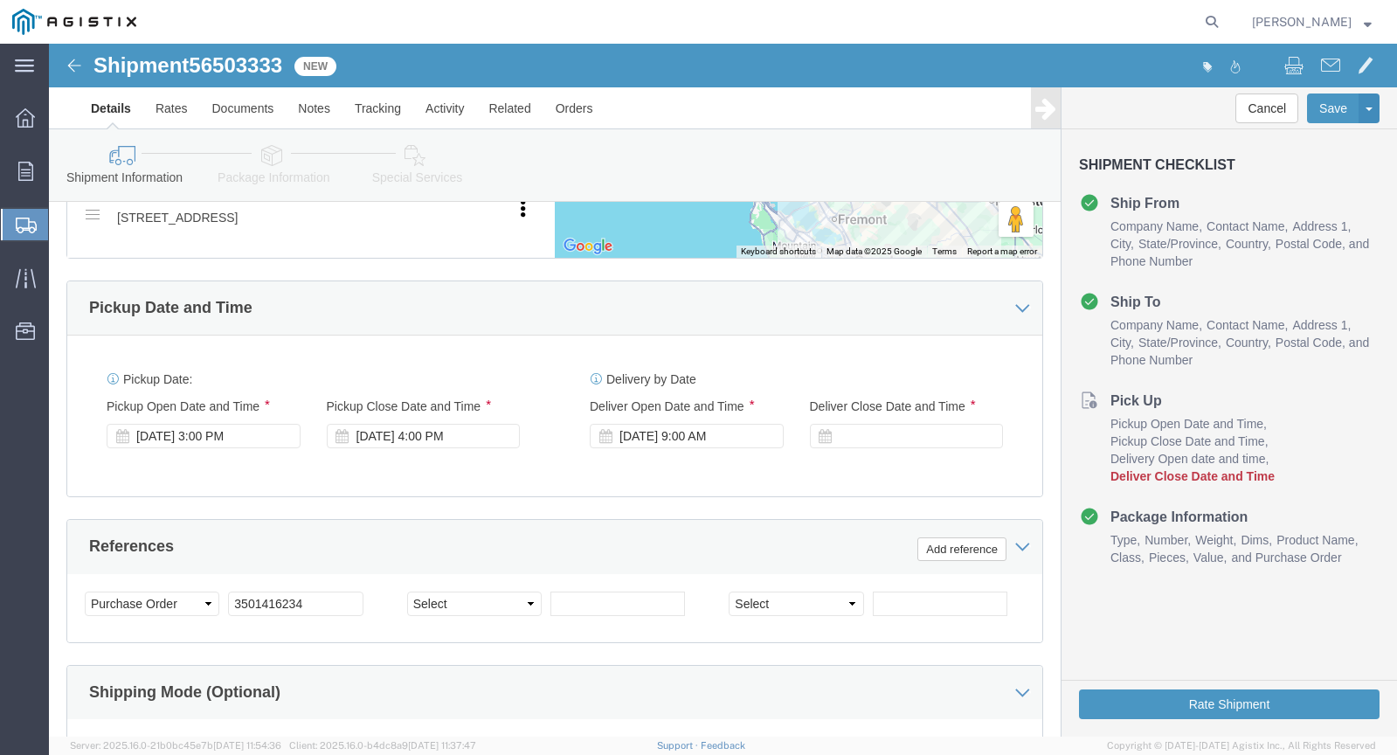
scroll to position [985, 0]
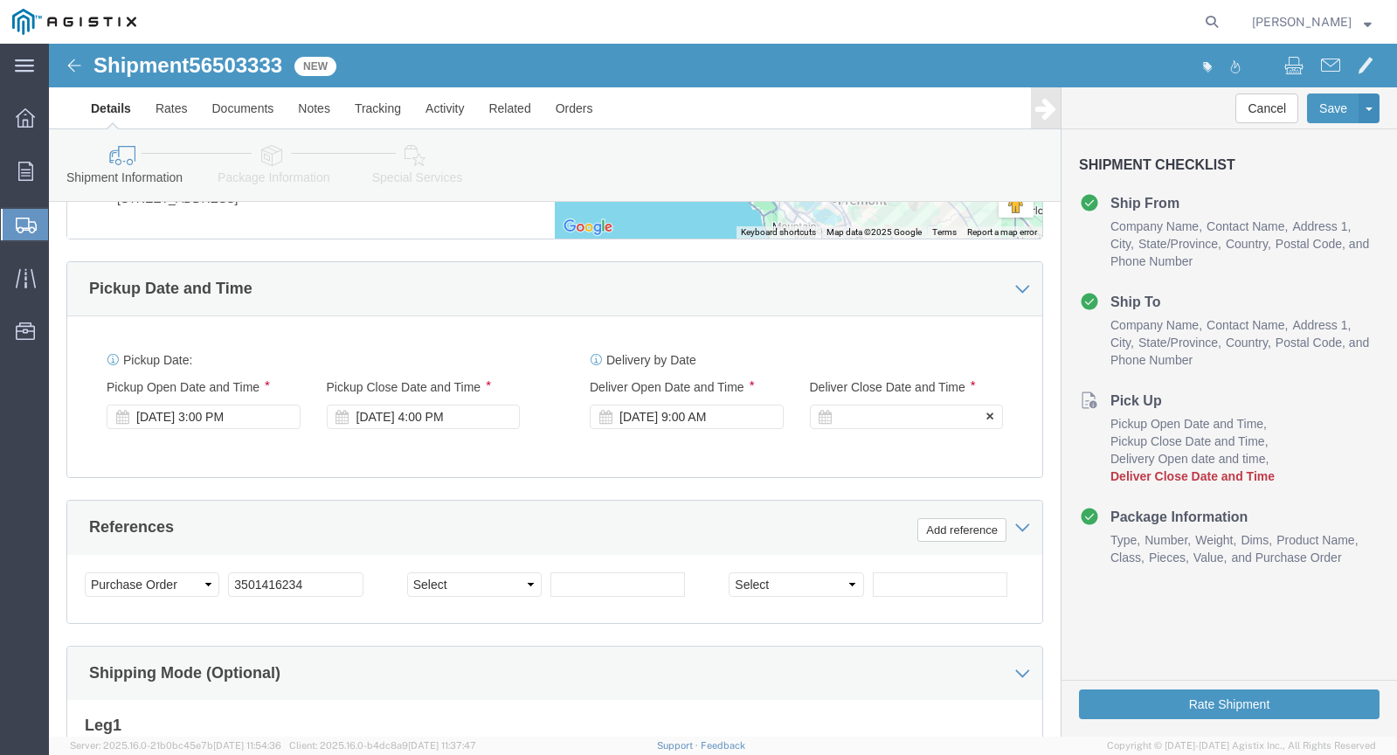
click icon
click div
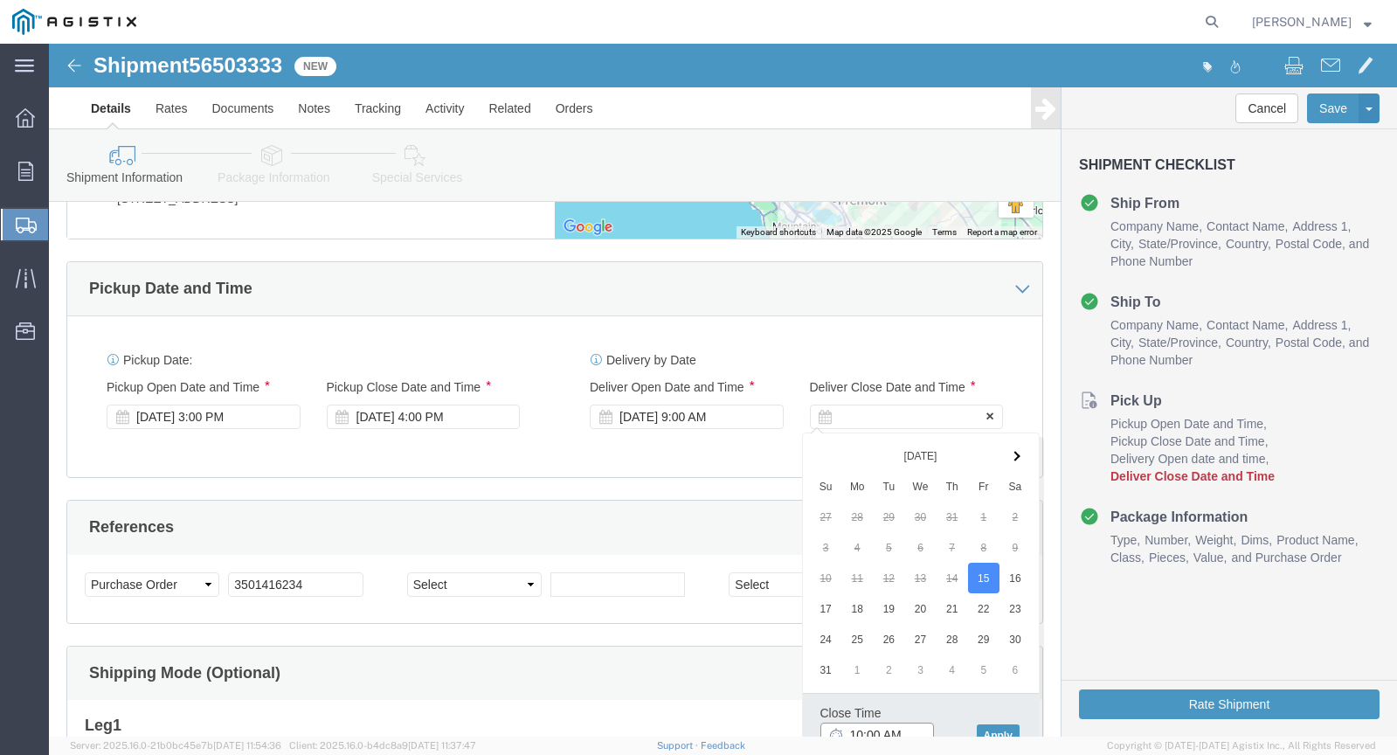
scroll to position [995, 0]
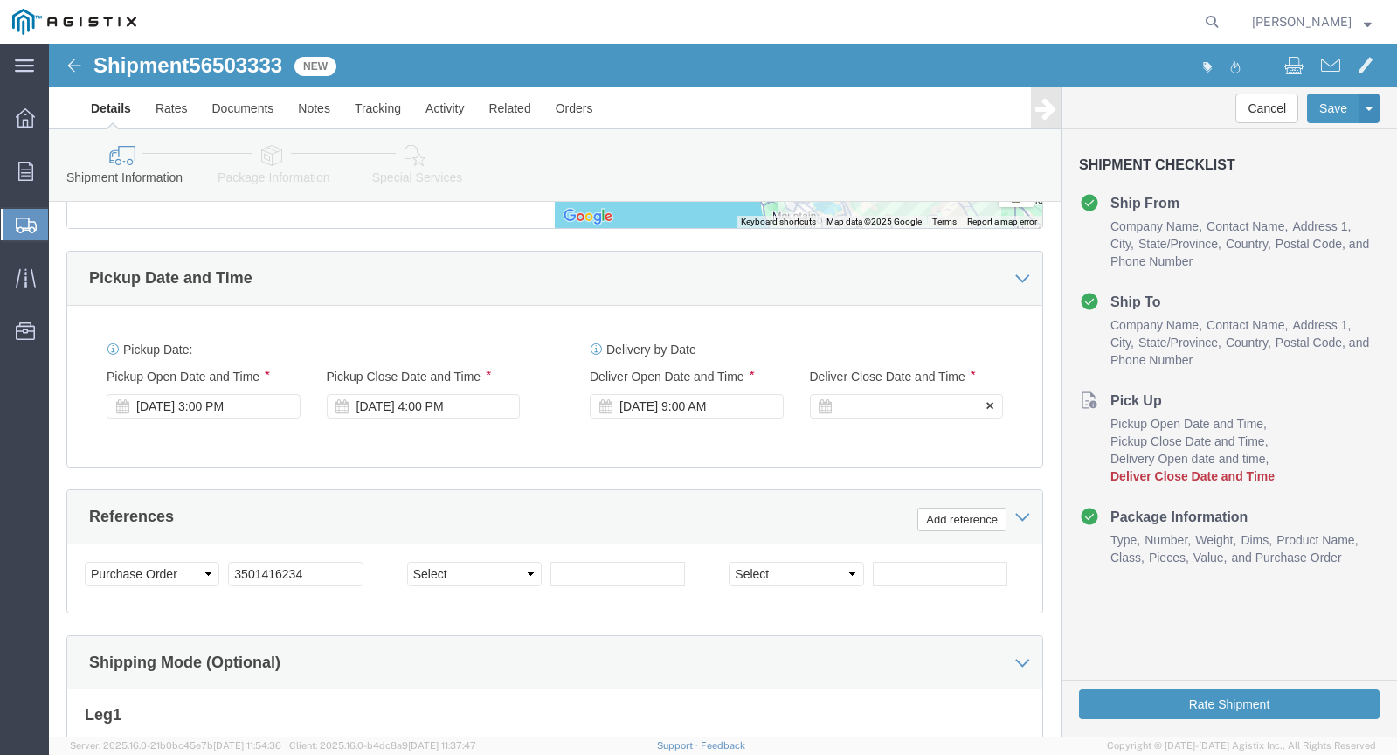
click div "Deliver Close Date Deliver Close Time Deliver Close Date and Time"
click div
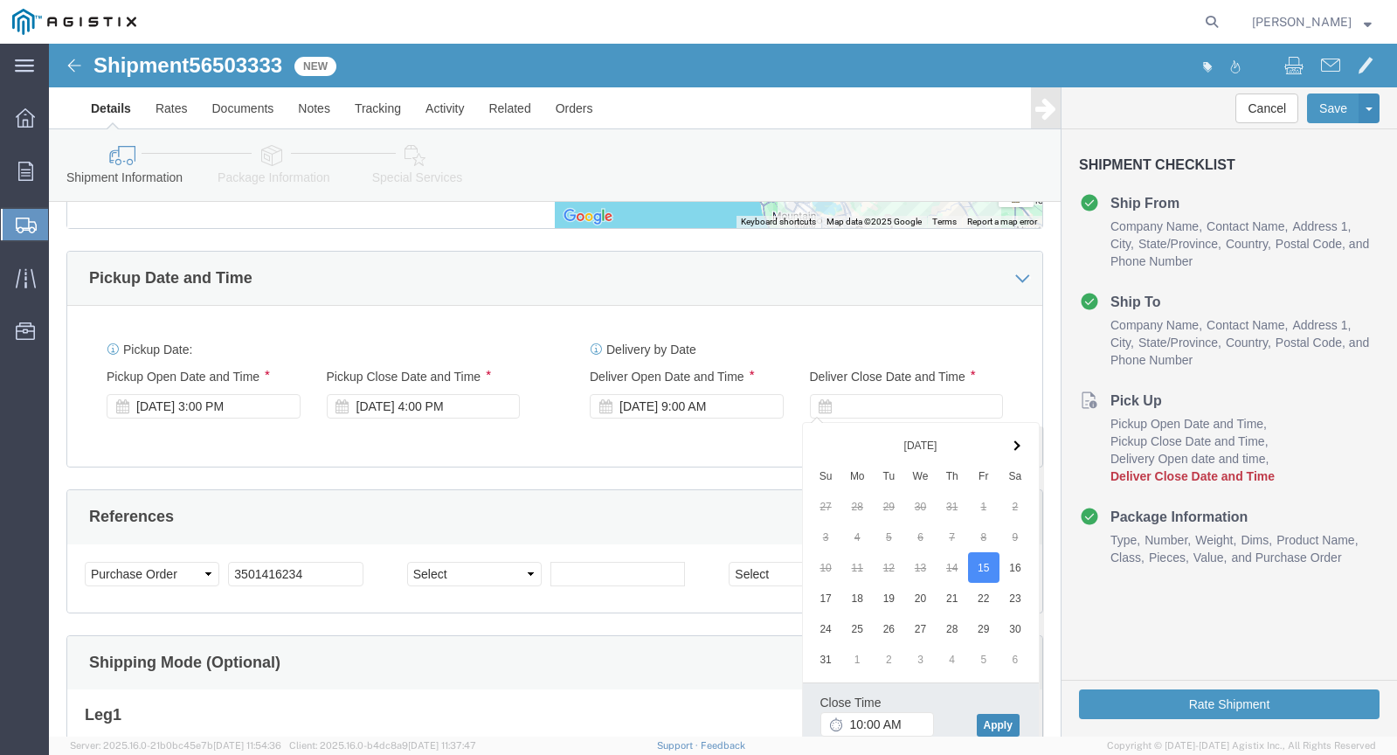
click button "Apply"
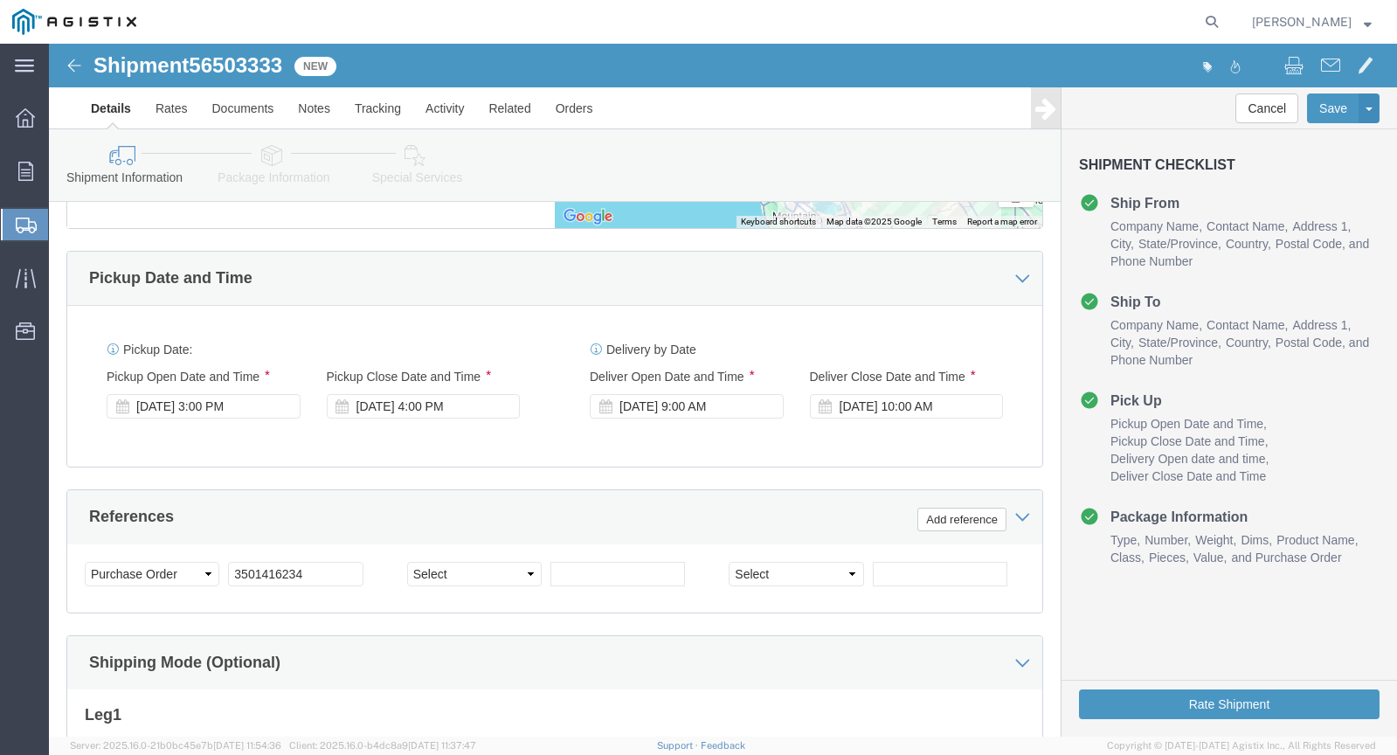
scroll to position [1258, 0]
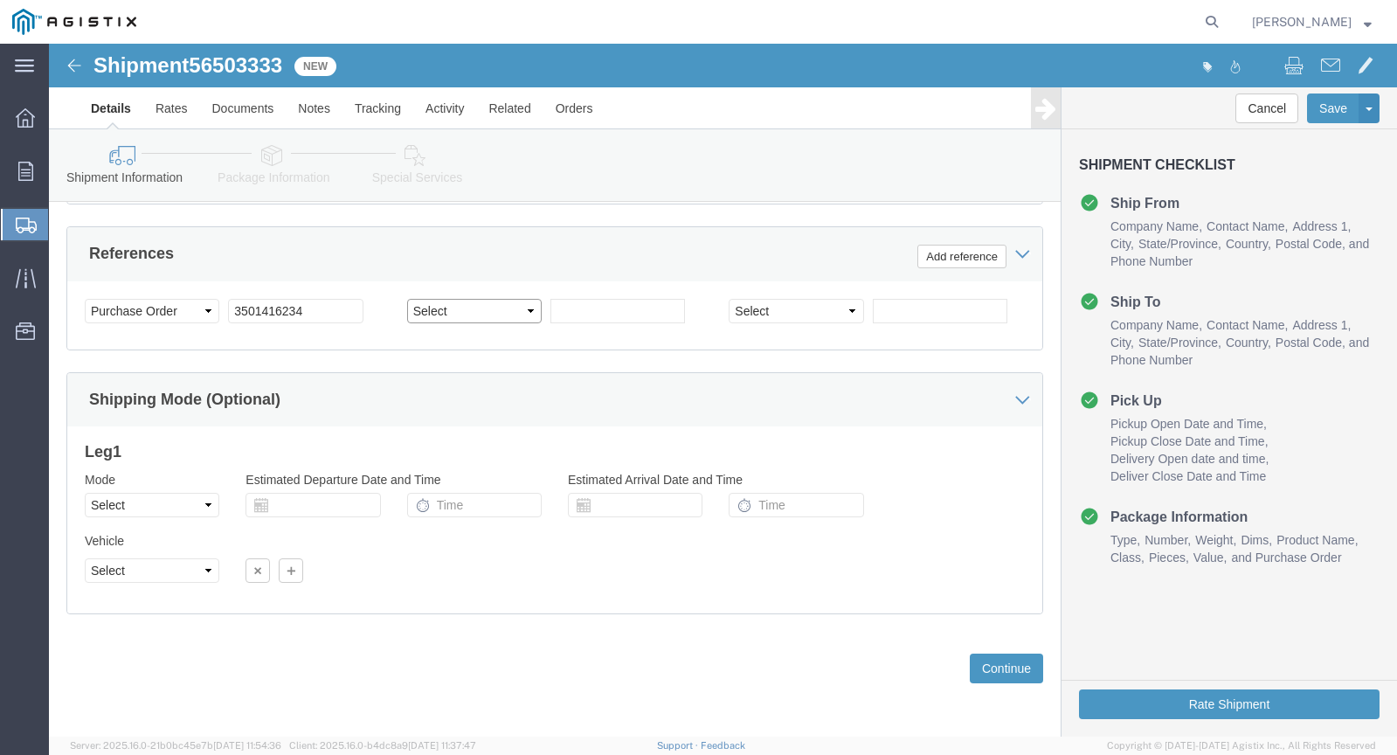
click select "Select Account Type Activity ID Airline Appointment Number ASN Batch Request # …"
click select "Select Air Less than Truckload Multi-Leg Ocean Freight Rail Small Parcel Truckl…"
click button "Continue"
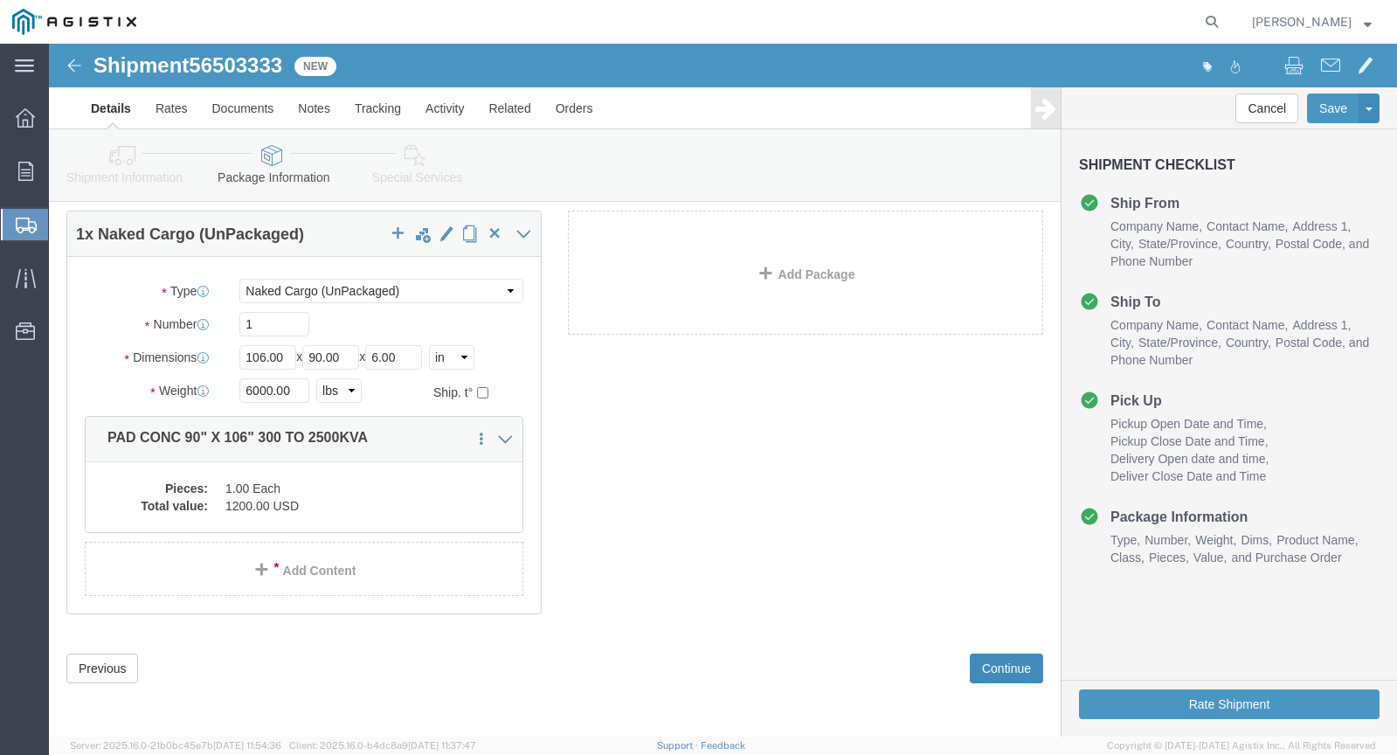
scroll to position [87, 0]
click button "Continue"
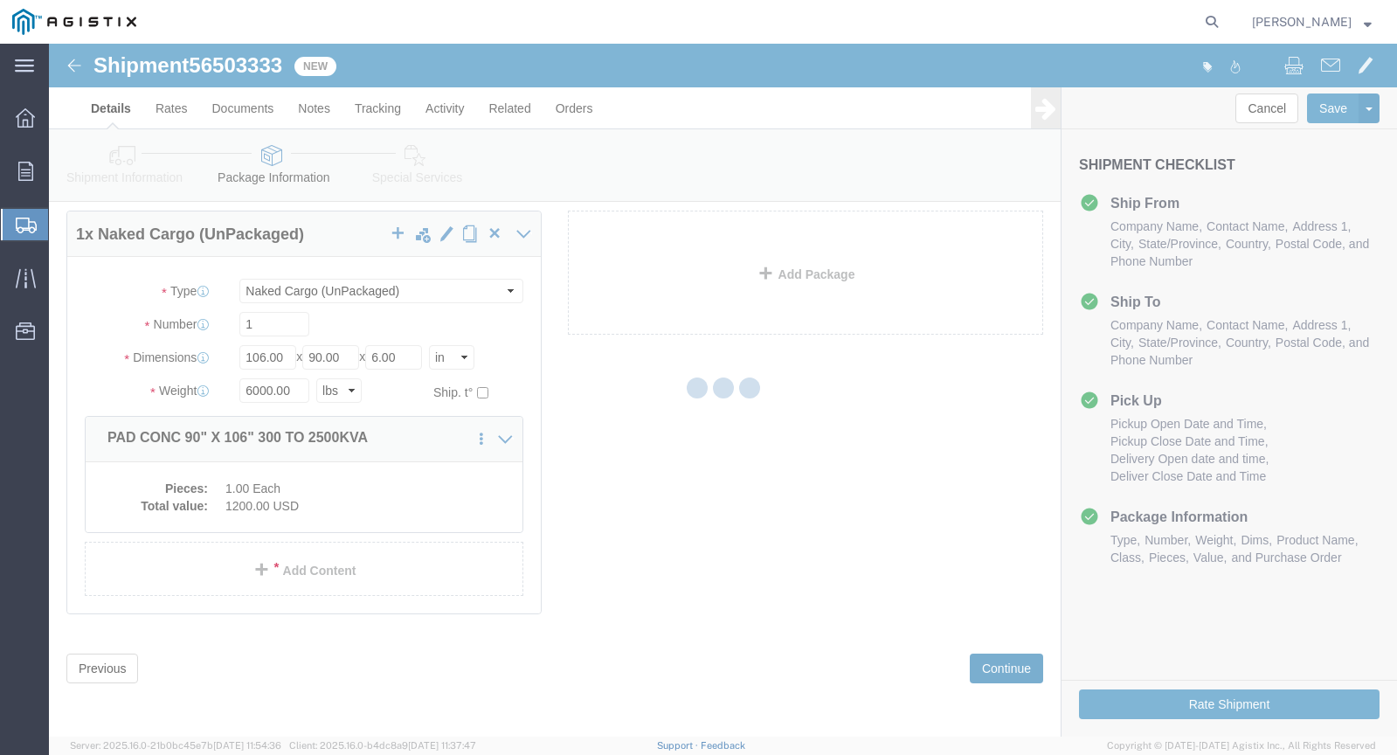
select select
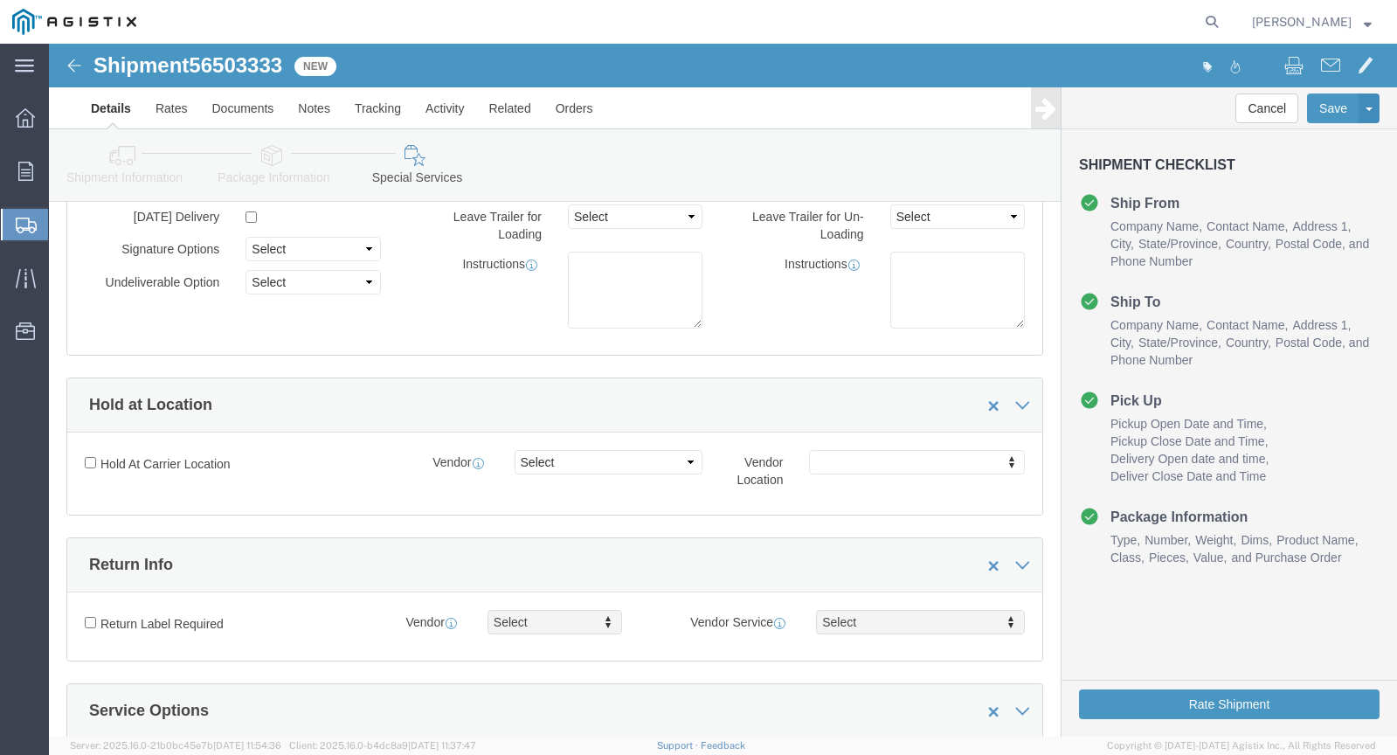
scroll to position [0, 0]
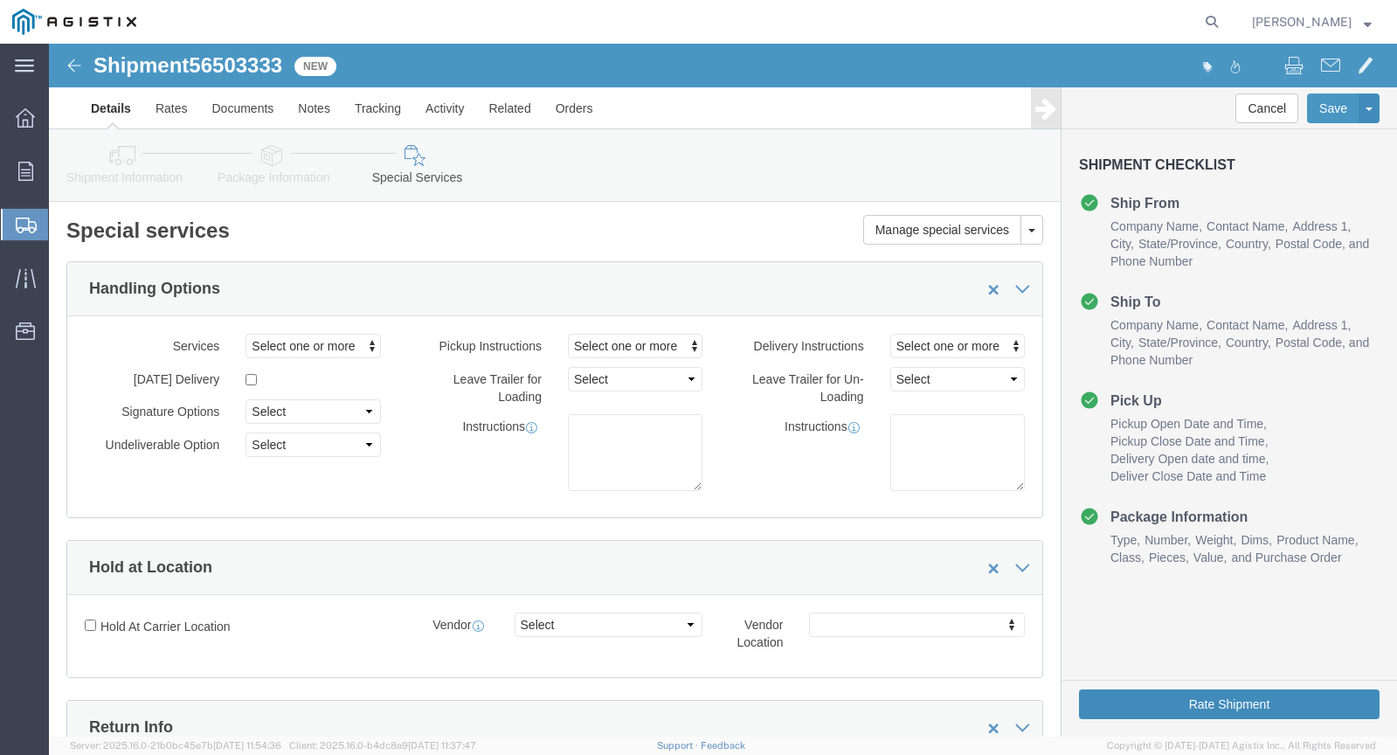
click button "Rate Shipment"
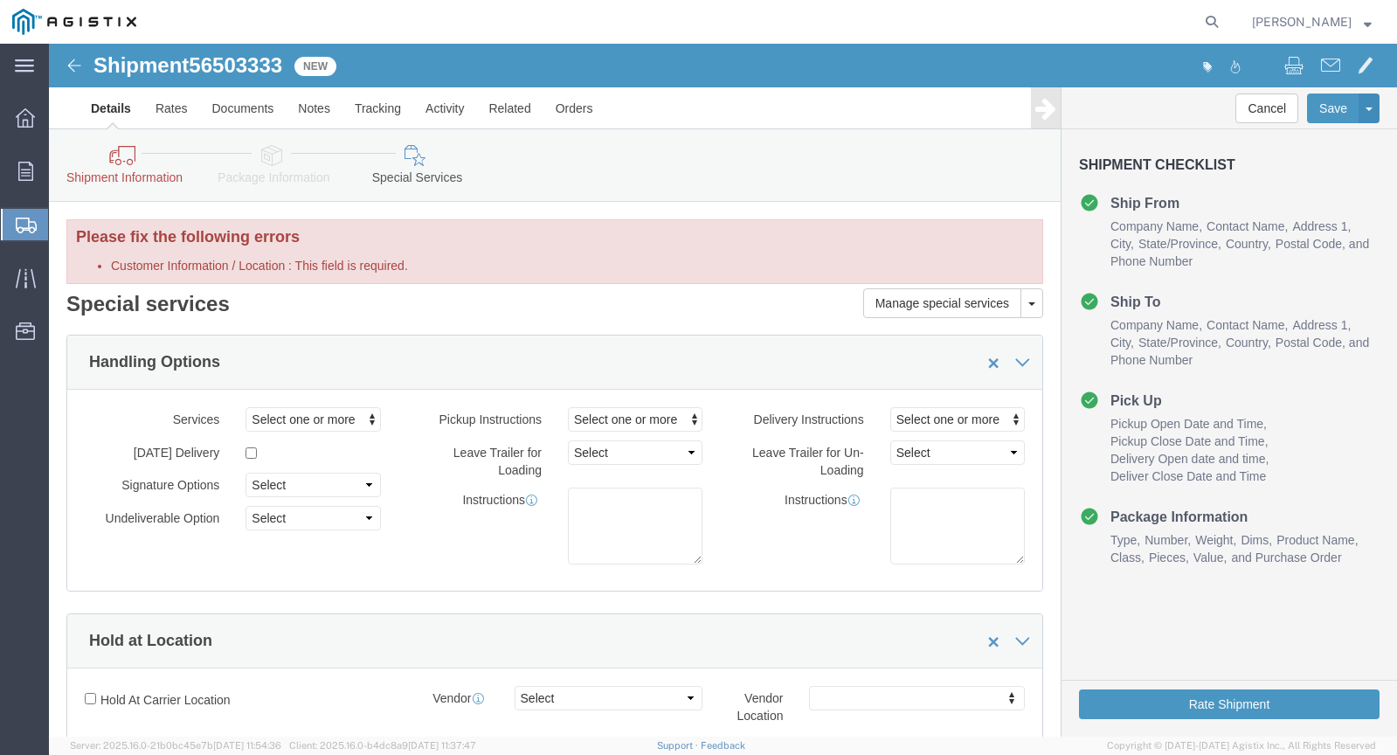
click icon
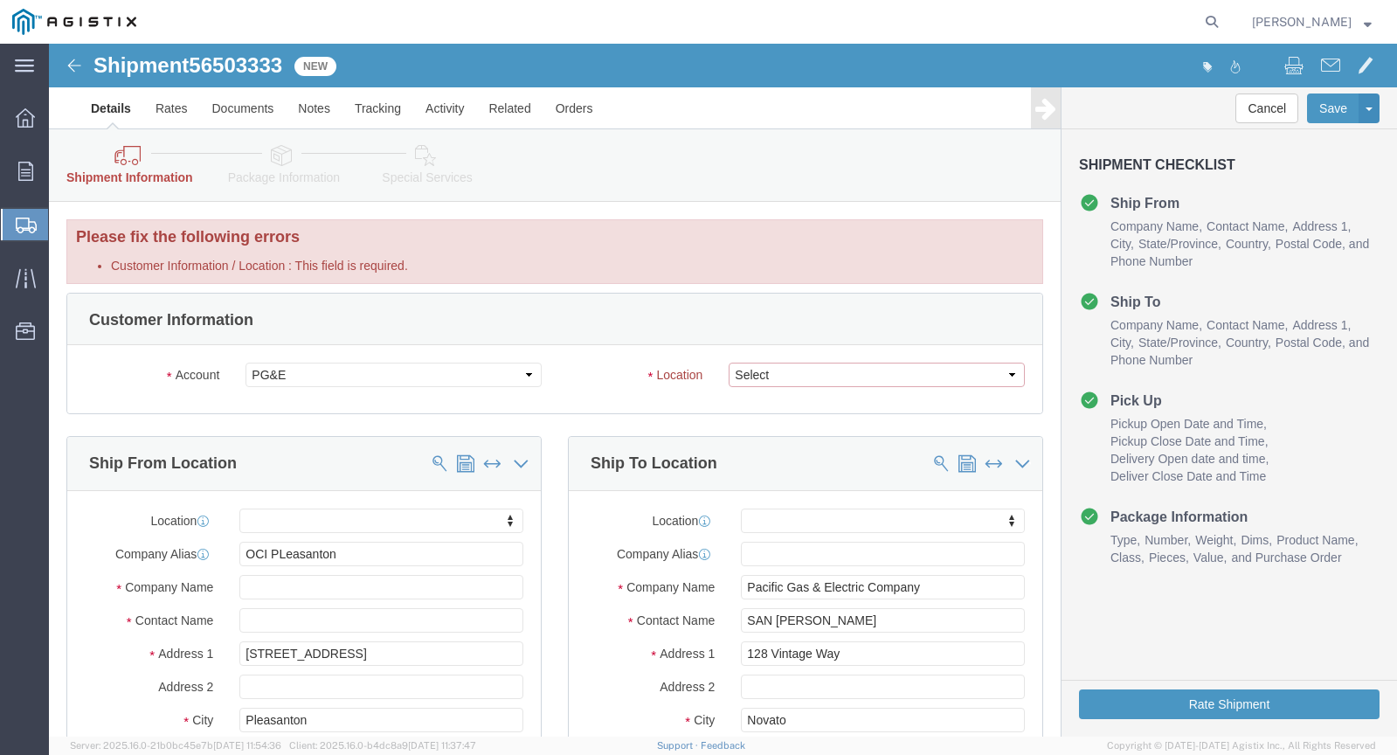
click select "Select All Others Fremont DC Fresno DC Wheatland DC"
select select "23082"
click select "Select All Others Fremont DC Fresno DC Wheatland DC"
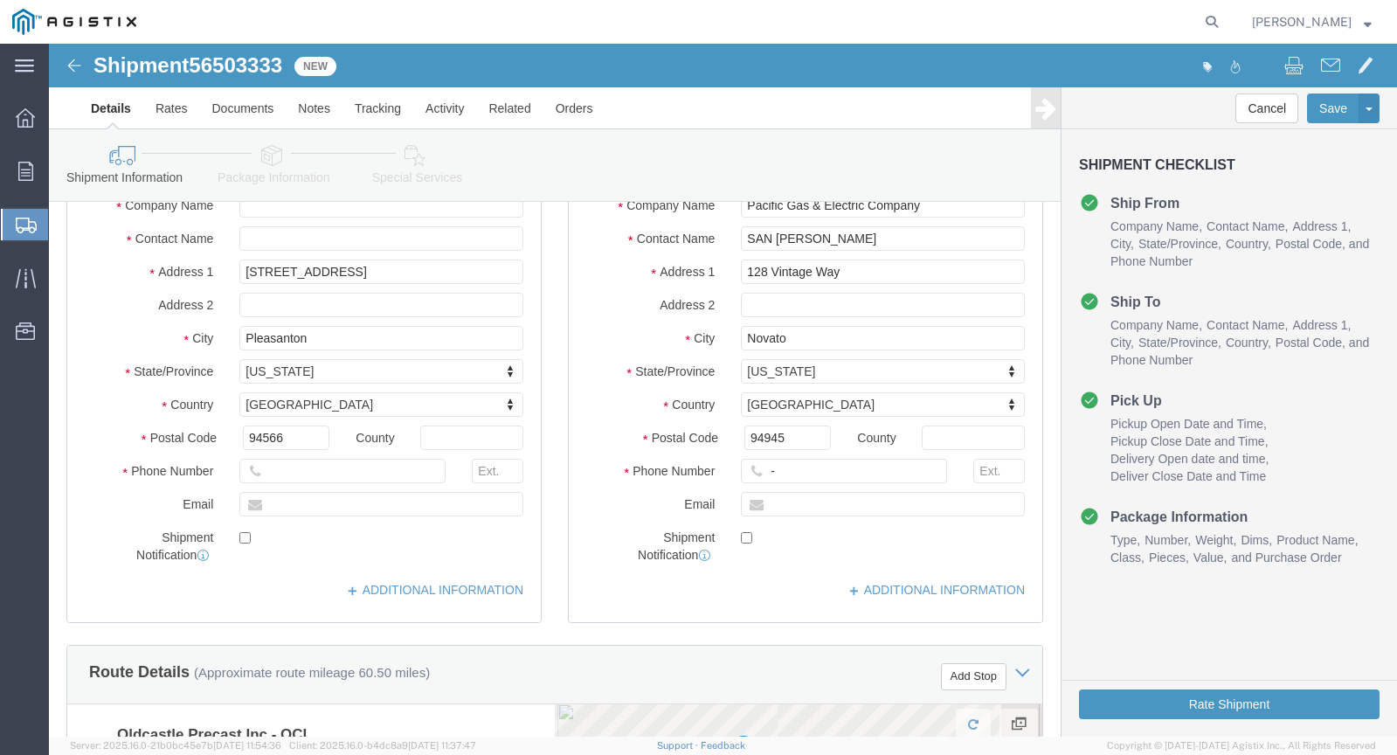
scroll to position [322, 0]
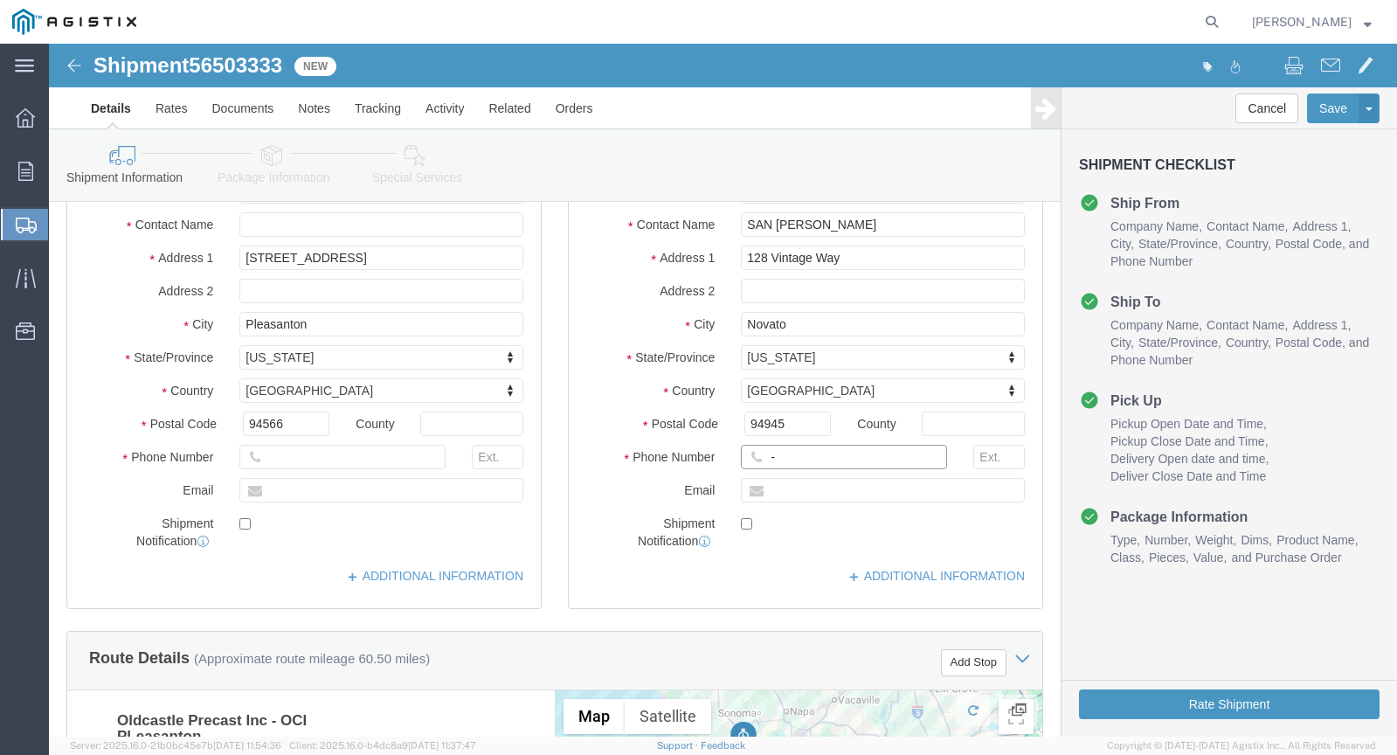
click input "-"
click input "text"
click div "Location My Profile Location (OBSOLETE) BURNEY SC - GC TRAILER (OBSOLETE) BURNE…"
click input "-6282006815"
type input "-"
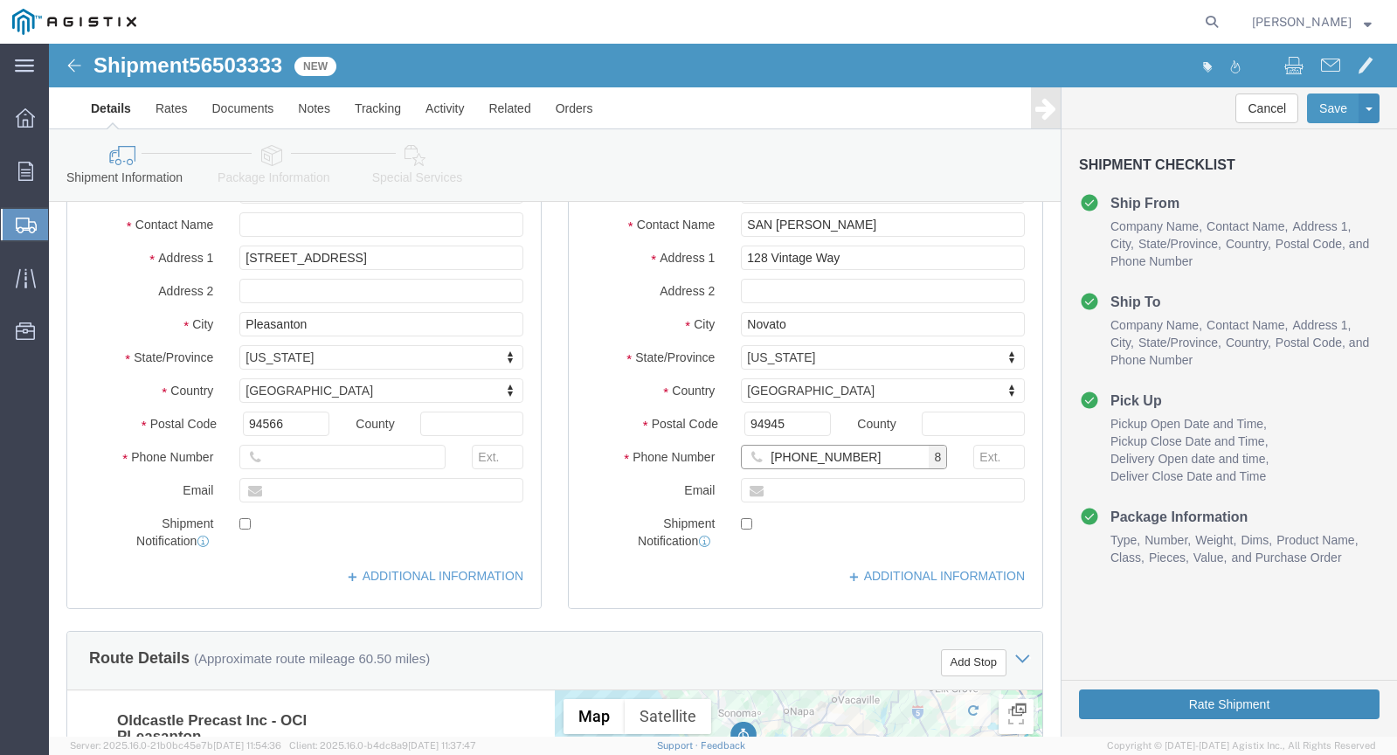
type input "628-200-6815"
click button "Rate Shipment"
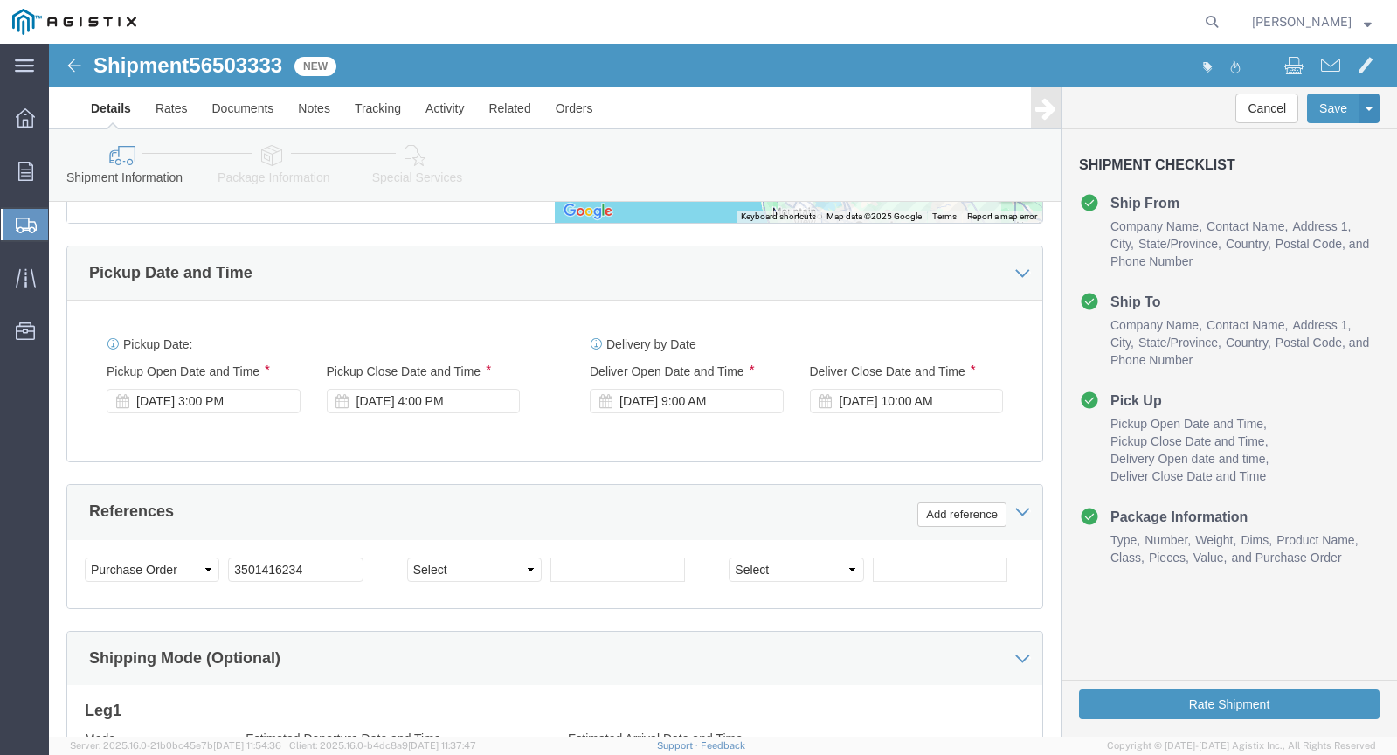
scroll to position [1330, 0]
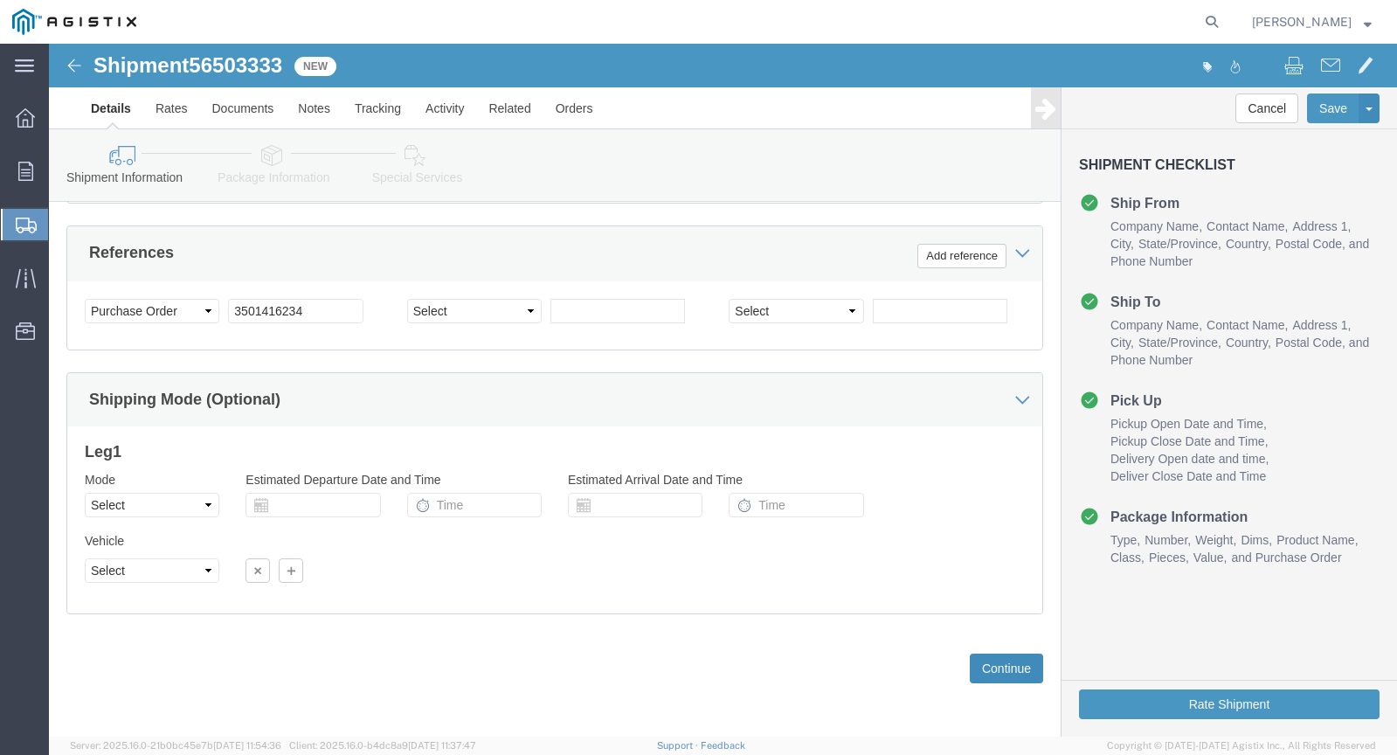
click button "Continue"
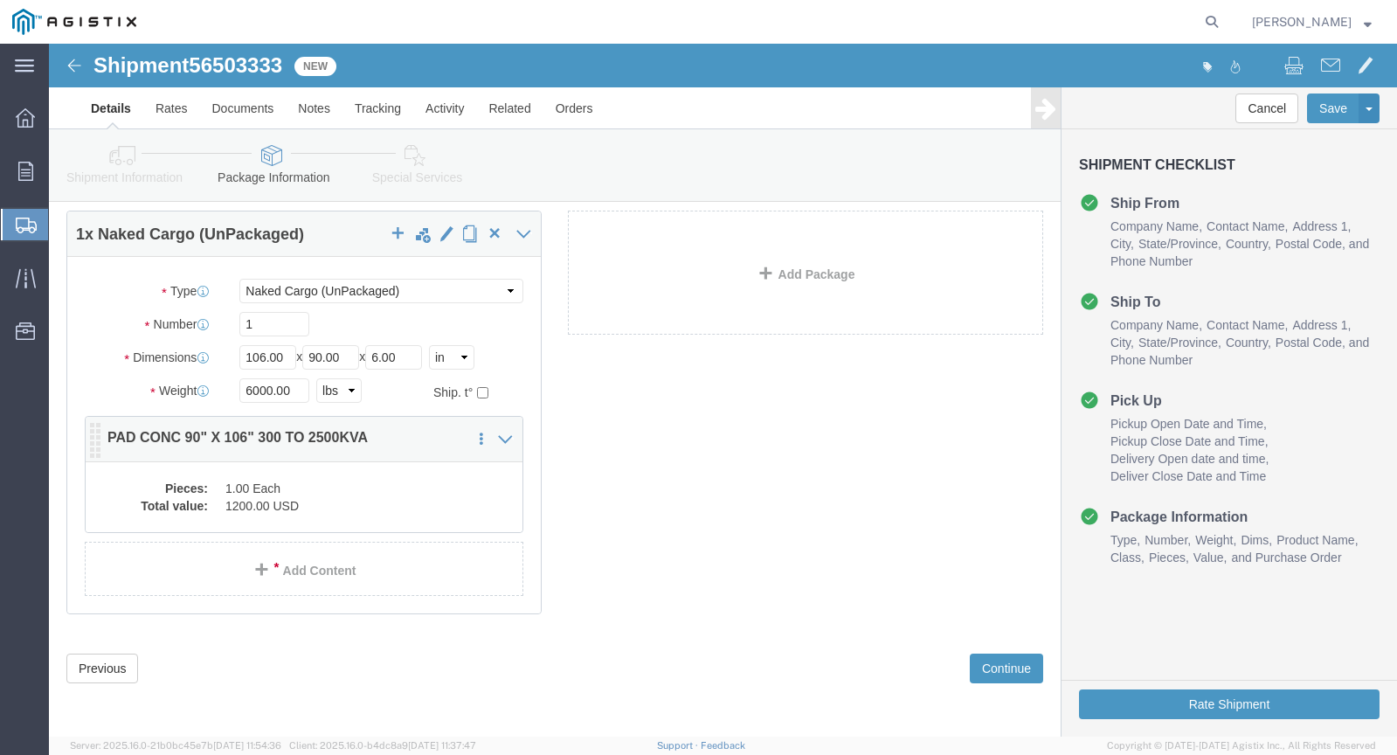
click p "PAD CONC 90" X 106" 300 TO 2500KVA"
click div "1 x Naked Cargo (UnPackaged) Package Type Select Bulk Bundle(s) Cardboard Box(e…"
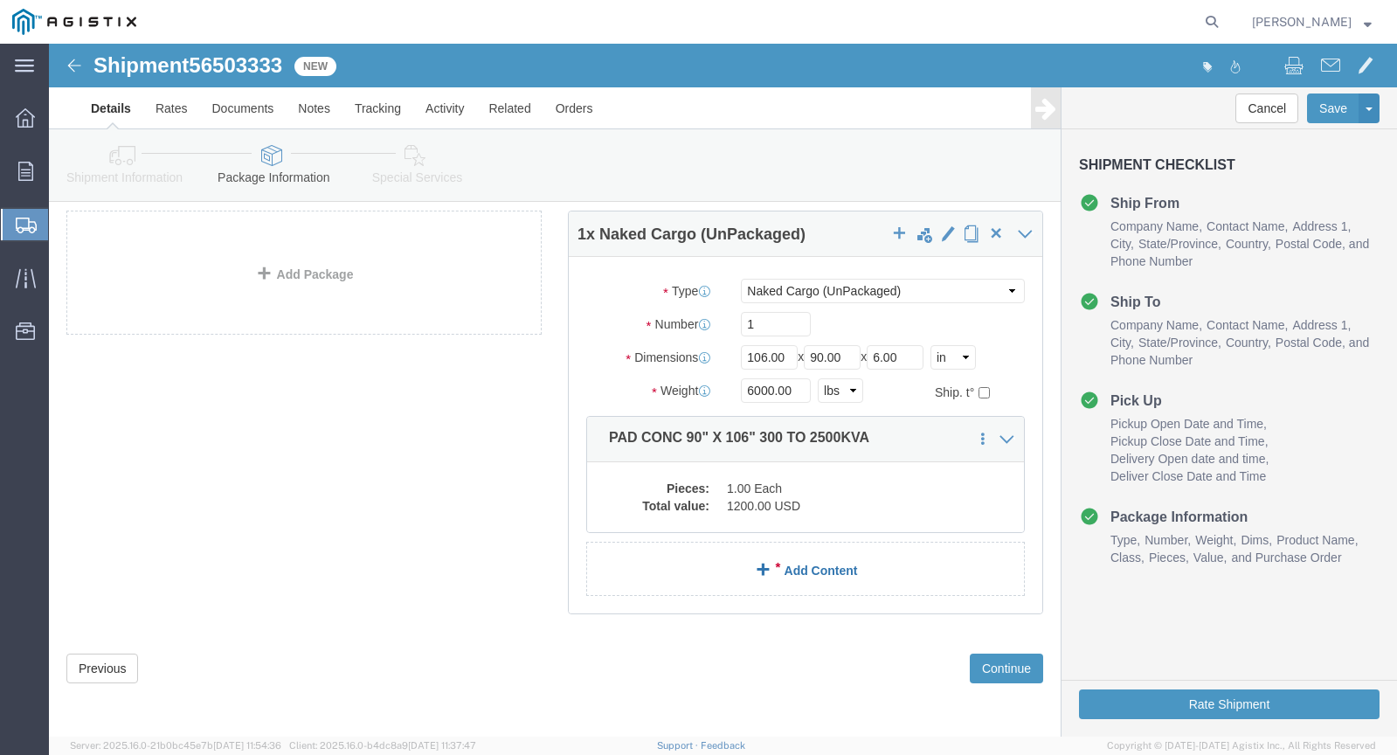
click span
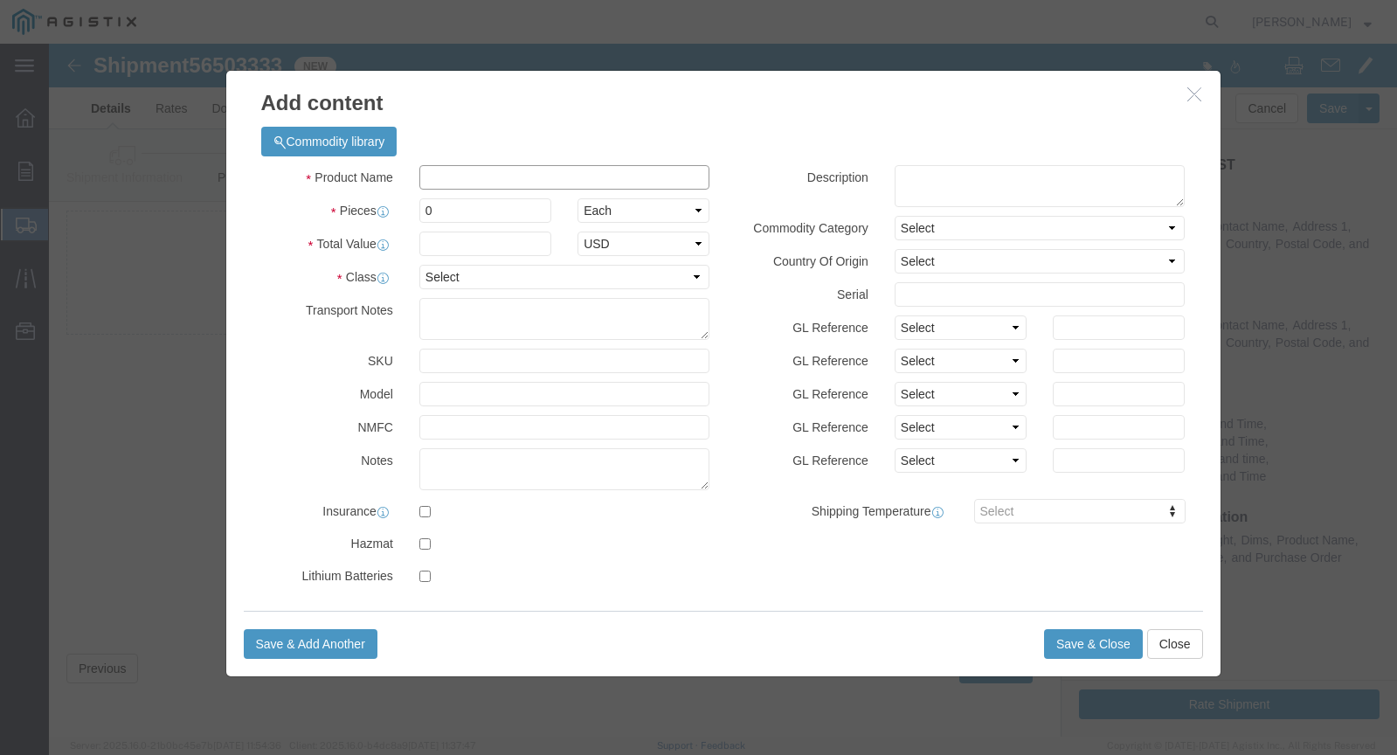
click input "text"
type input "04-0292"
type input "2500.00"
click input "0"
type input "1"
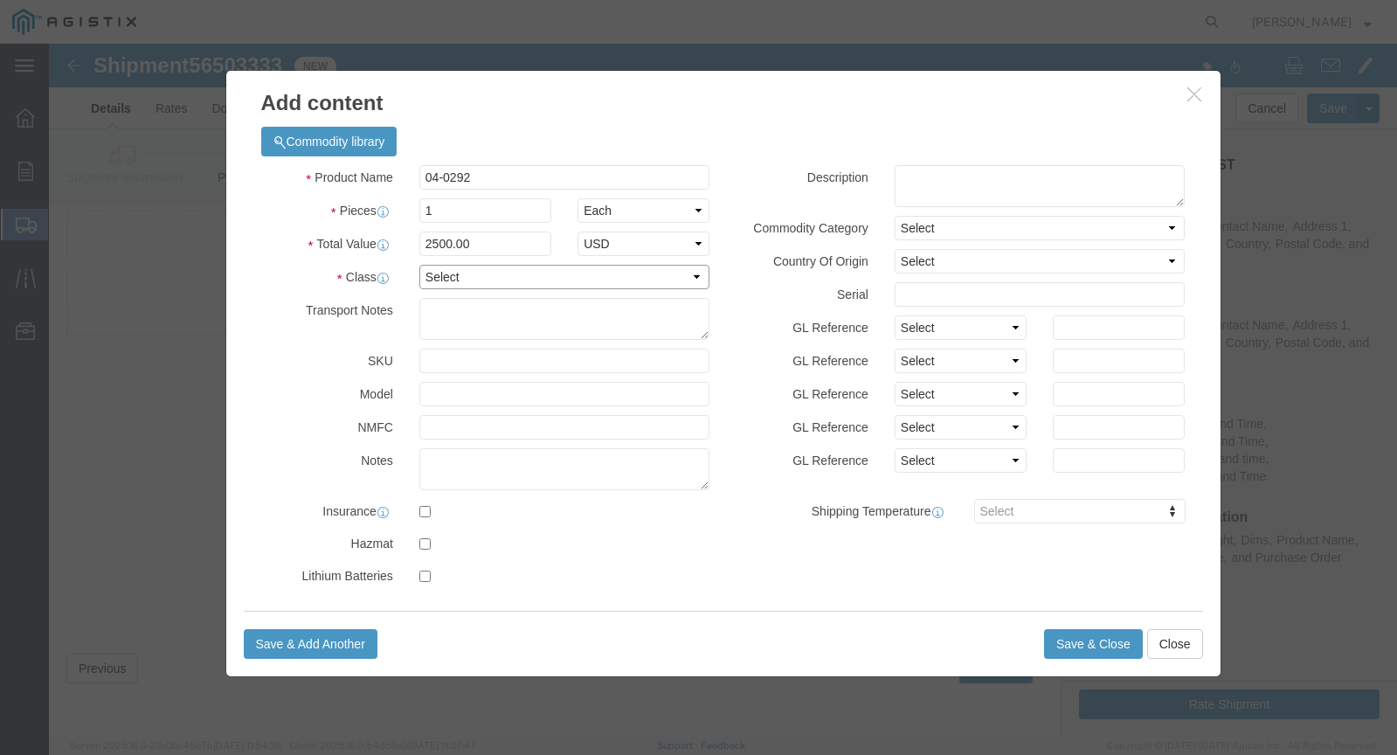
type input "2500"
click select "Select 50 55 60 65 70 85 92.5 100 125 175 250 300 400"
select select "55"
click select "Select 50 55 60 65 70 85 92.5 100 125 175 250 300 400"
click button "Save & Close"
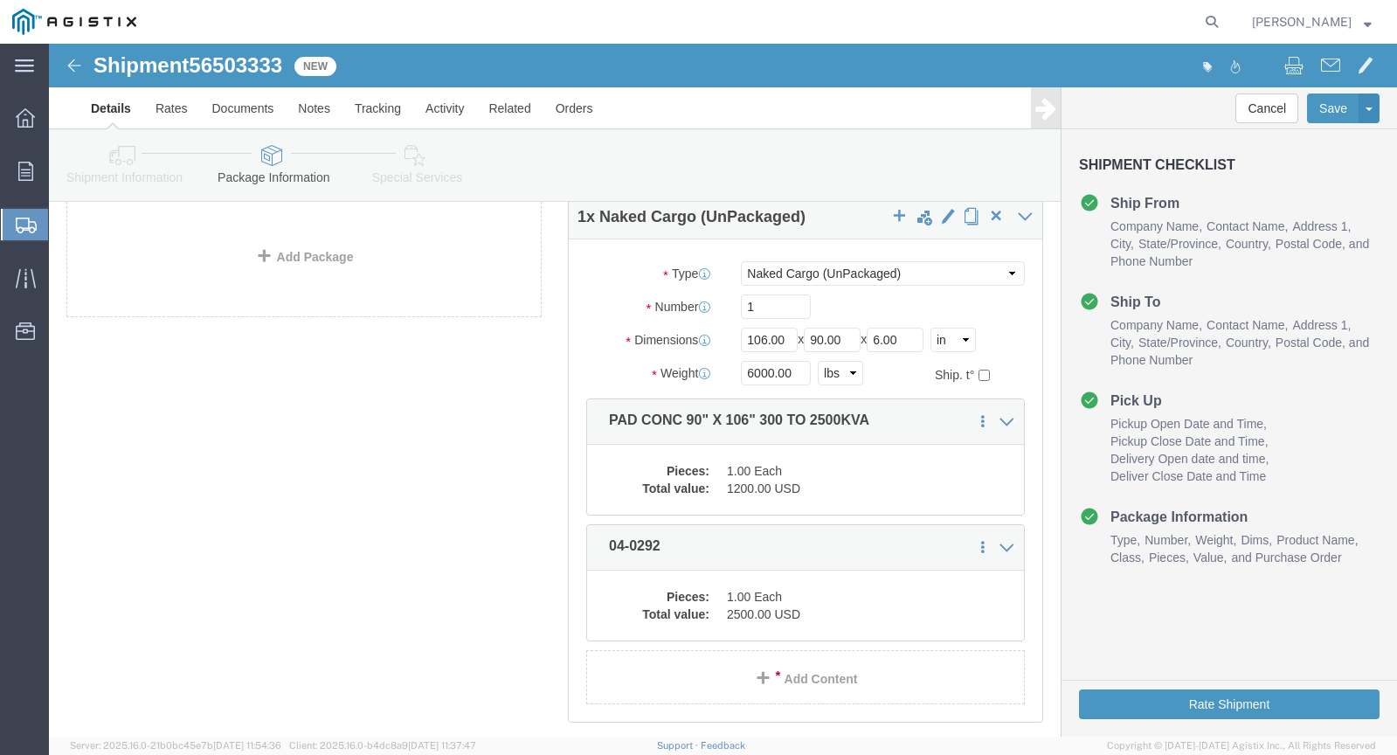
click icon
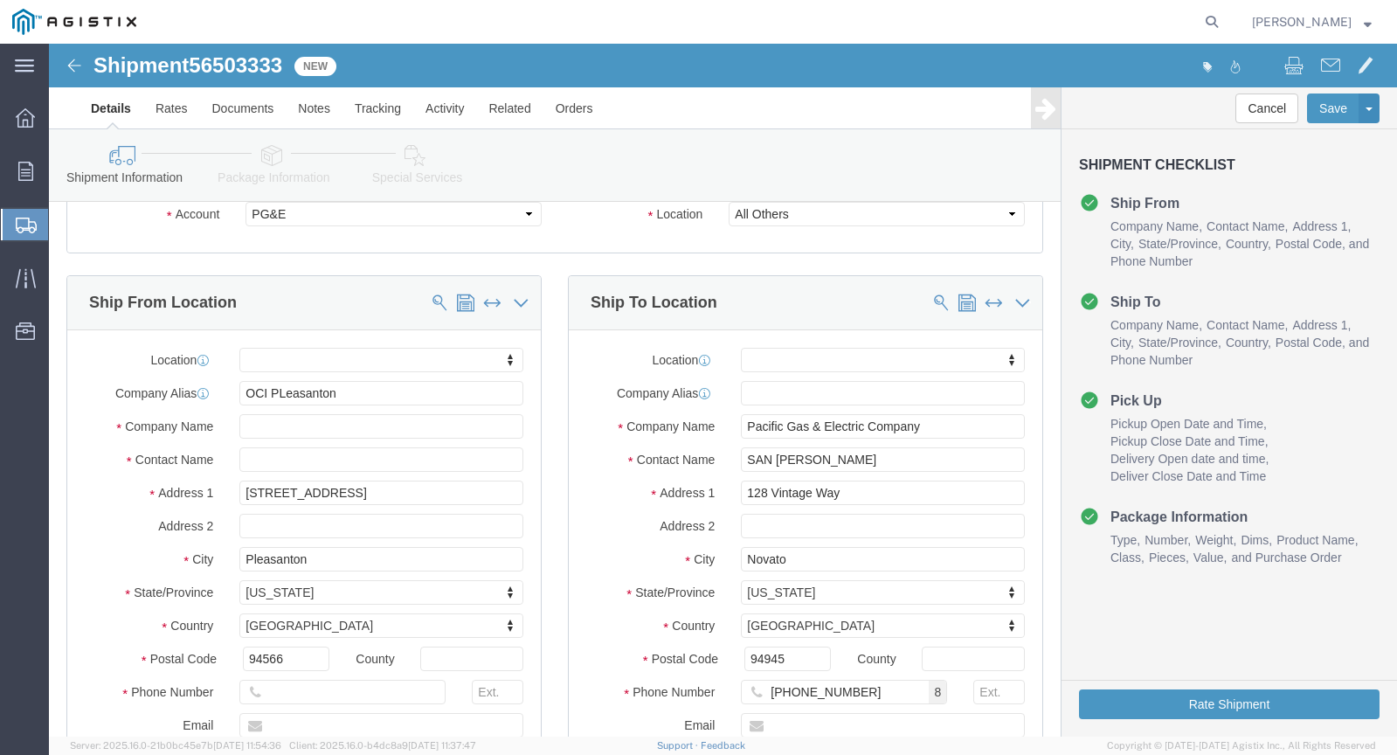
click icon
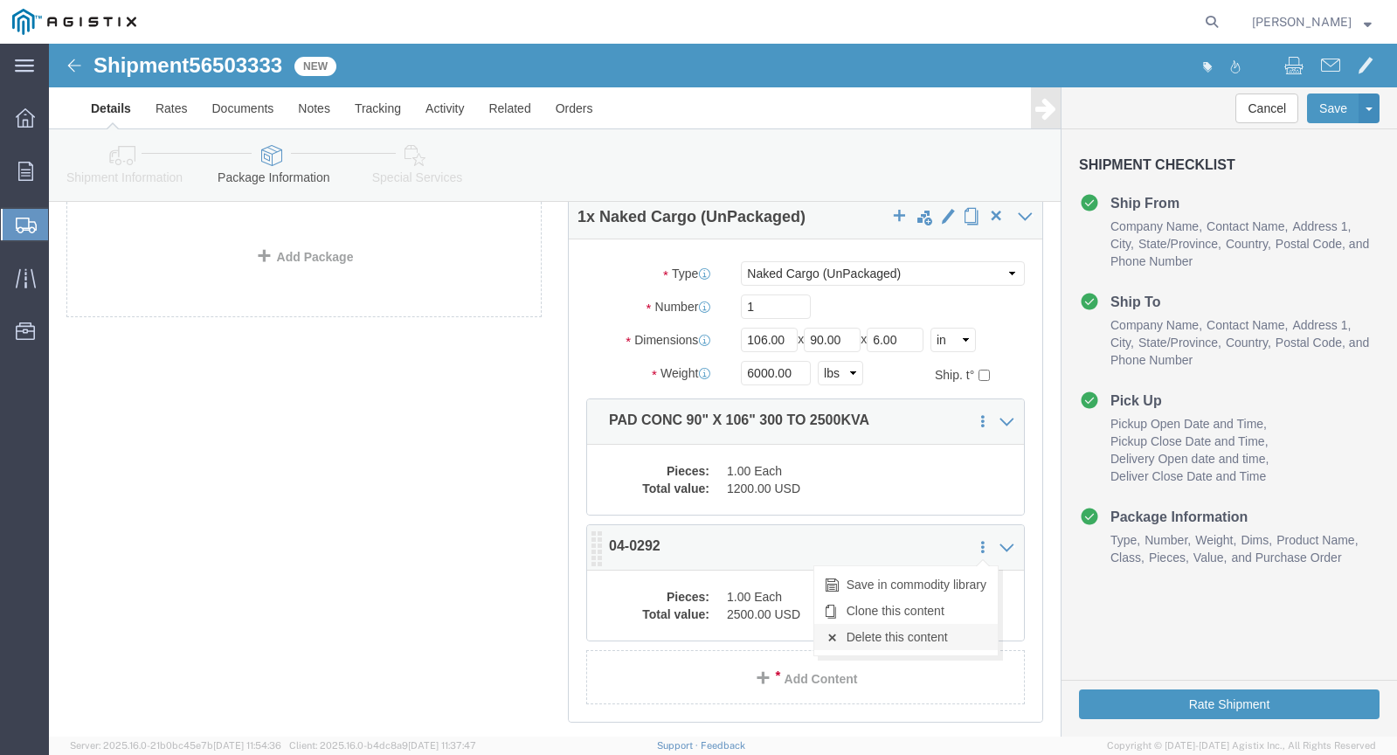
click link "Delete this content"
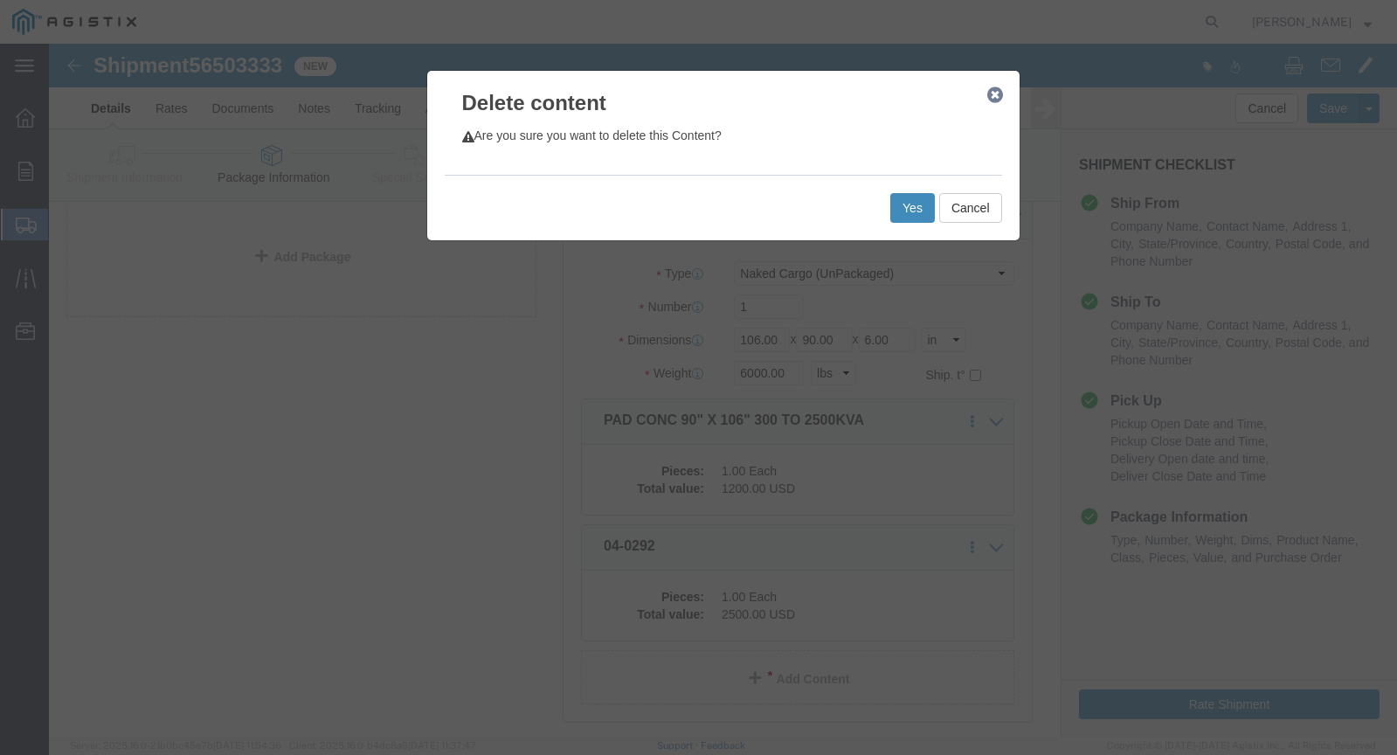
click button "Yes"
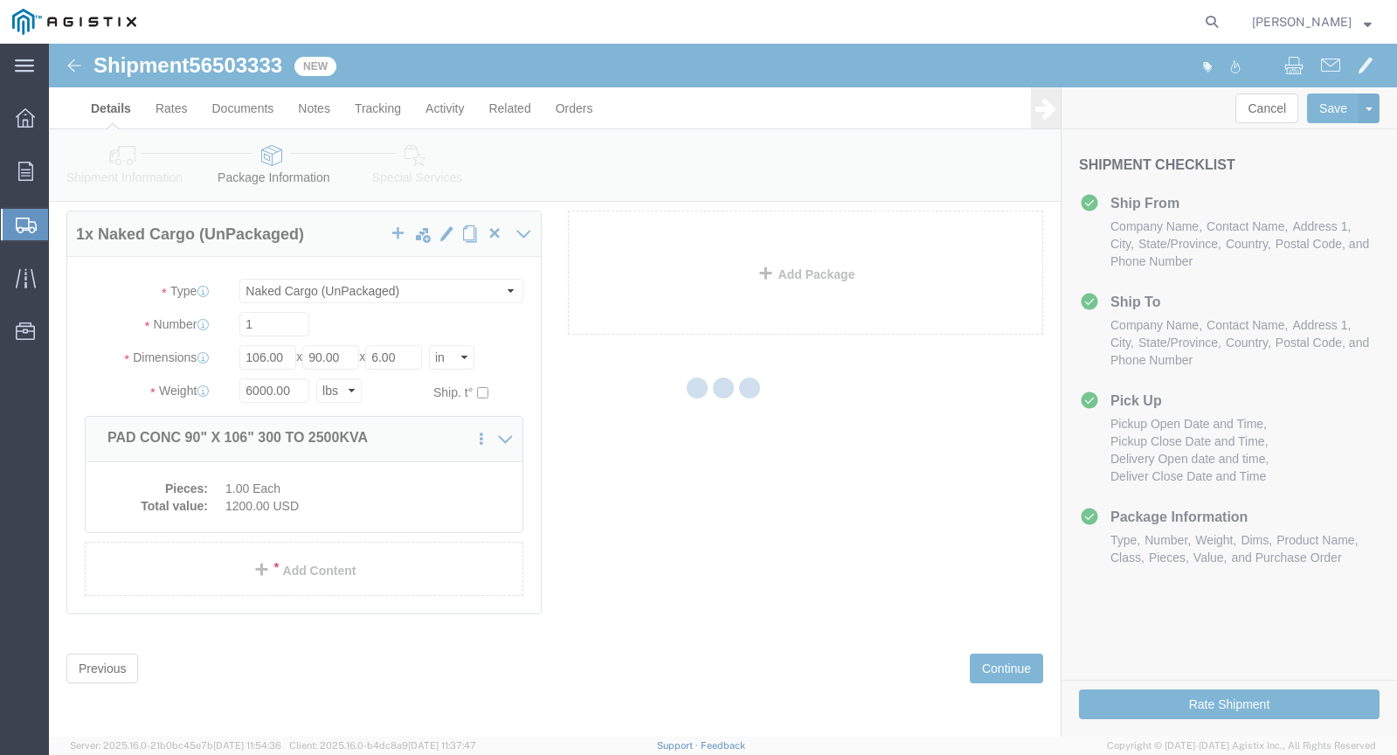
scroll to position [59, 0]
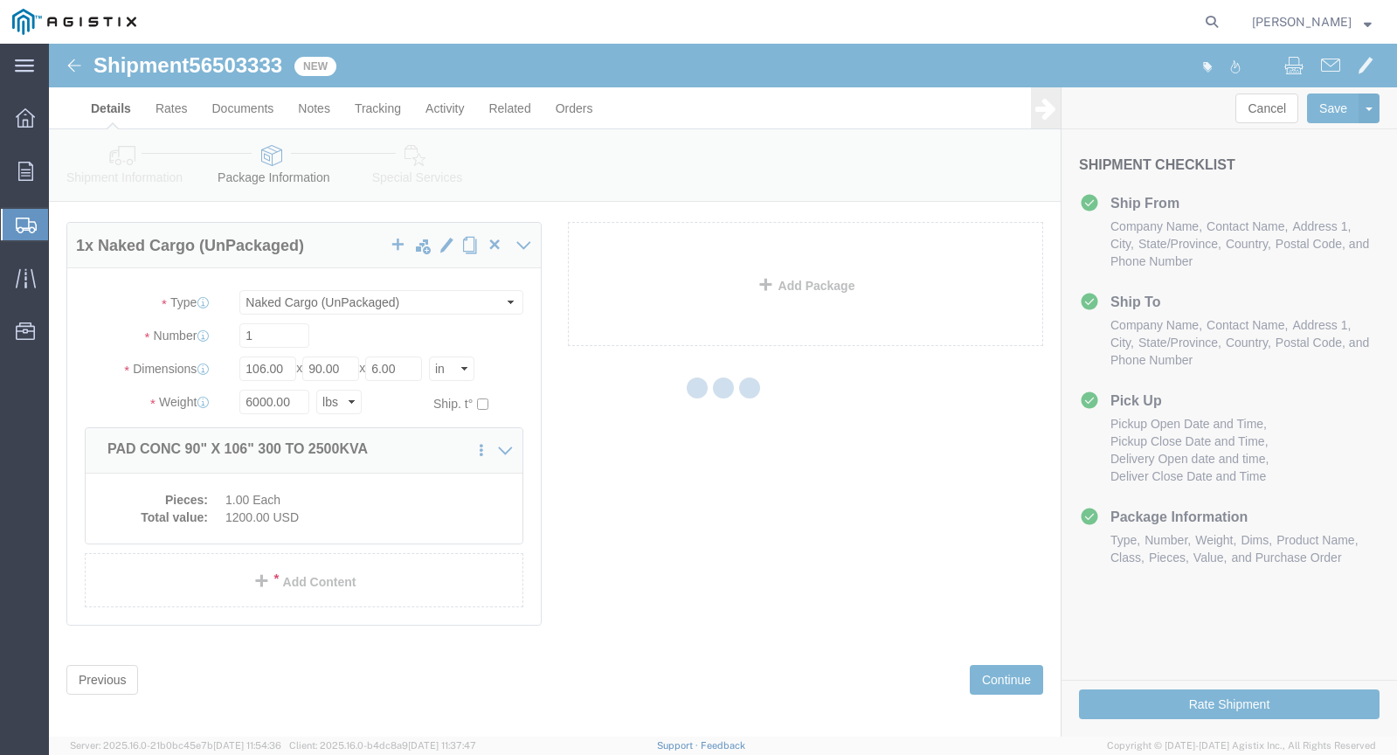
select select "NKCR"
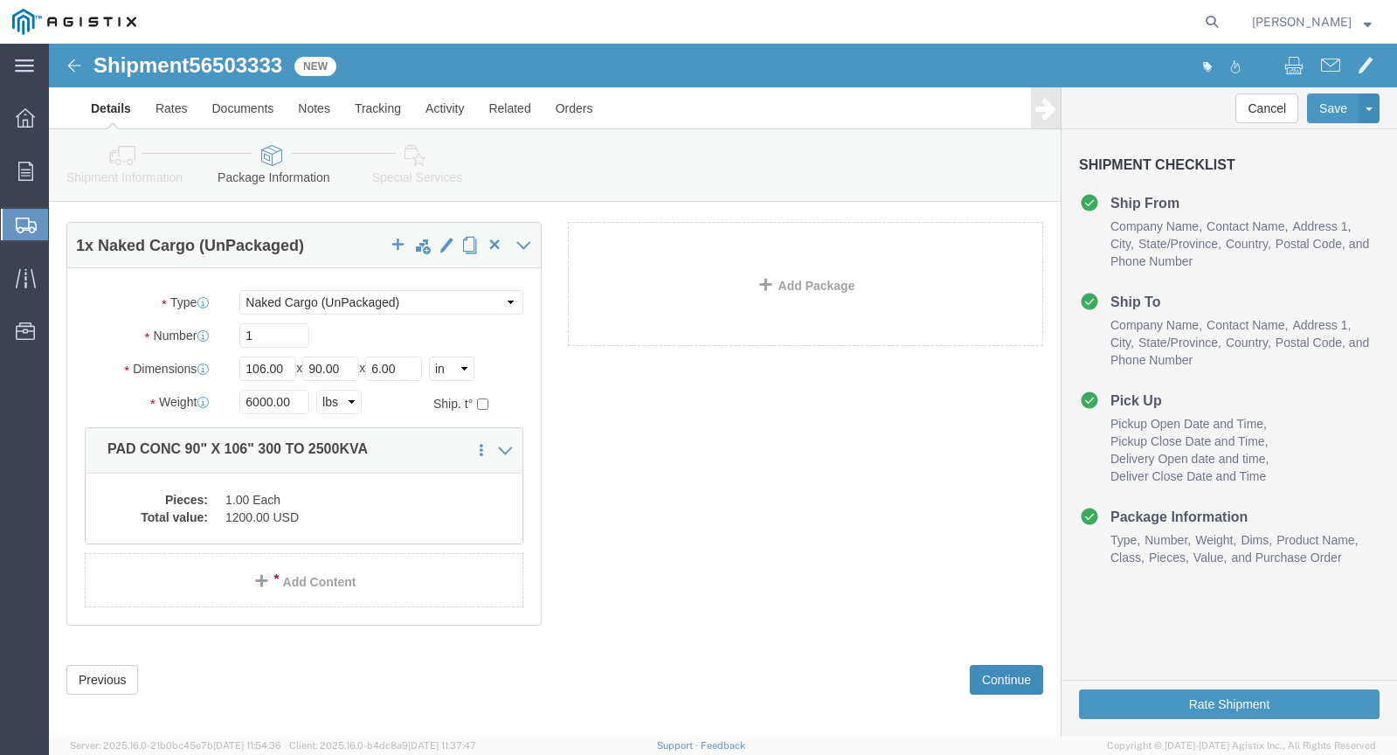
click button "Continue"
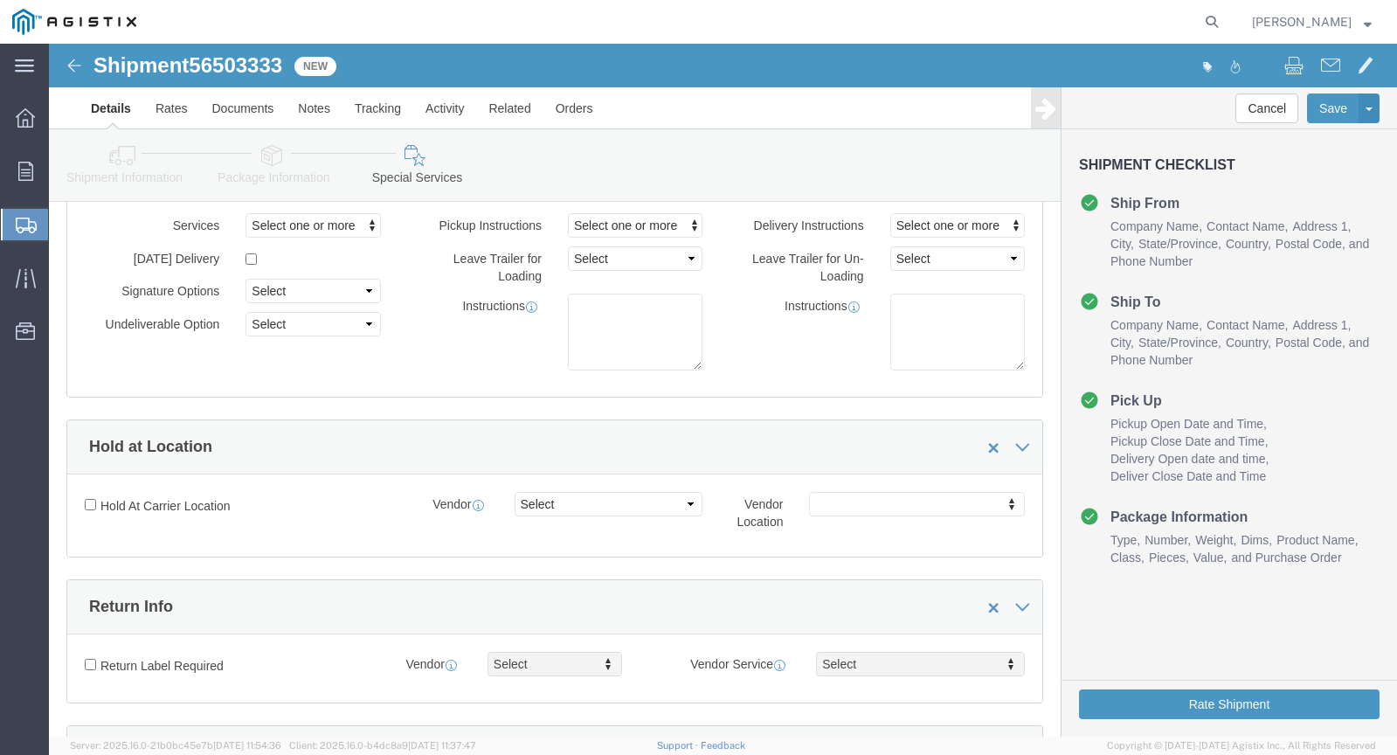
scroll to position [0, 0]
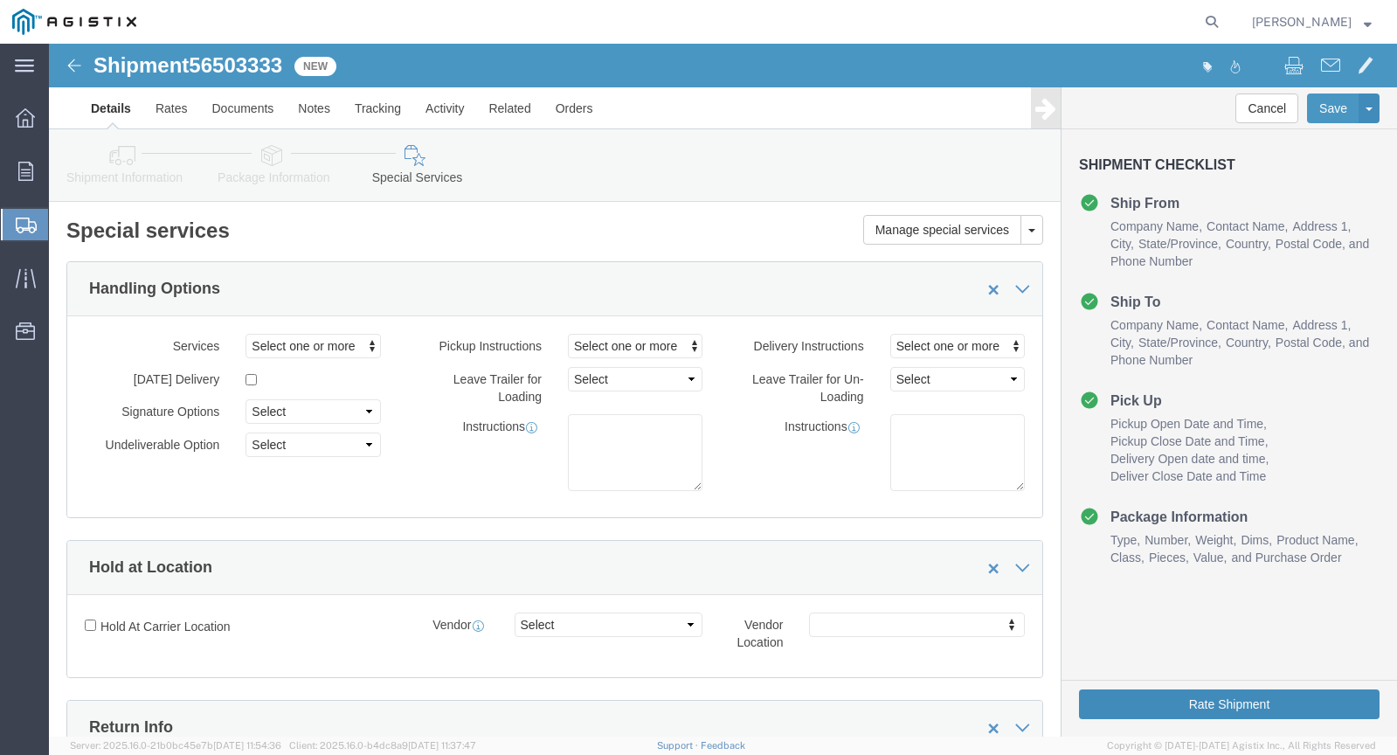
click button "Rate Shipment"
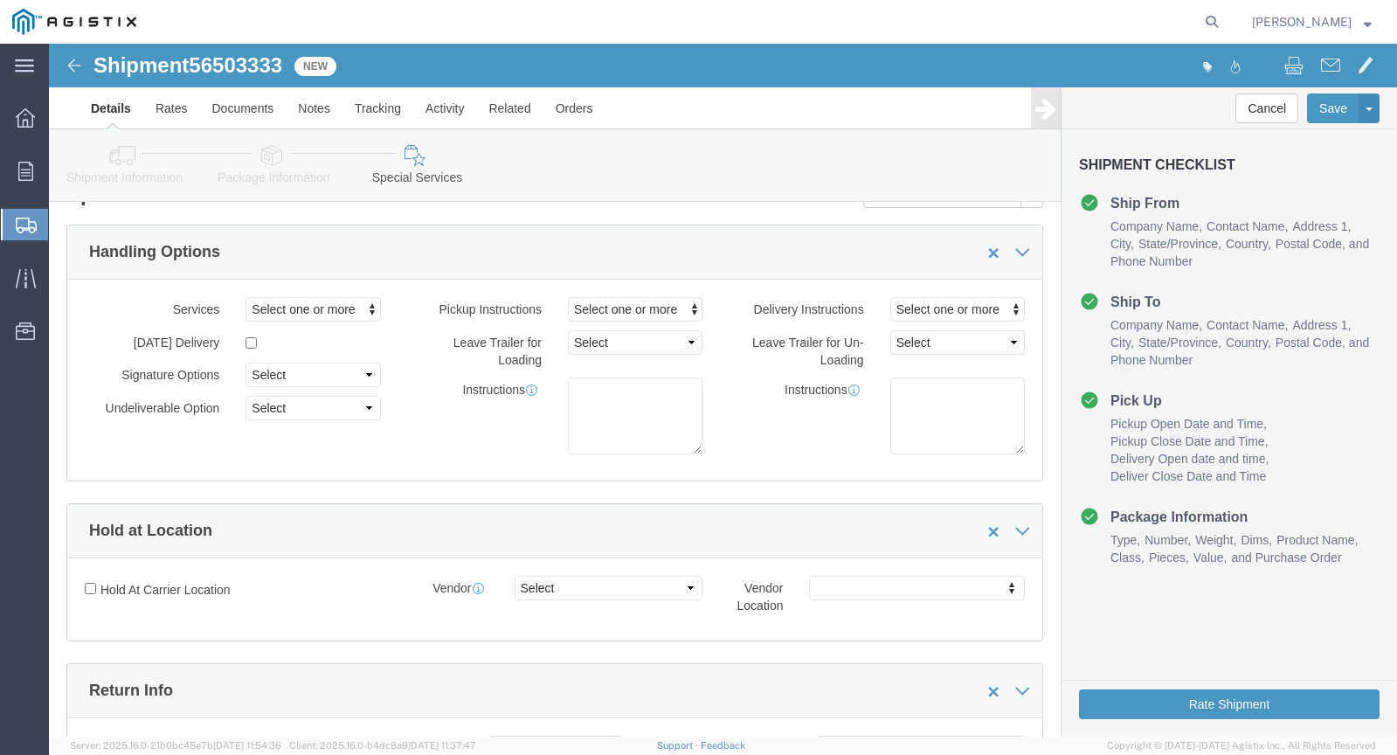
scroll to position [16, 0]
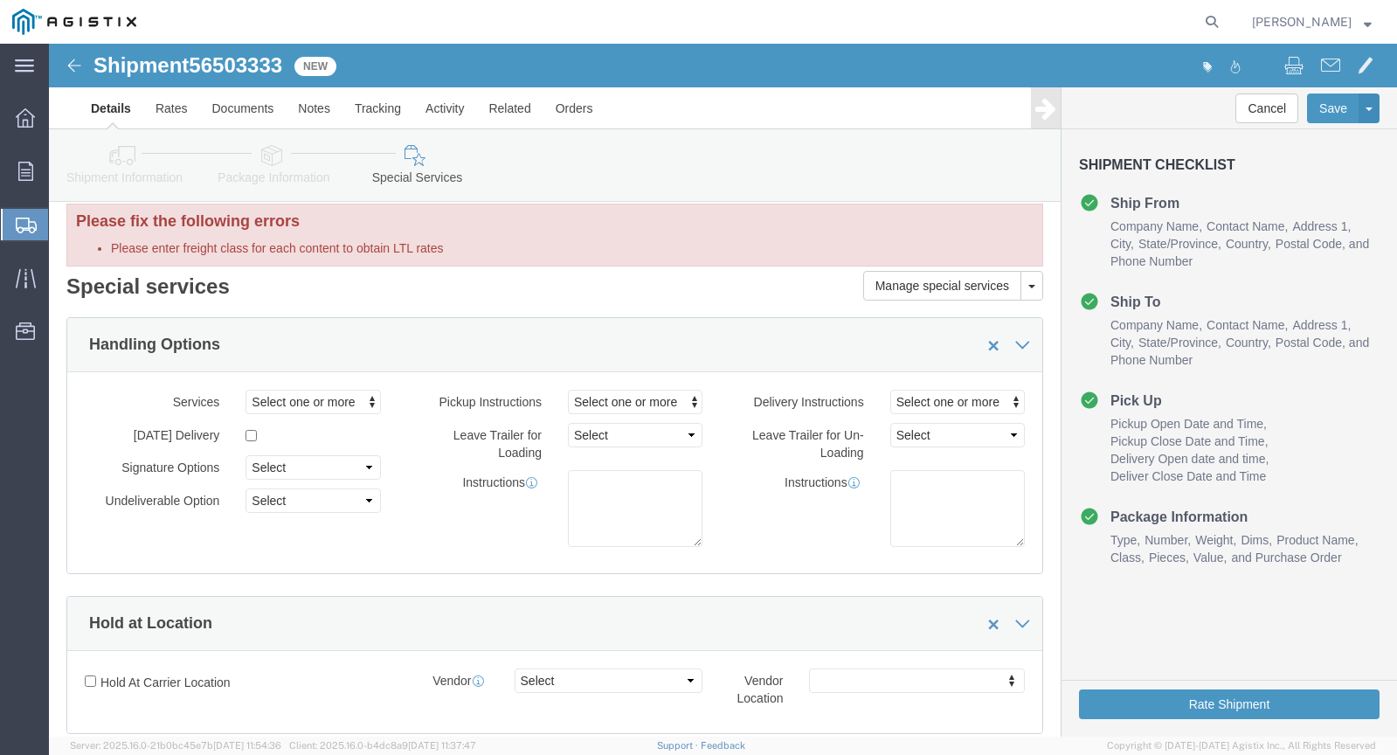
click icon
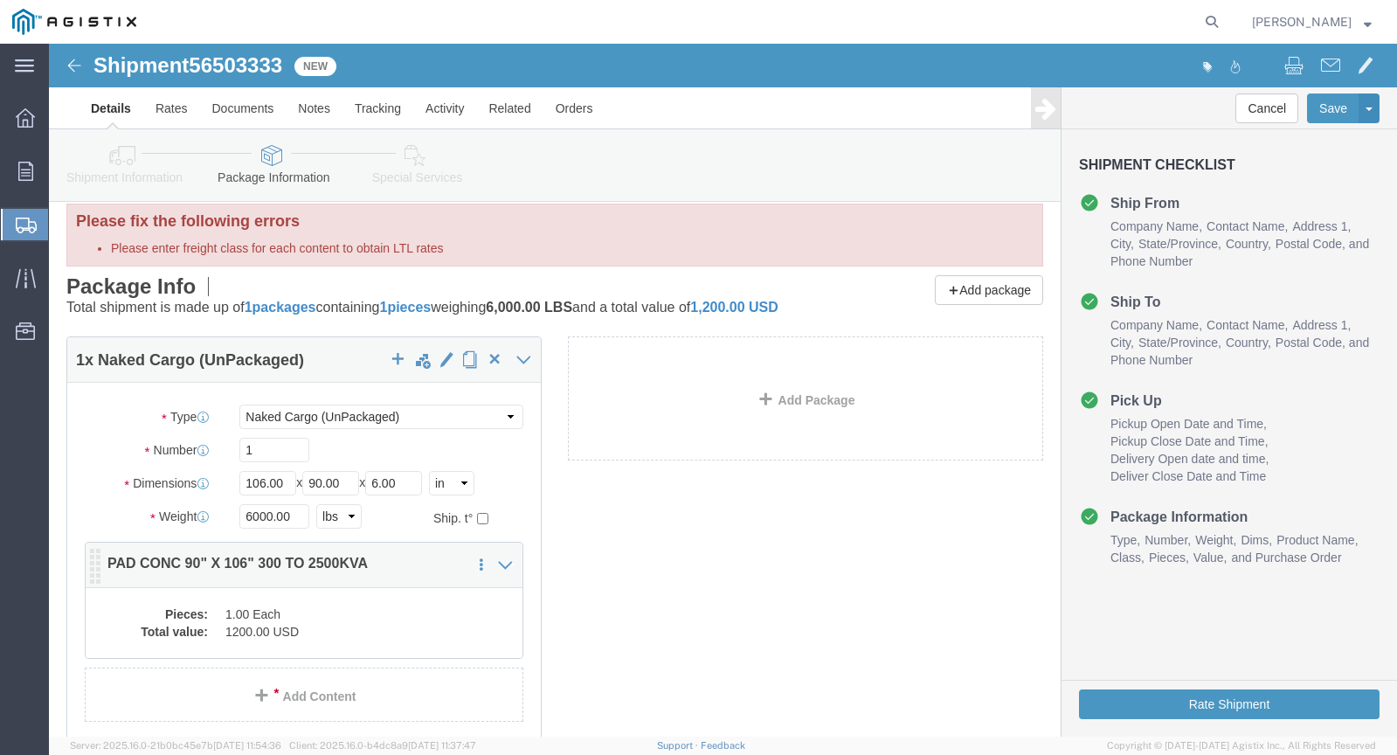
click p "PAD CONC 90" X 106" 300 TO 2500KVA"
click dd "1.00 Each"
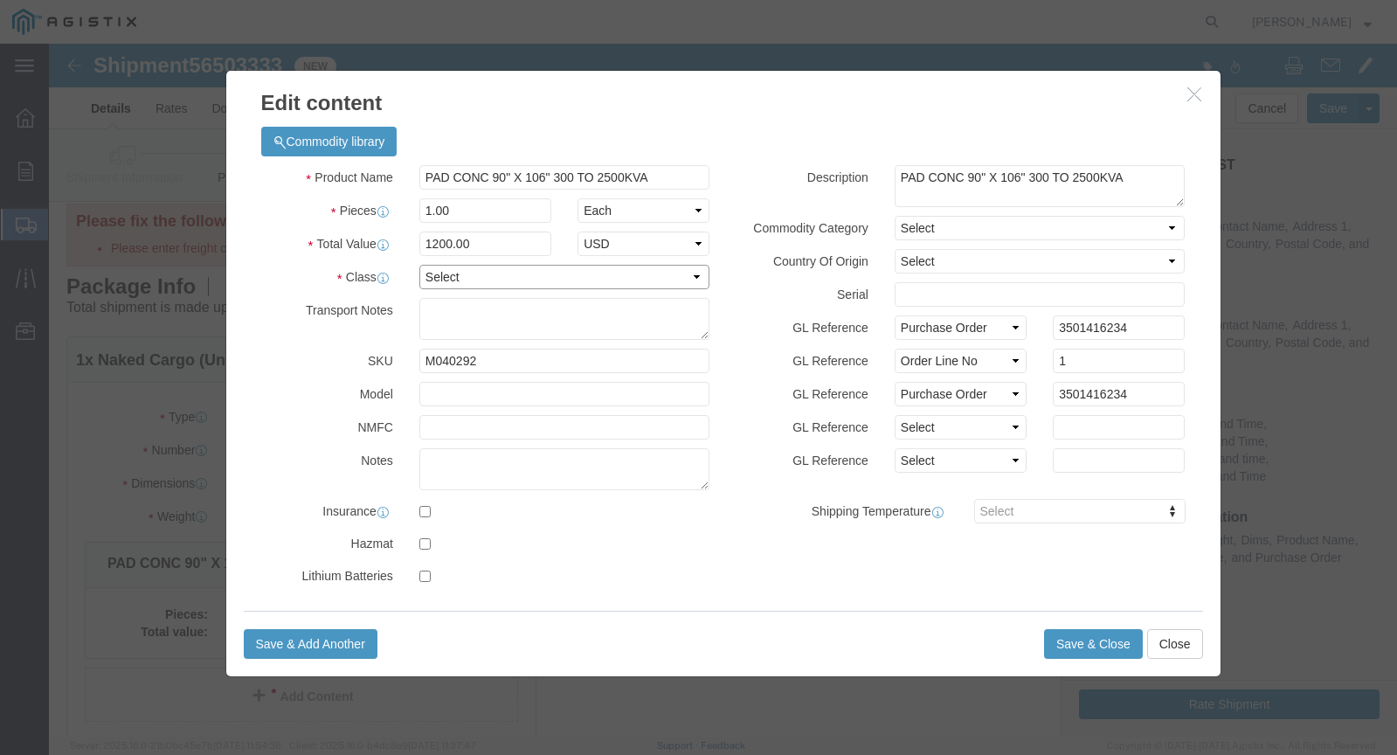
click select "Select 50 55 60 65 70 85 92.5 100 125 175 250 300 400"
select select "55"
click select "Select 50 55 60 65 70 85 92.5 100 125 175 250 300 400"
click button "Save & Close"
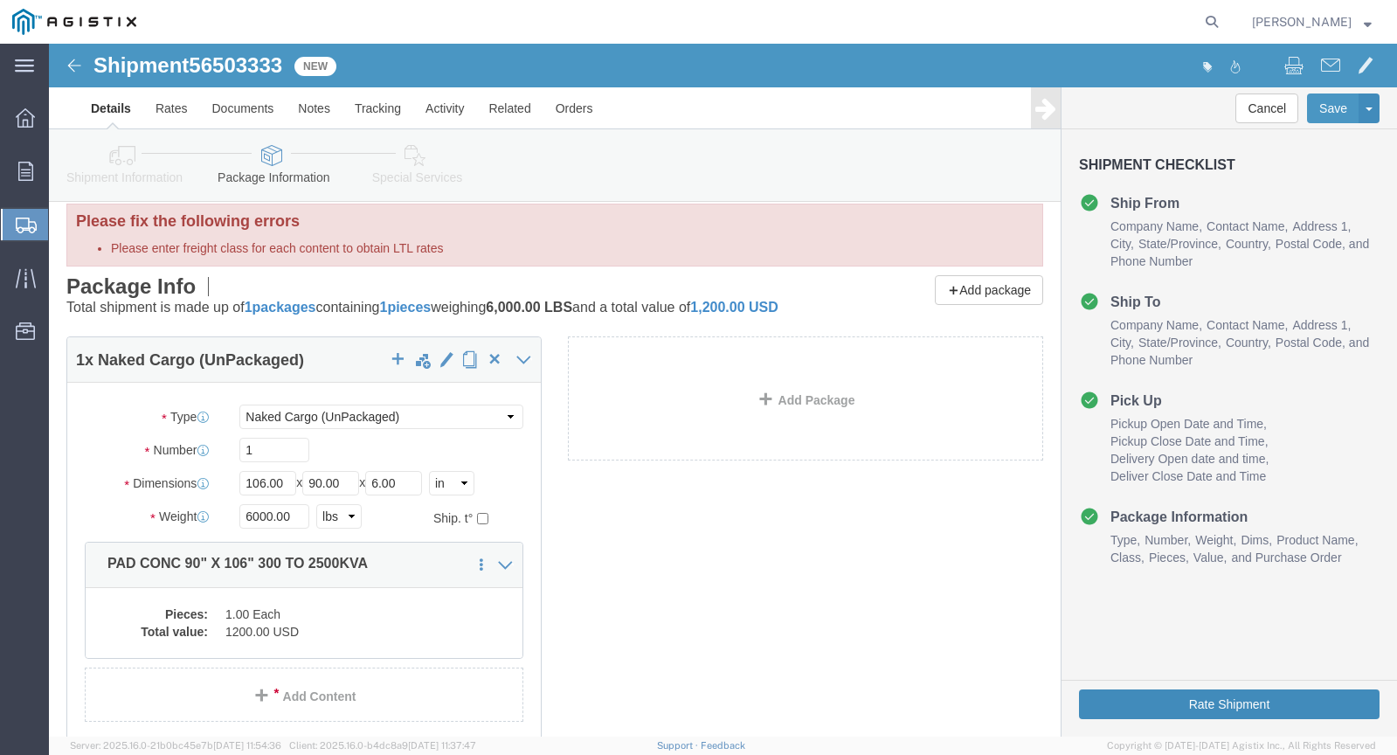
drag, startPoint x: 1177, startPoint y: 660, endPoint x: 766, endPoint y: 681, distance: 411.1
click button "Rate Shipment"
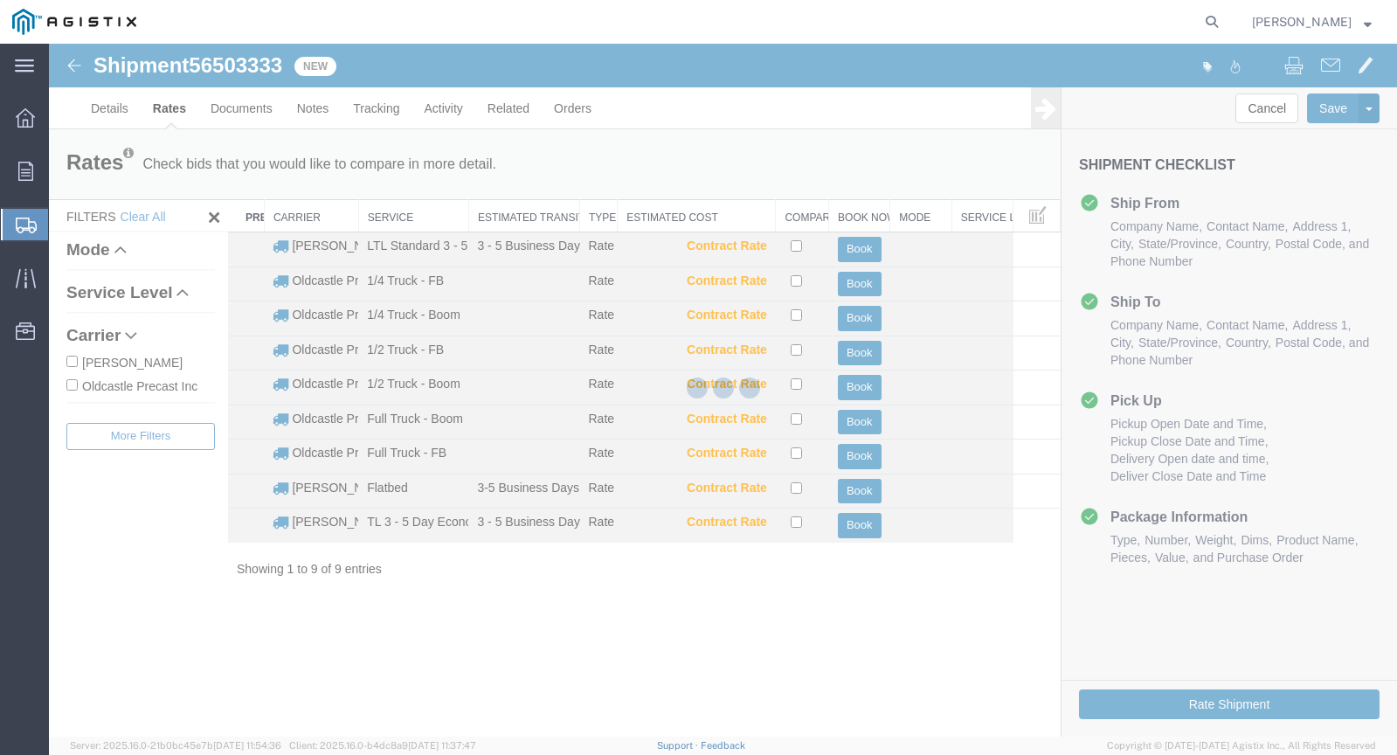
scroll to position [0, 0]
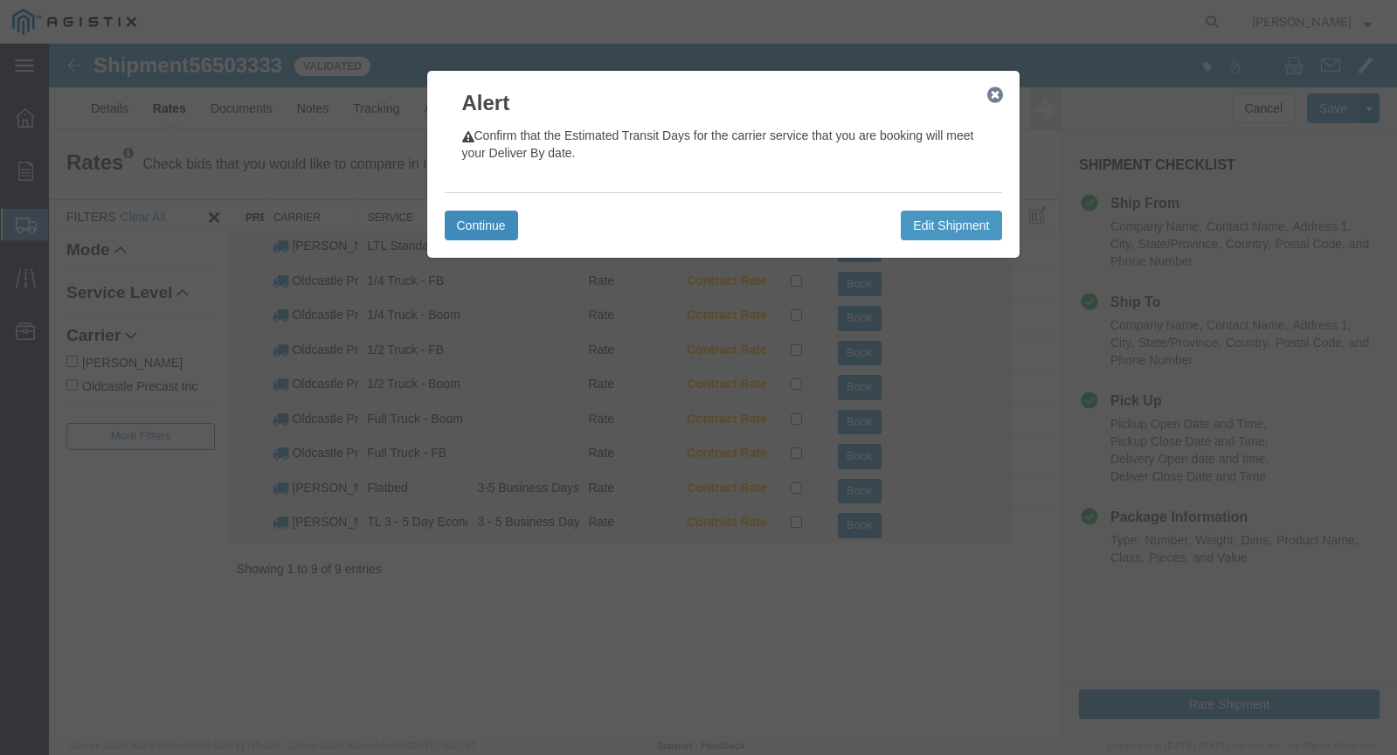
click at [486, 222] on button "Continue" at bounding box center [481, 226] width 73 height 30
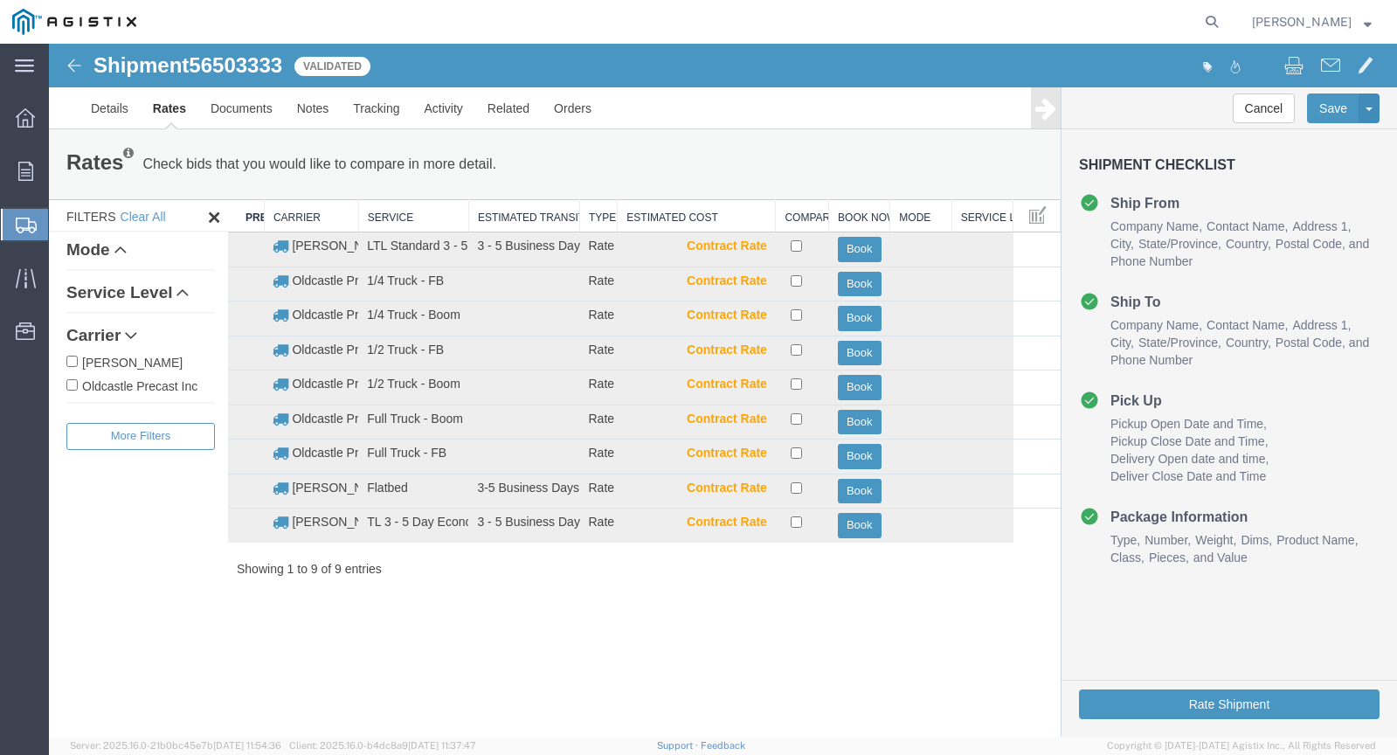
click at [71, 389] on input "Oldcastle Precast Inc" at bounding box center [71, 384] width 11 height 11
checkbox input "true"
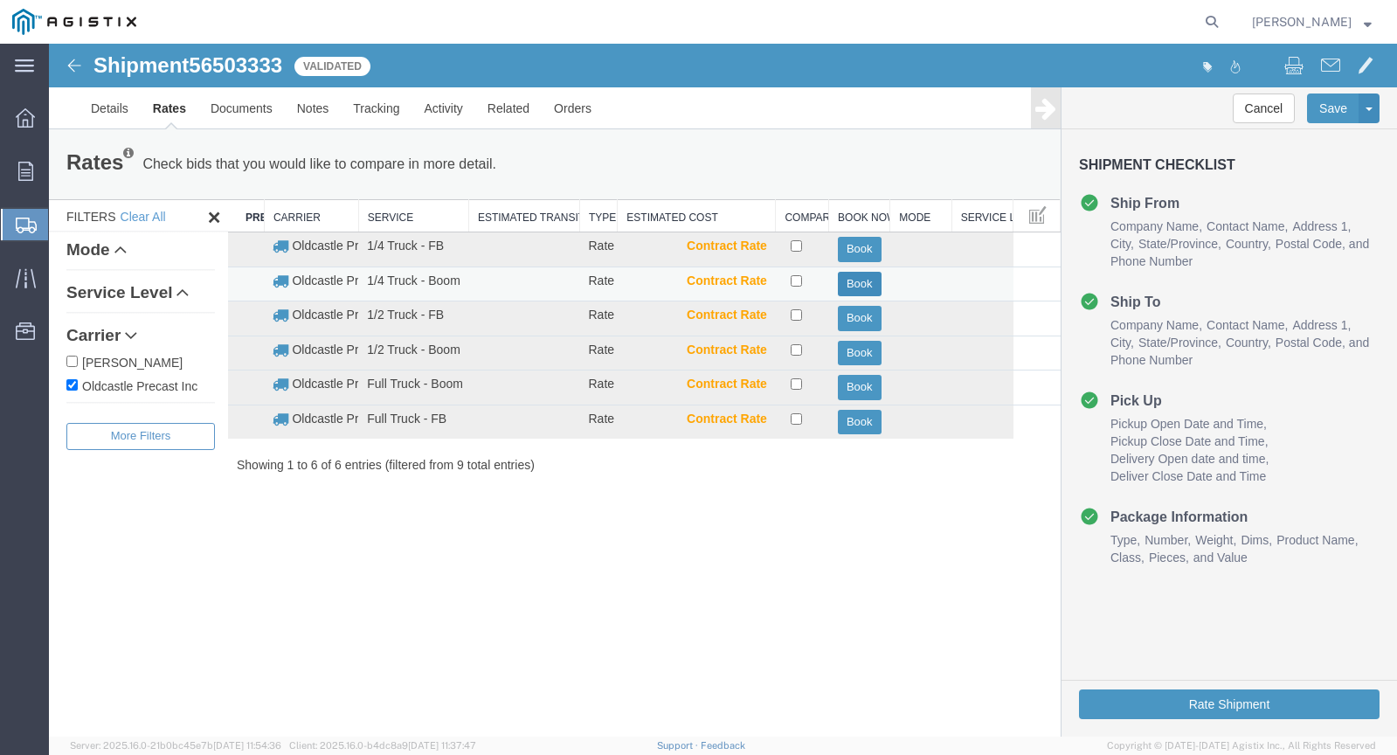
click at [861, 286] on button "Book" at bounding box center [860, 284] width 44 height 25
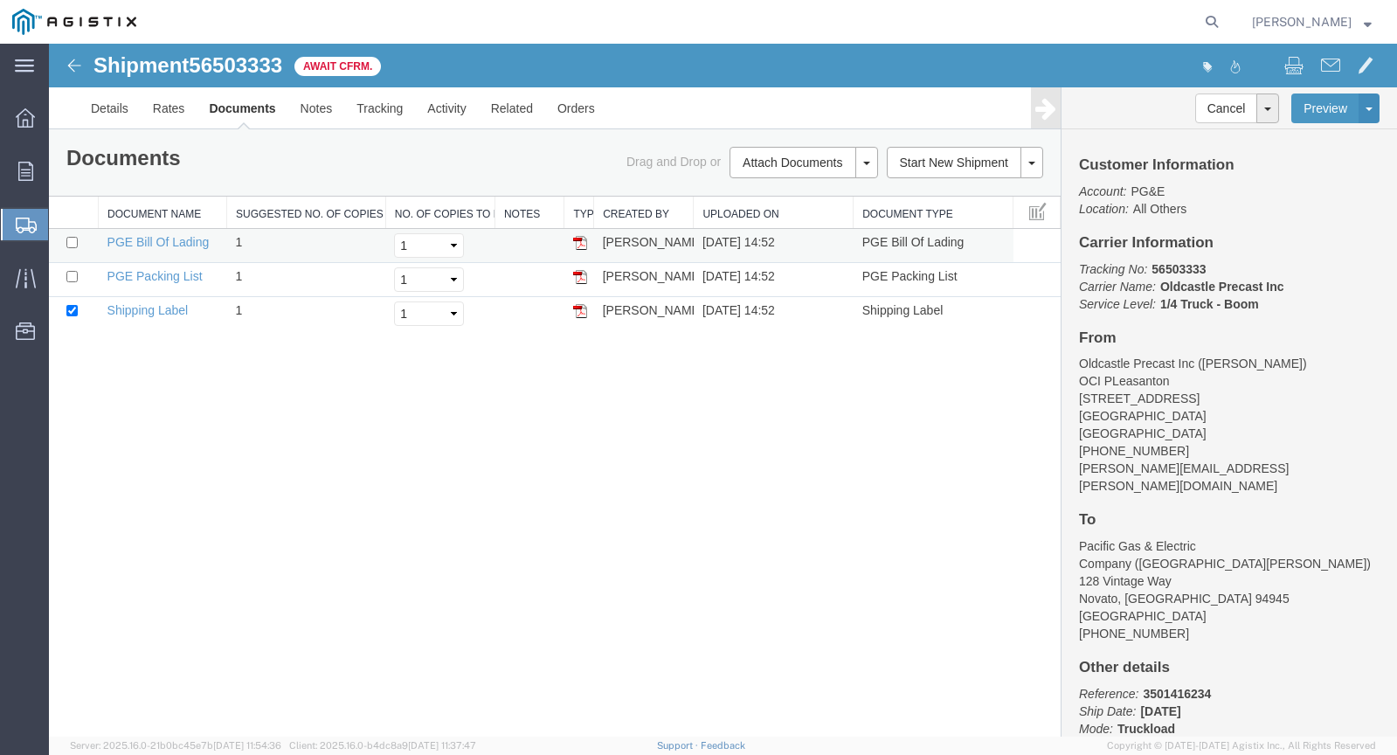
click at [579, 243] on img at bounding box center [580, 243] width 14 height 14
click at [579, 277] on img at bounding box center [580, 277] width 14 height 14
click at [579, 311] on img at bounding box center [580, 311] width 14 height 14
